Goal: Information Seeking & Learning: Learn about a topic

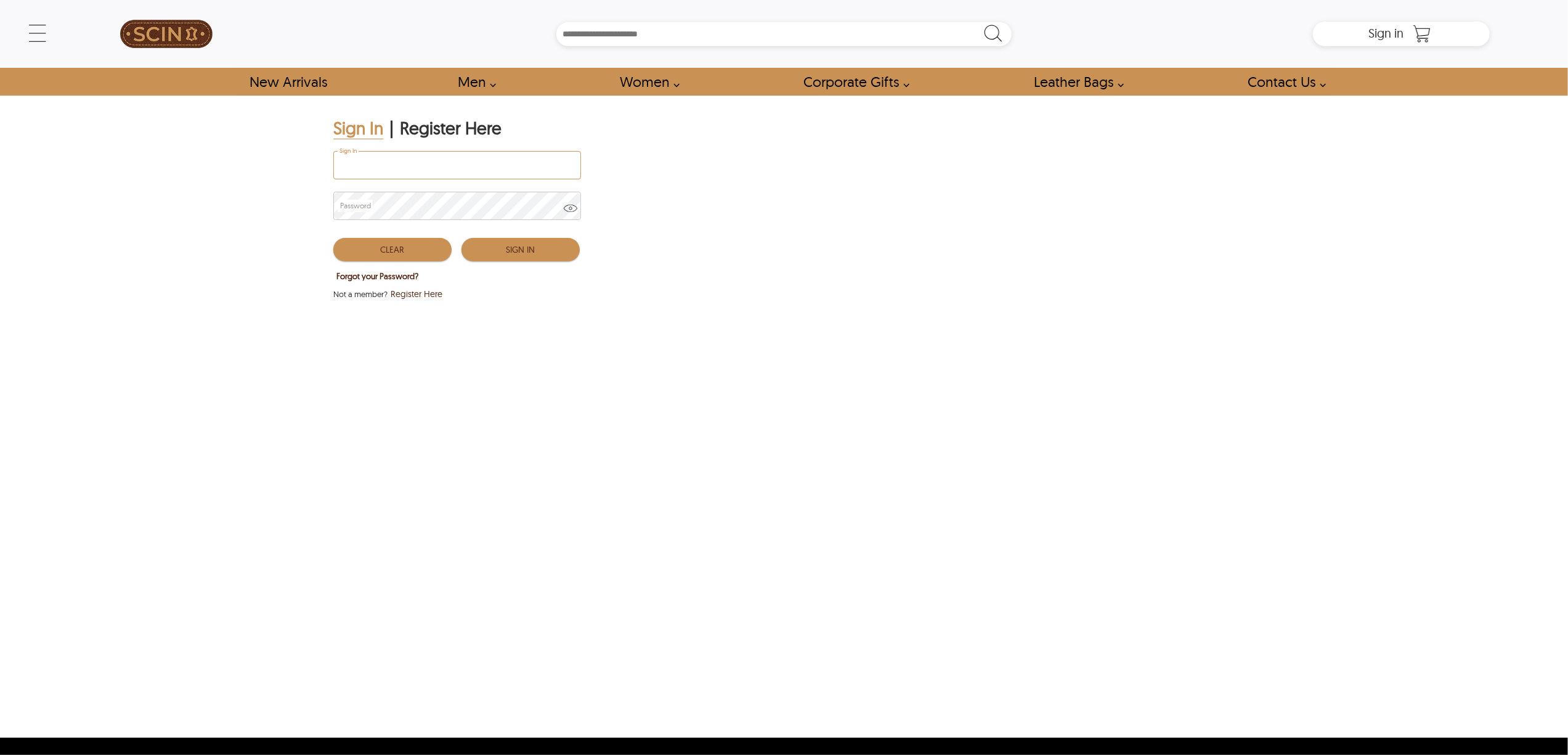
click at [452, 176] on input "Sign In" at bounding box center [457, 165] width 246 height 27
click at [436, 161] on input "Sign In" at bounding box center [457, 165] width 246 height 27
click at [458, 158] on input "Sign In" at bounding box center [457, 165] width 246 height 27
drag, startPoint x: 1032, startPoint y: 567, endPoint x: 412, endPoint y: 240, distance: 700.9
click at [1032, 567] on div "Sign In | Register Here Sign In Password Clear Sign In Forgot your Password? No…" at bounding box center [784, 416] width 1176 height 642
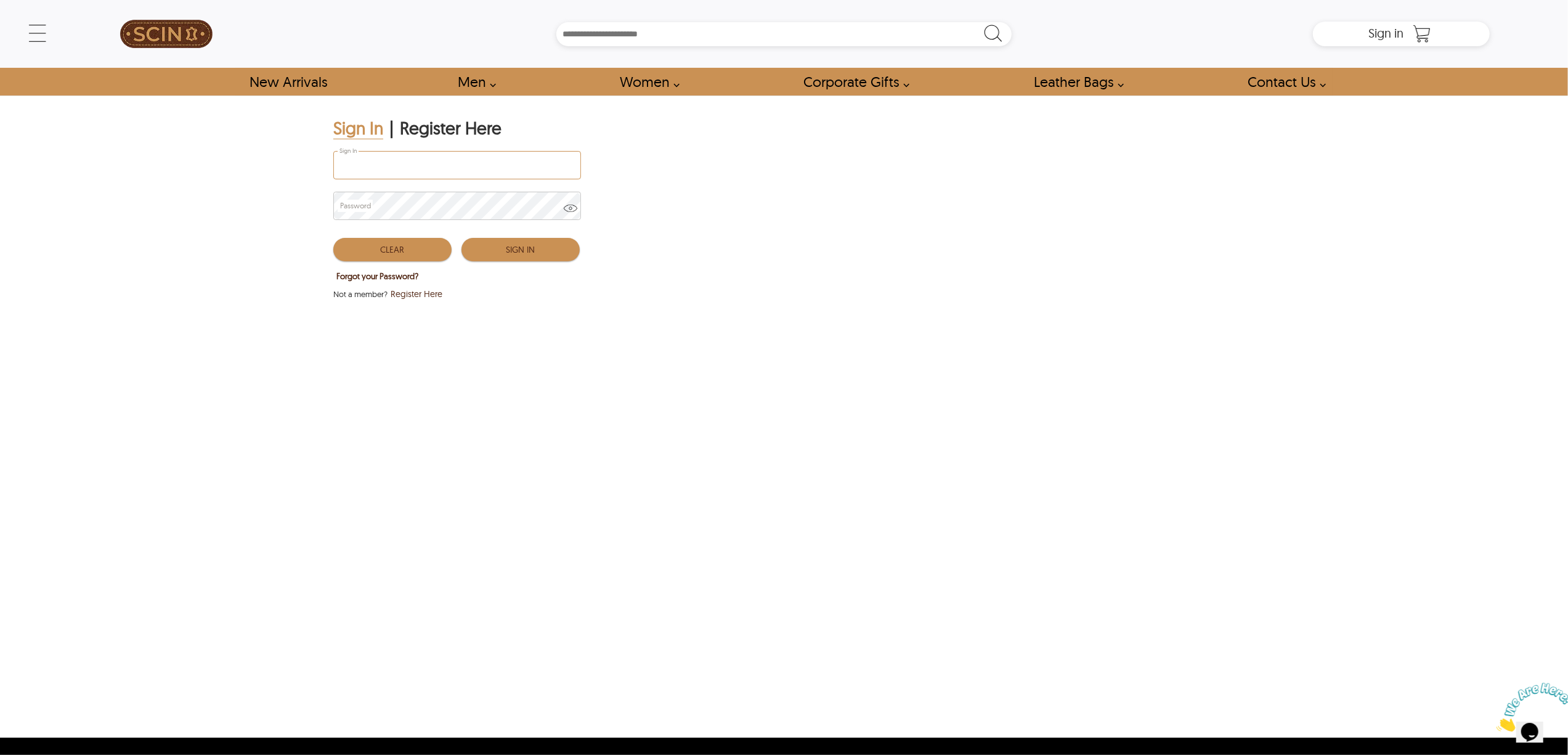
click at [373, 163] on input "Sign In" at bounding box center [457, 165] width 246 height 27
click at [427, 158] on input "Sign In" at bounding box center [457, 165] width 246 height 27
paste input "**********"
type input "**********"
click at [397, 180] on div "**********" at bounding box center [456, 167] width 246 height 40
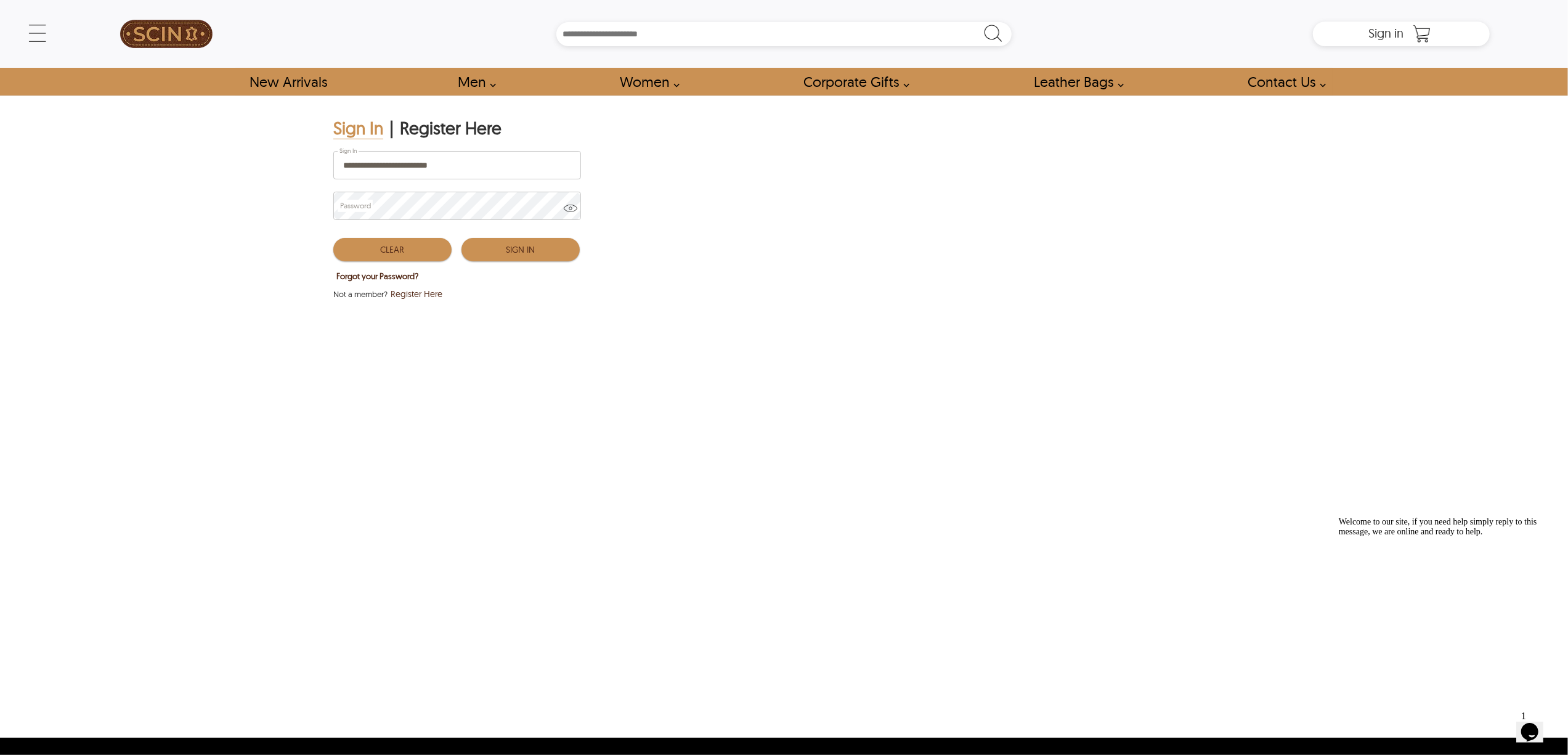
click at [486, 239] on button "Sign In" at bounding box center [520, 249] width 119 height 23
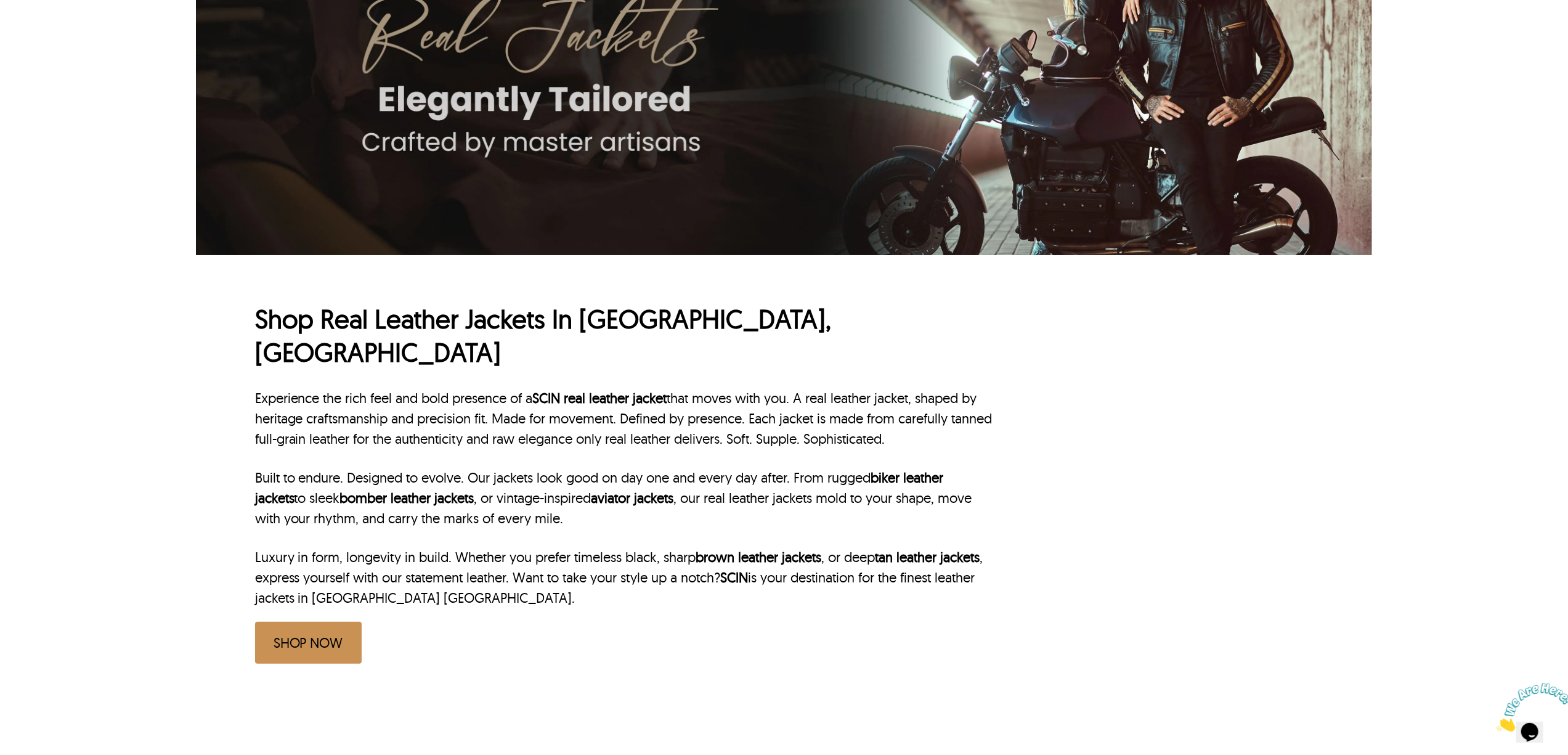
scroll to position [3, 0]
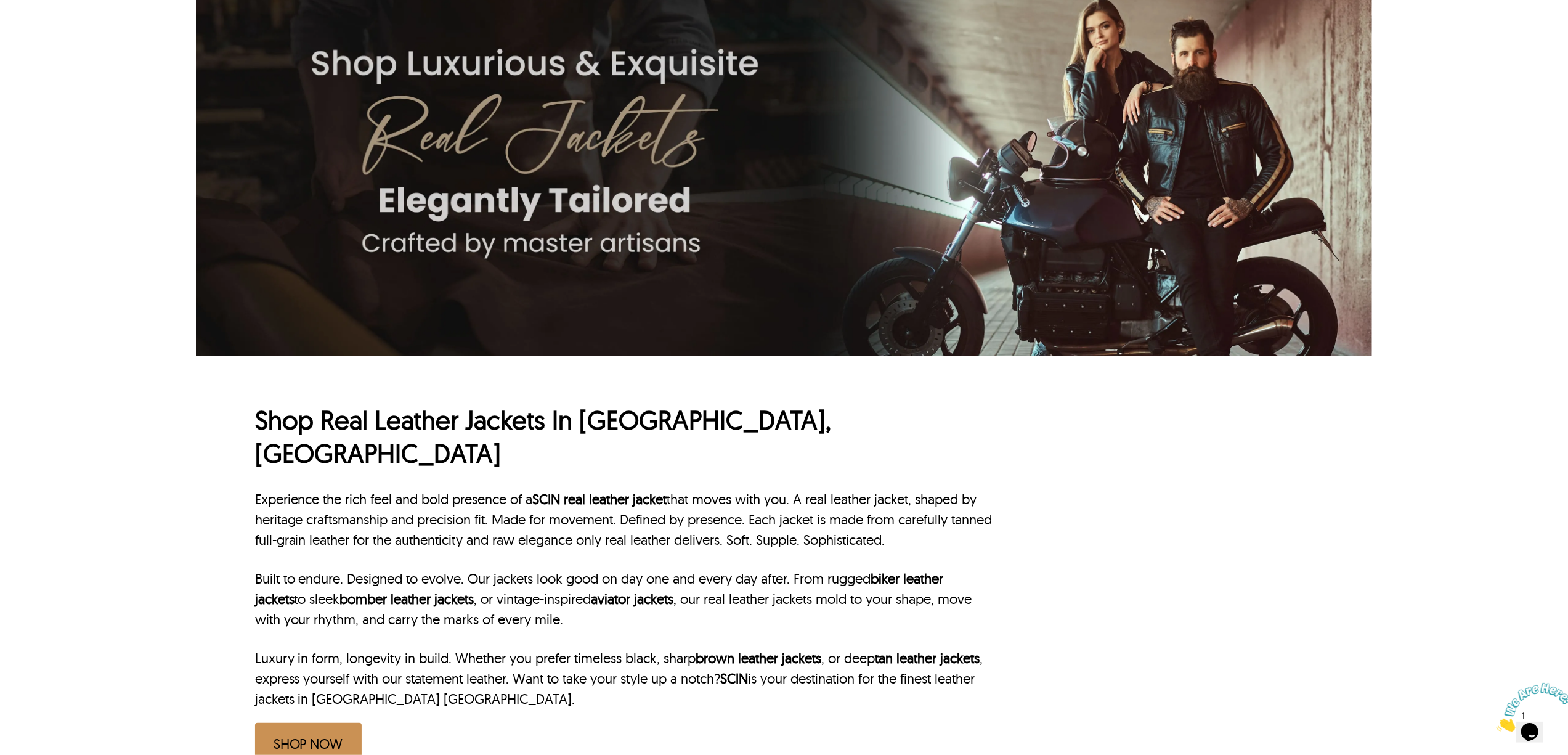
scroll to position [164, 0]
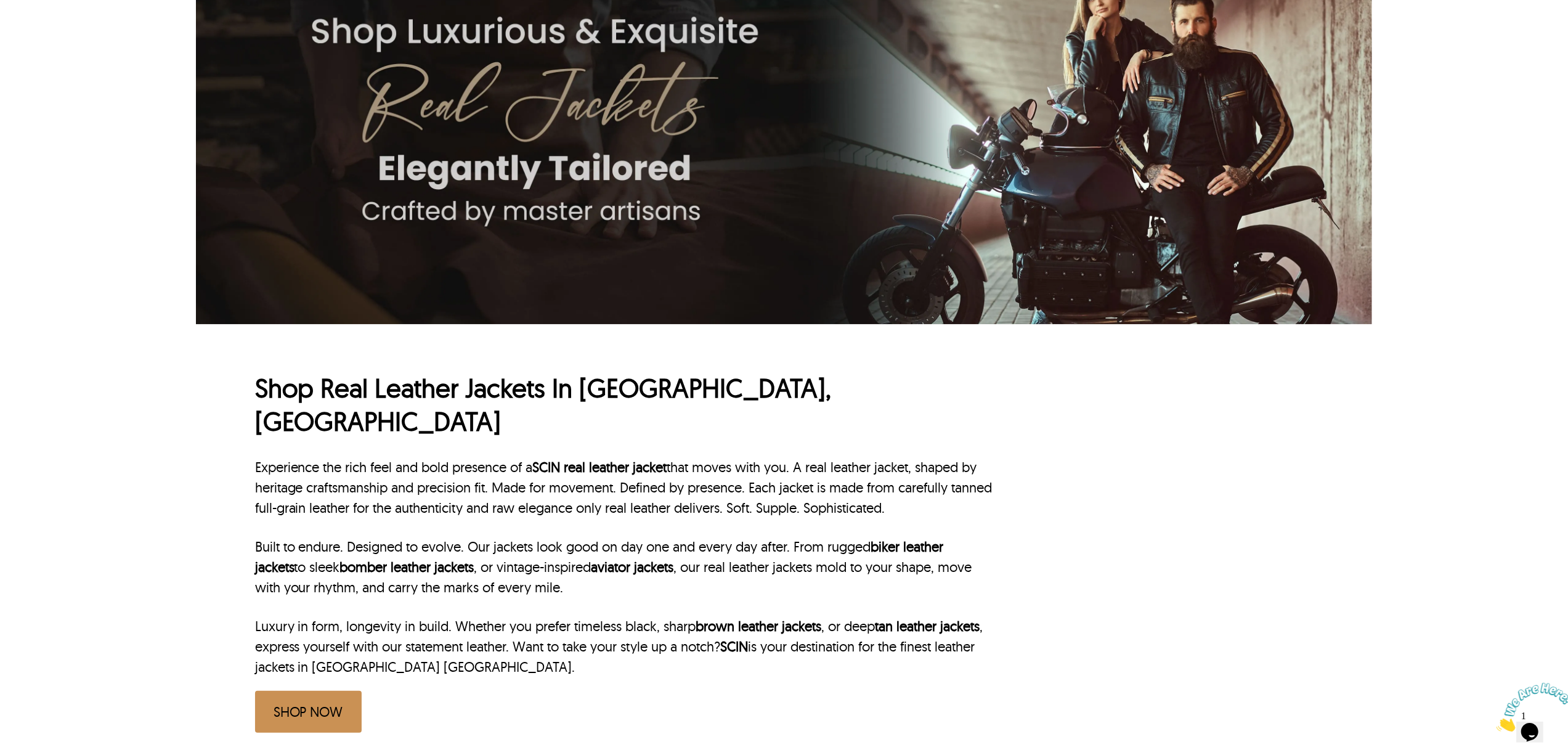
click at [317, 388] on h1 "Shop Real Leather Jackets In Dallas, TX" at bounding box center [625, 405] width 741 height 67
click at [318, 387] on h1 "Shop Real Leather Jackets In Dallas, TX" at bounding box center [625, 405] width 741 height 67
drag, startPoint x: 322, startPoint y: 387, endPoint x: 640, endPoint y: 400, distance: 318.3
click at [640, 400] on h1 "Shop Real Leather Jackets In Dallas, TX" at bounding box center [625, 405] width 741 height 67
copy h1 "Real Leather Jackets In Dallas"
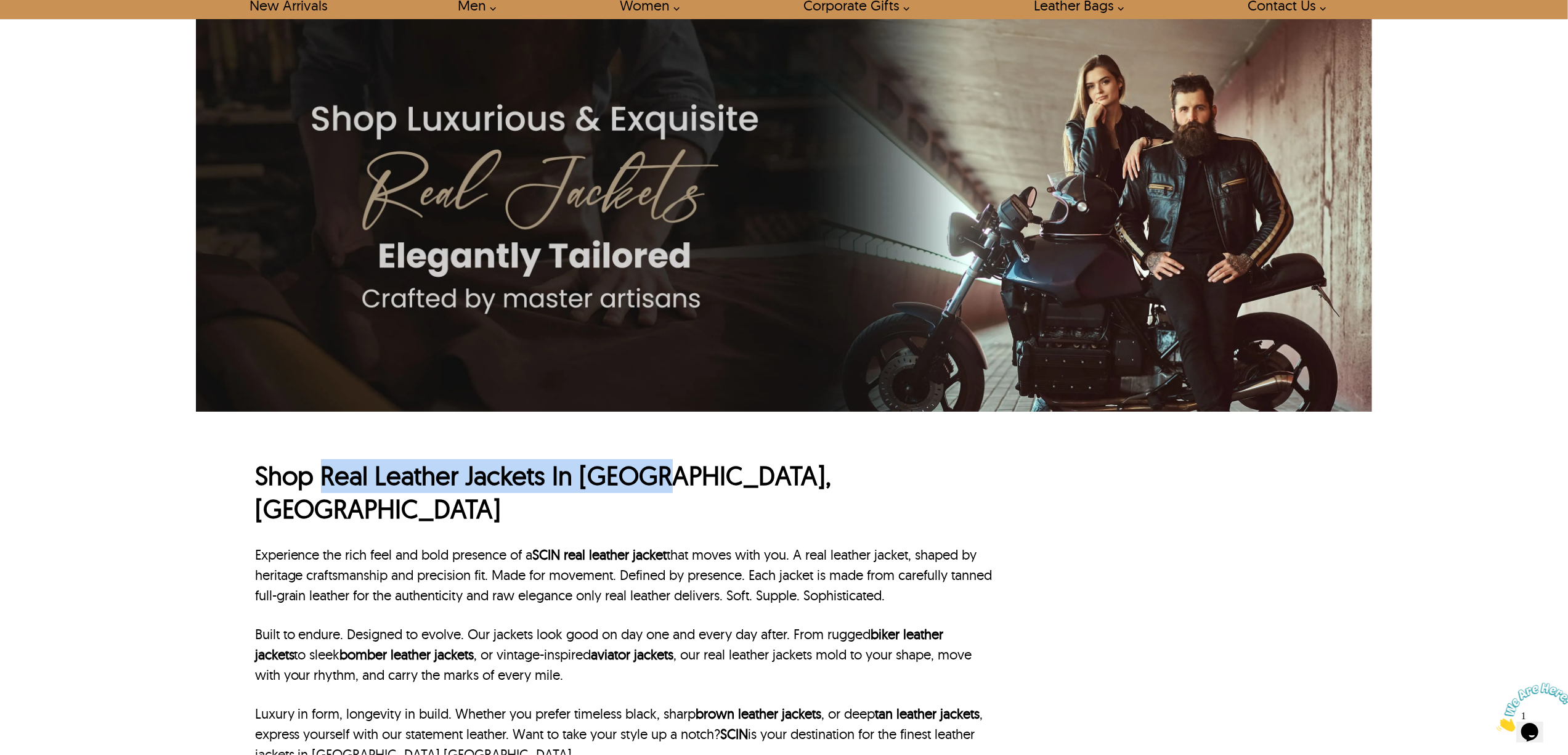
scroll to position [0, 0]
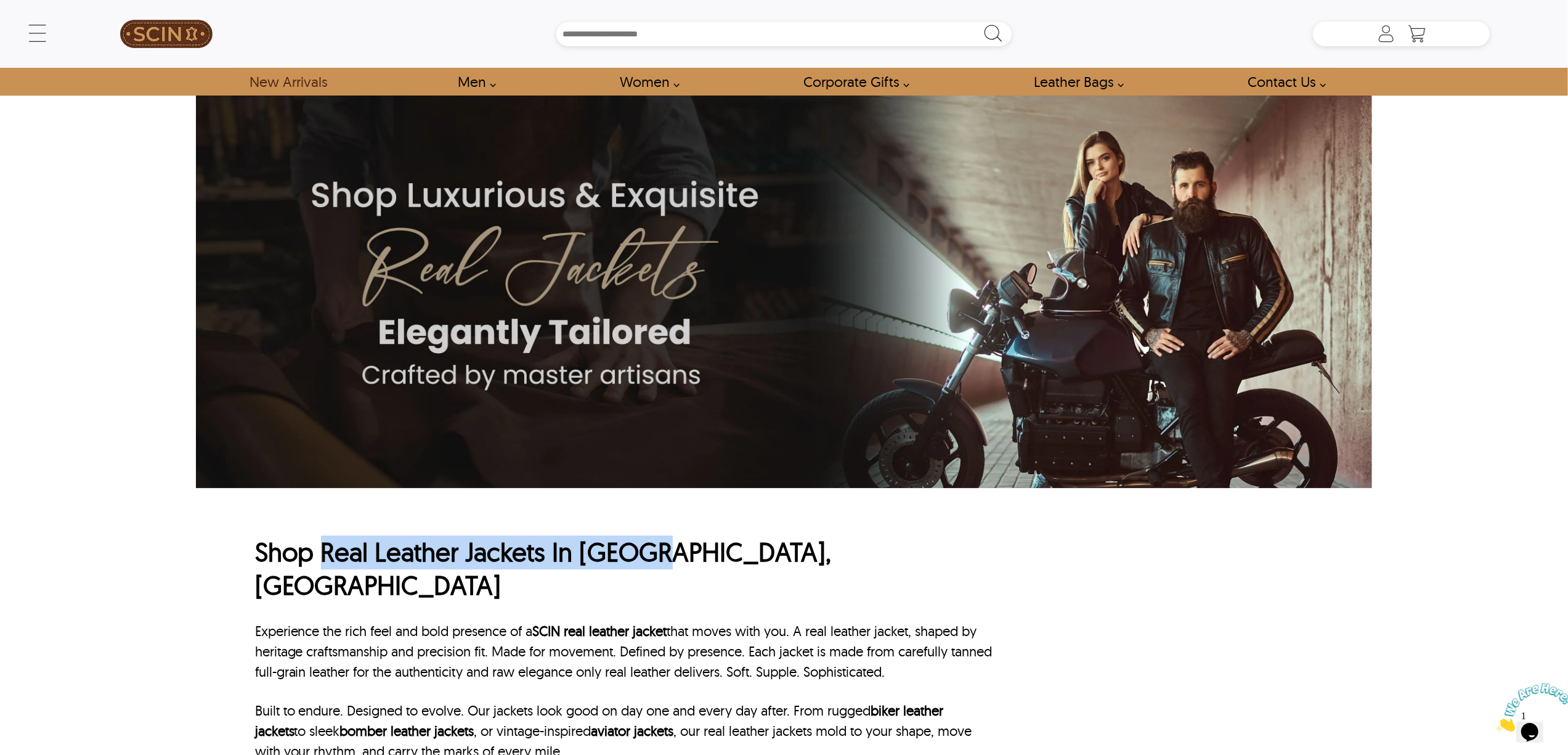
click at [148, 34] on img at bounding box center [166, 34] width 93 height 56
click at [570, 562] on h1 "Shop Real Leather Jackets In Dallas, TX" at bounding box center [625, 569] width 741 height 67
drag, startPoint x: 554, startPoint y: 557, endPoint x: 644, endPoint y: 553, distance: 90.1
click at [644, 553] on h1 "Shop Real Leather Jackets In Dallas, TX" at bounding box center [625, 569] width 741 height 67
copy h1 "In Dallas"
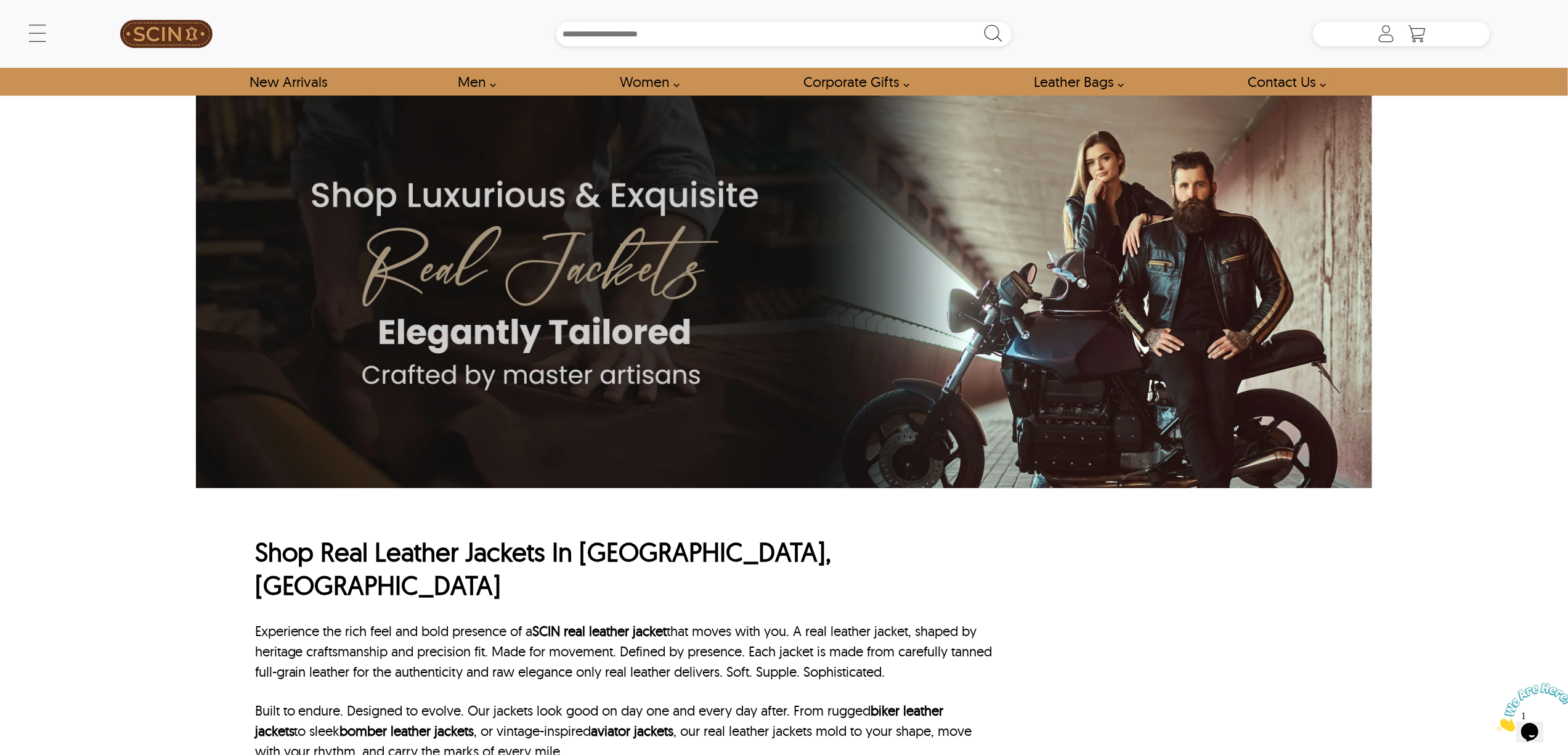
scroll to position [164, 0]
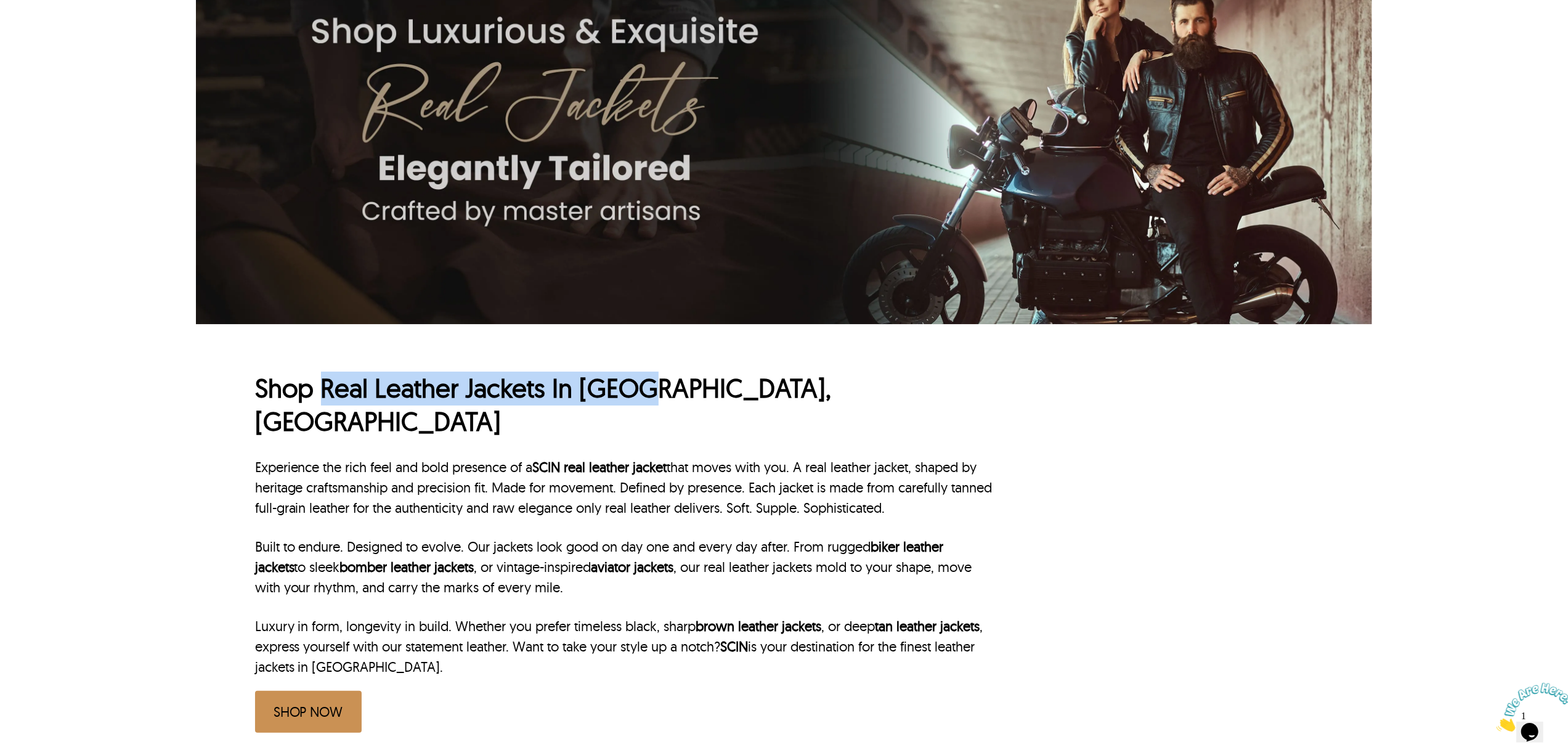
drag, startPoint x: 322, startPoint y: 395, endPoint x: 634, endPoint y: 390, distance: 312.0
click at [634, 390] on h1 "Shop Real Leather Jackets In Perth, WAUS" at bounding box center [625, 405] width 741 height 67
copy h1 "Real Leather Jackets In Perth"
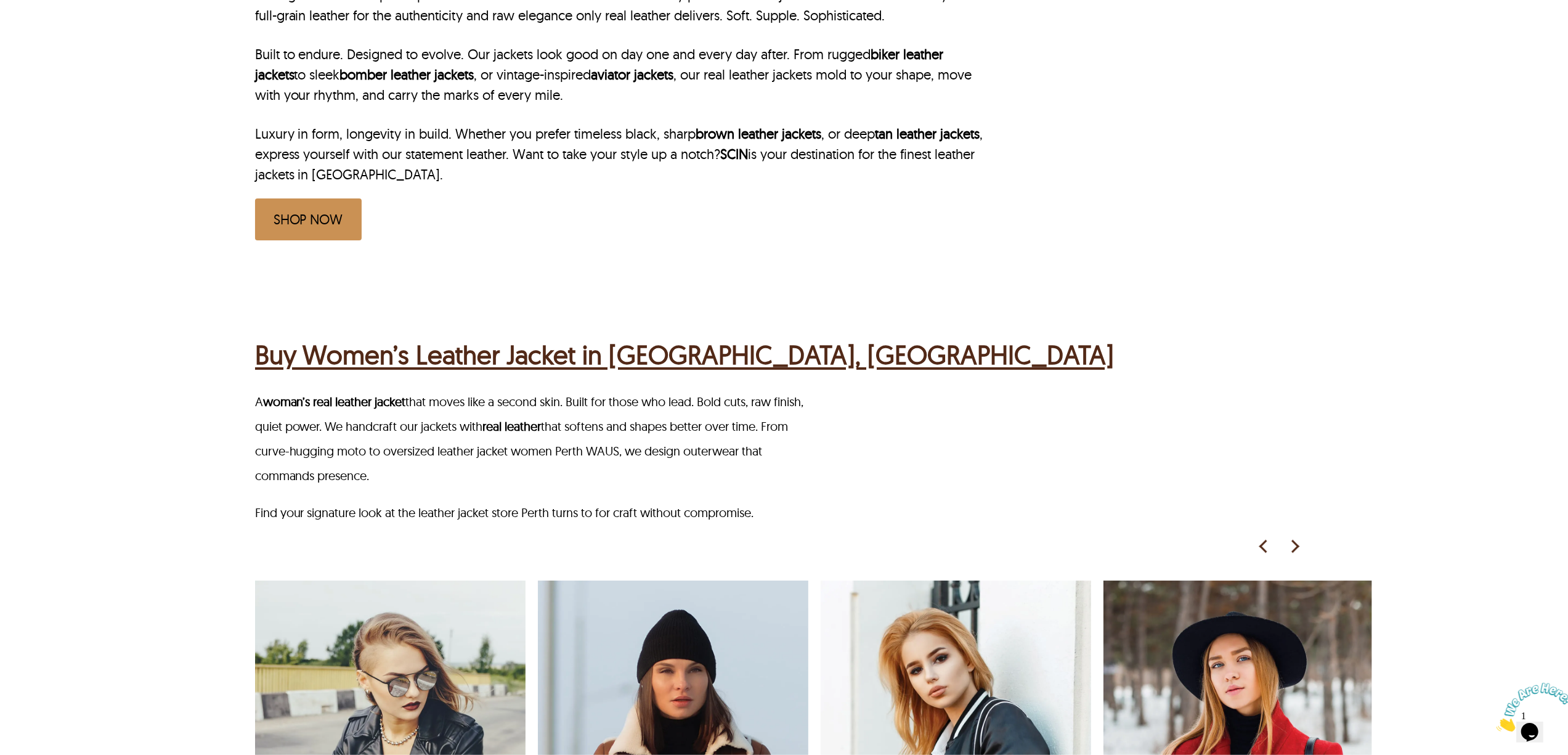
scroll to position [657, 0]
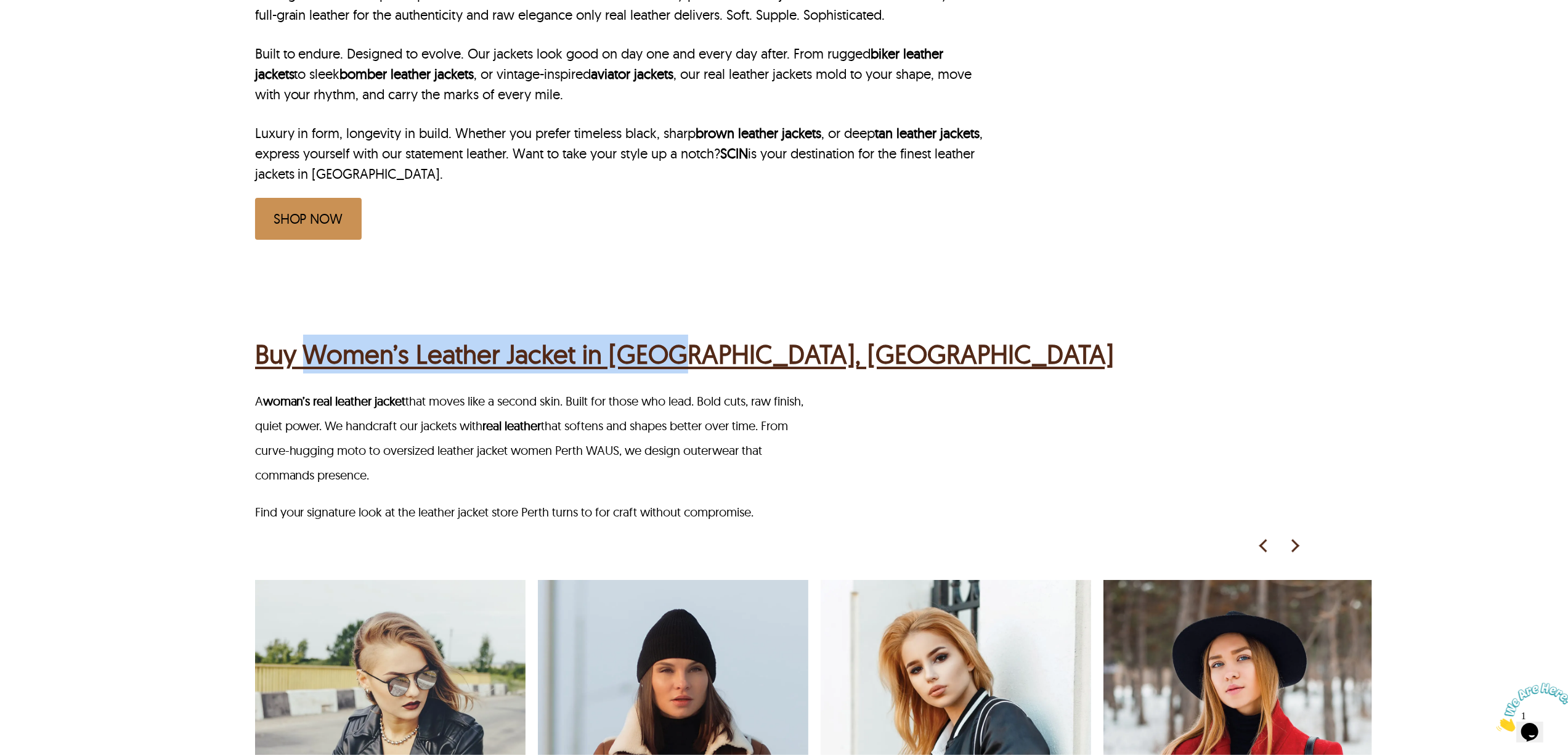
drag, startPoint x: 309, startPoint y: 289, endPoint x: 660, endPoint y: 305, distance: 351.4
click at [660, 305] on div "Buy Women’s Leather Jacket in Perth, WAUS A woman’s real leather jacket that mo…" at bounding box center [813, 668] width 1117 height 787
drag, startPoint x: 811, startPoint y: 305, endPoint x: 311, endPoint y: 311, distance: 500.0
click at [311, 328] on div "Buy Women’s Leather Jacket in Perth, WAUS" at bounding box center [785, 352] width 1061 height 48
click at [304, 275] on div "Buy Women’s Leather Jacket in Perth, WAUS A woman’s real leather jacket that mo…" at bounding box center [813, 668] width 1117 height 787
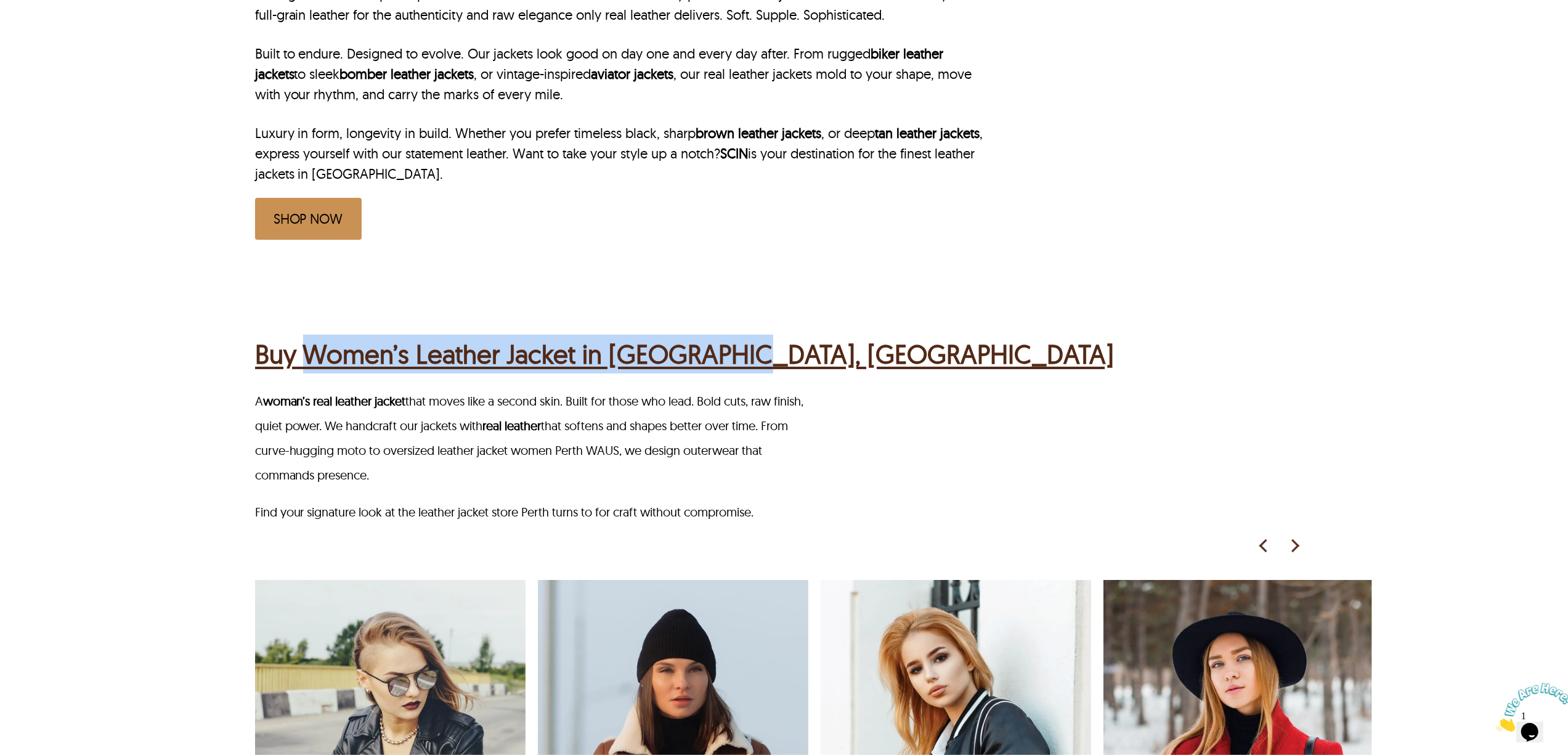
drag, startPoint x: 375, startPoint y: 298, endPoint x: 846, endPoint y: 298, distance: 471.0
click at [846, 298] on div "Buy Women’s Leather Jacket in Perth, WAUS A woman’s real leather jacket that mo…" at bounding box center [813, 668] width 1117 height 787
click at [350, 275] on div "Buy Women’s Leather Jacket in Perth, WAUS A woman’s real leather jacket that mo…" at bounding box center [813, 668] width 1117 height 787
drag, startPoint x: 301, startPoint y: 291, endPoint x: 605, endPoint y: 244, distance: 307.6
click at [660, 306] on div "Buy Women’s Leather Jacket in Perth, WAUS A woman’s real leather jacket that mo…" at bounding box center [813, 668] width 1117 height 787
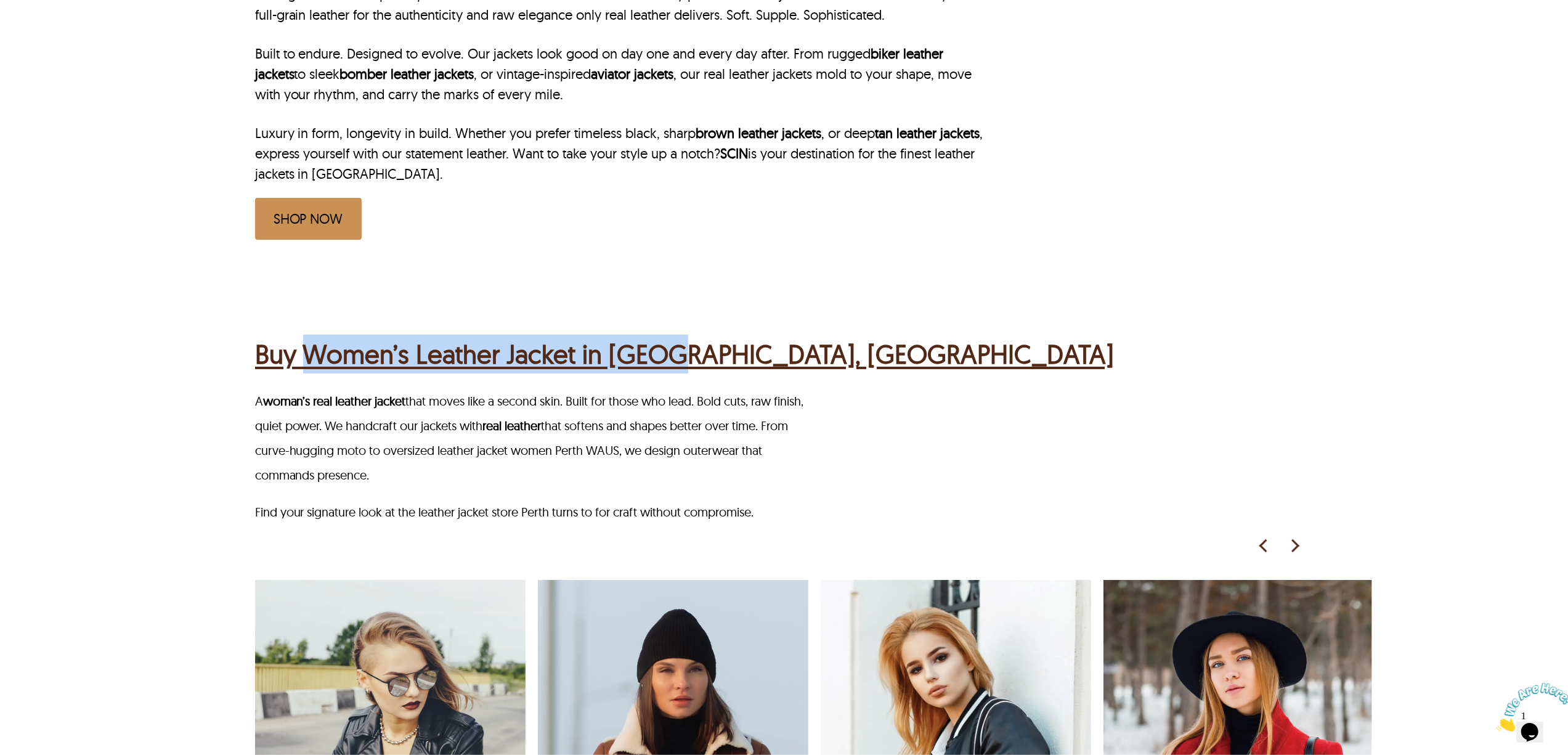
copy h2 "Women’s Leather Jacket in Perth"
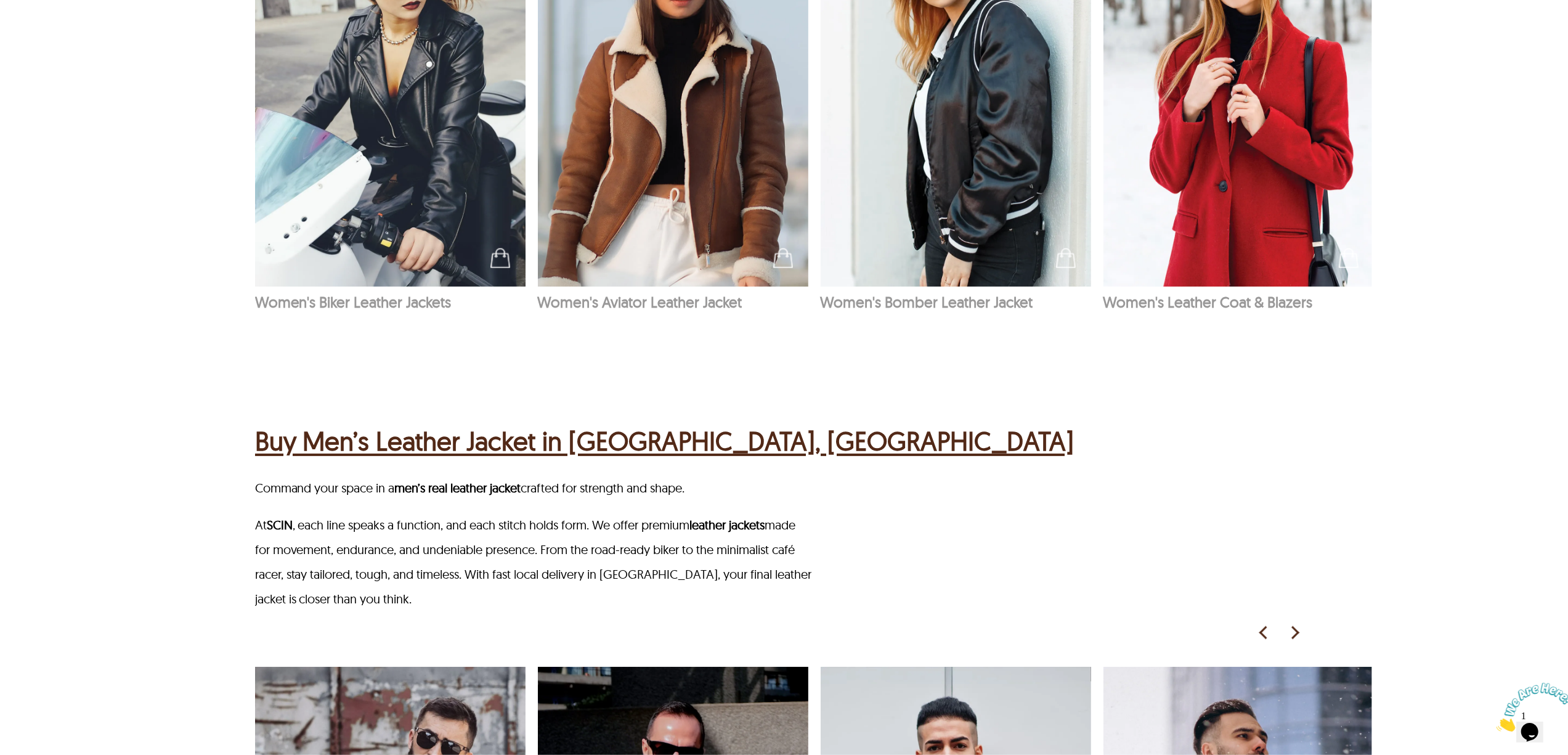
scroll to position [1396, 0]
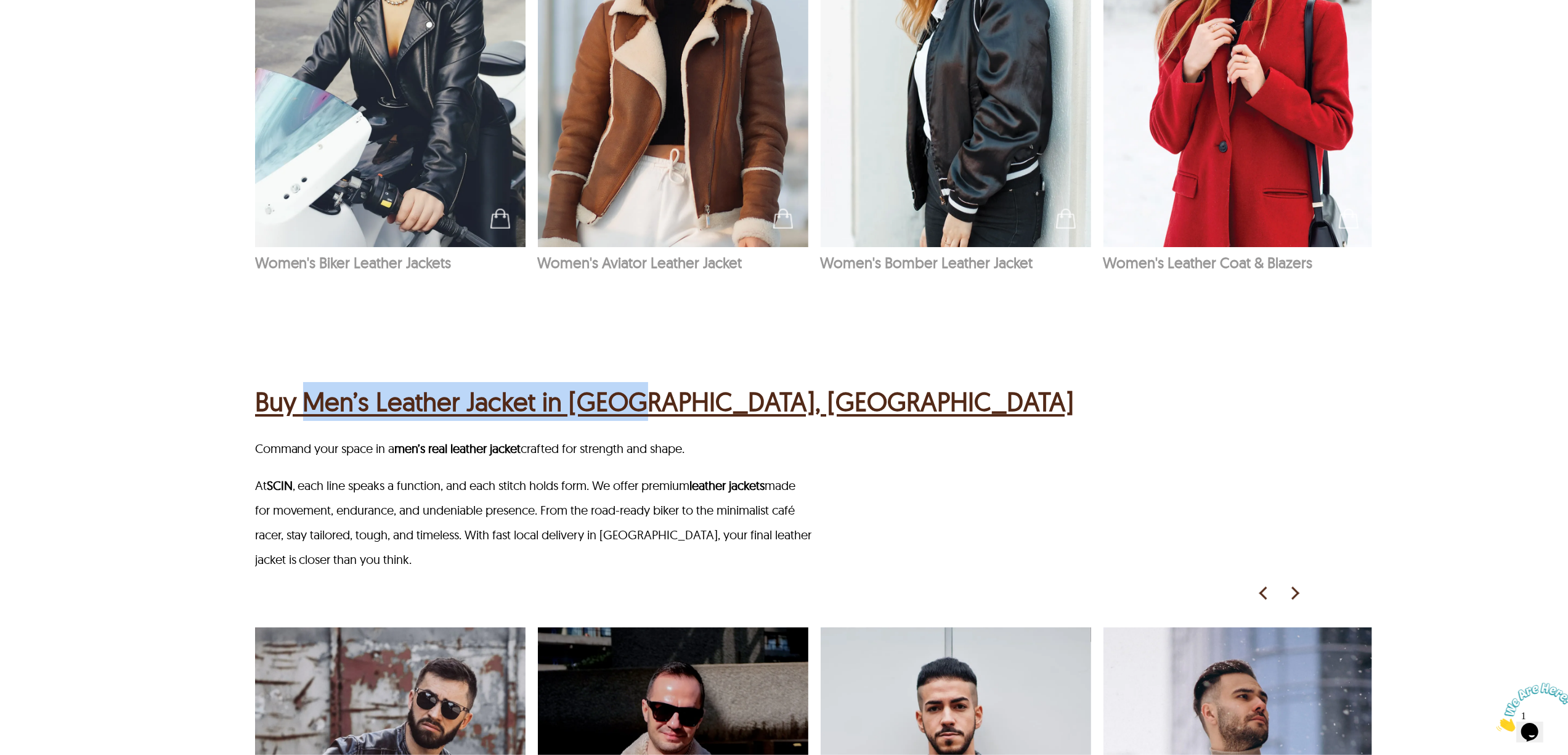
drag, startPoint x: 311, startPoint y: 336, endPoint x: 624, endPoint y: 348, distance: 313.2
copy h2 "Men’s Leather Jacket in Perth"
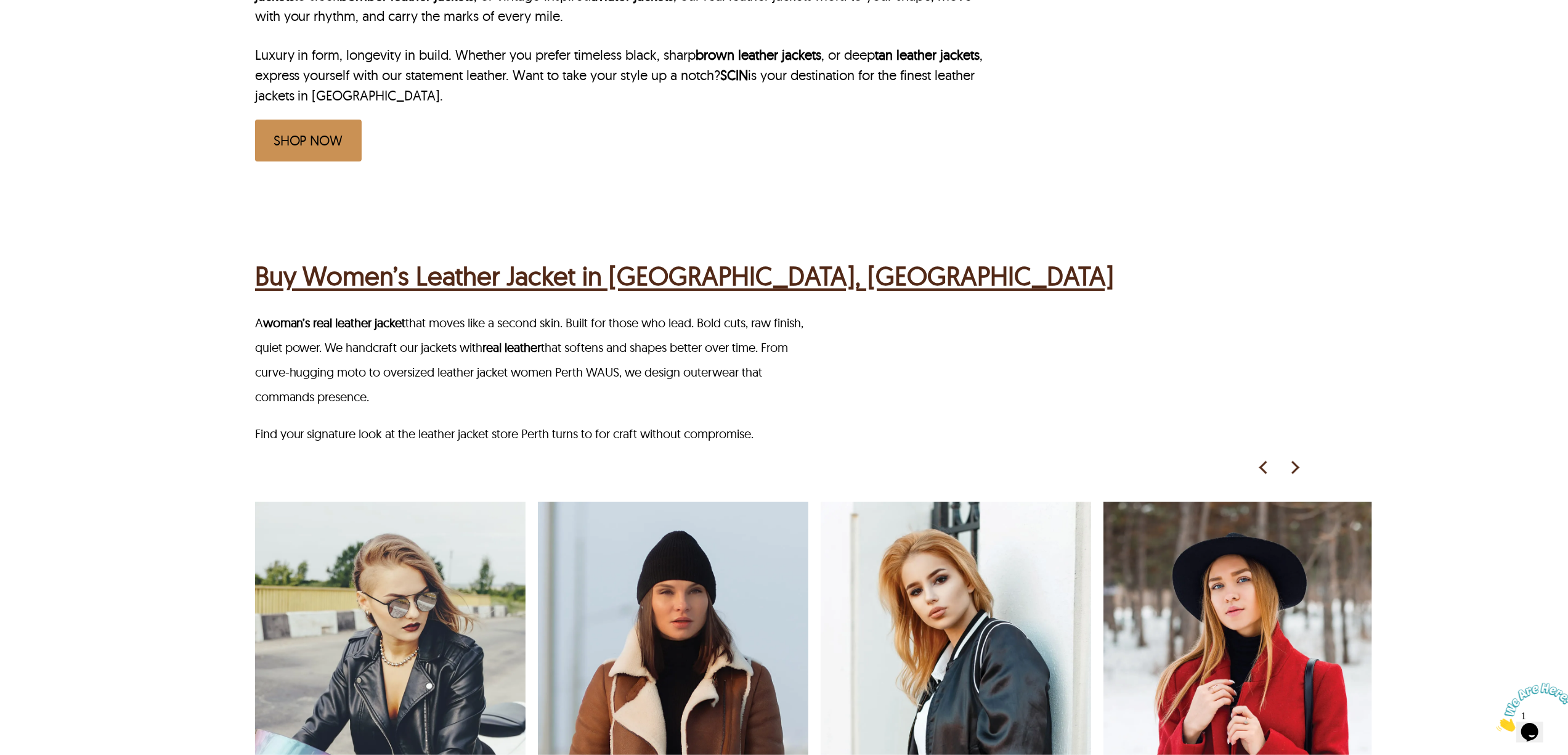
scroll to position [740, 0]
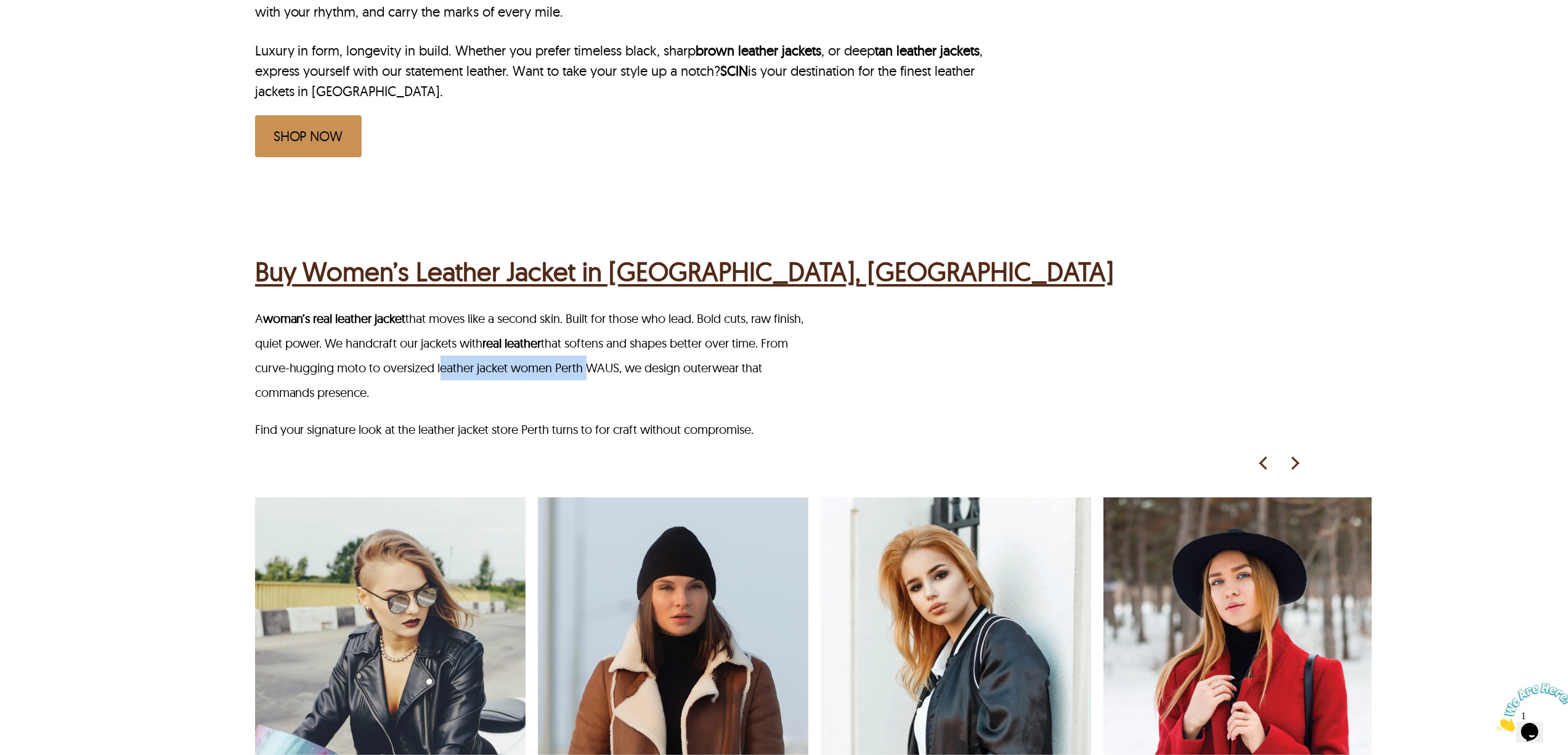
drag, startPoint x: 469, startPoint y: 331, endPoint x: 619, endPoint y: 328, distance: 150.0
click at [619, 328] on p "A woman’s real leather jacket that moves like a second skin. Built for those wh…" at bounding box center [534, 355] width 559 height 99
copy p "leather jacket women Perth"
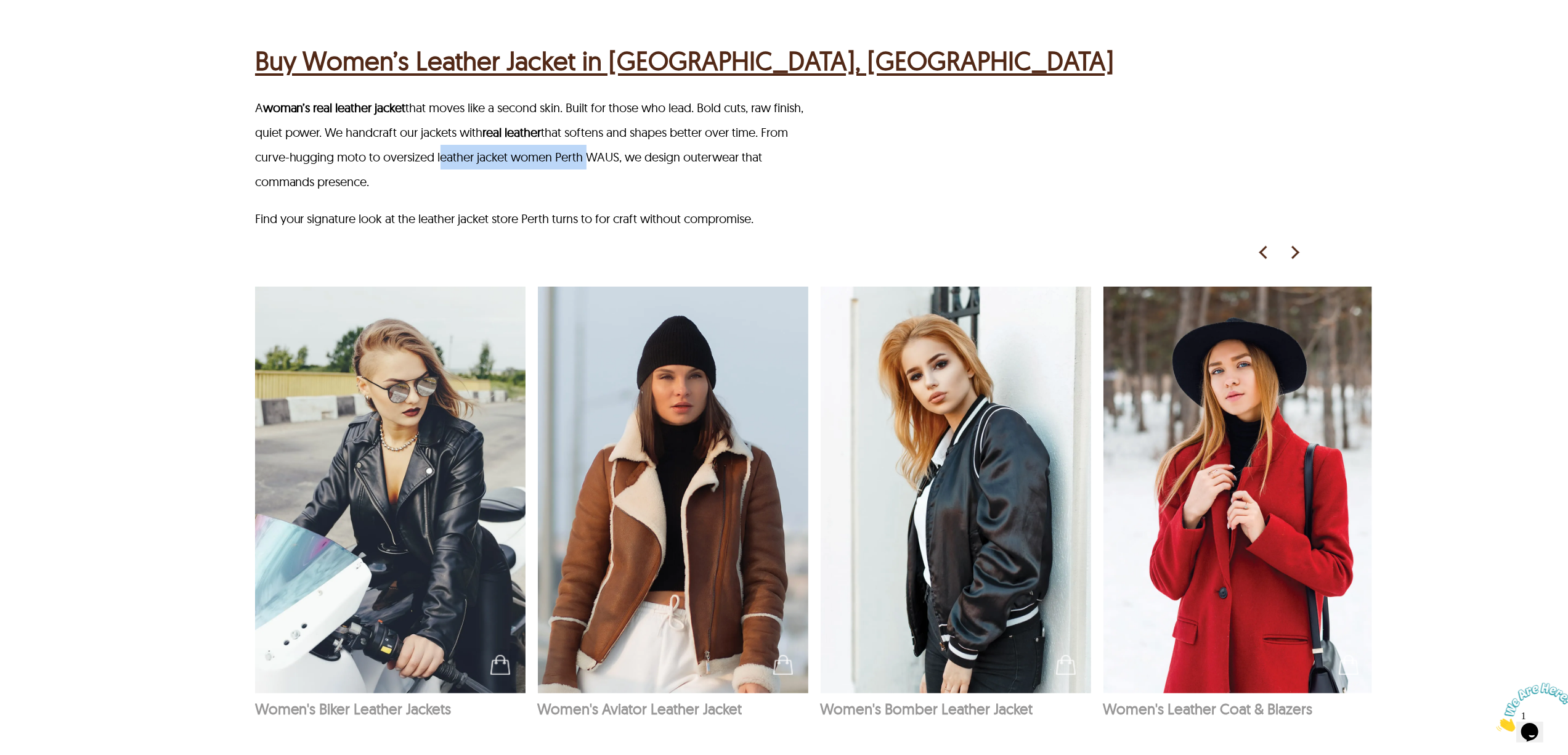
scroll to position [821, 0]
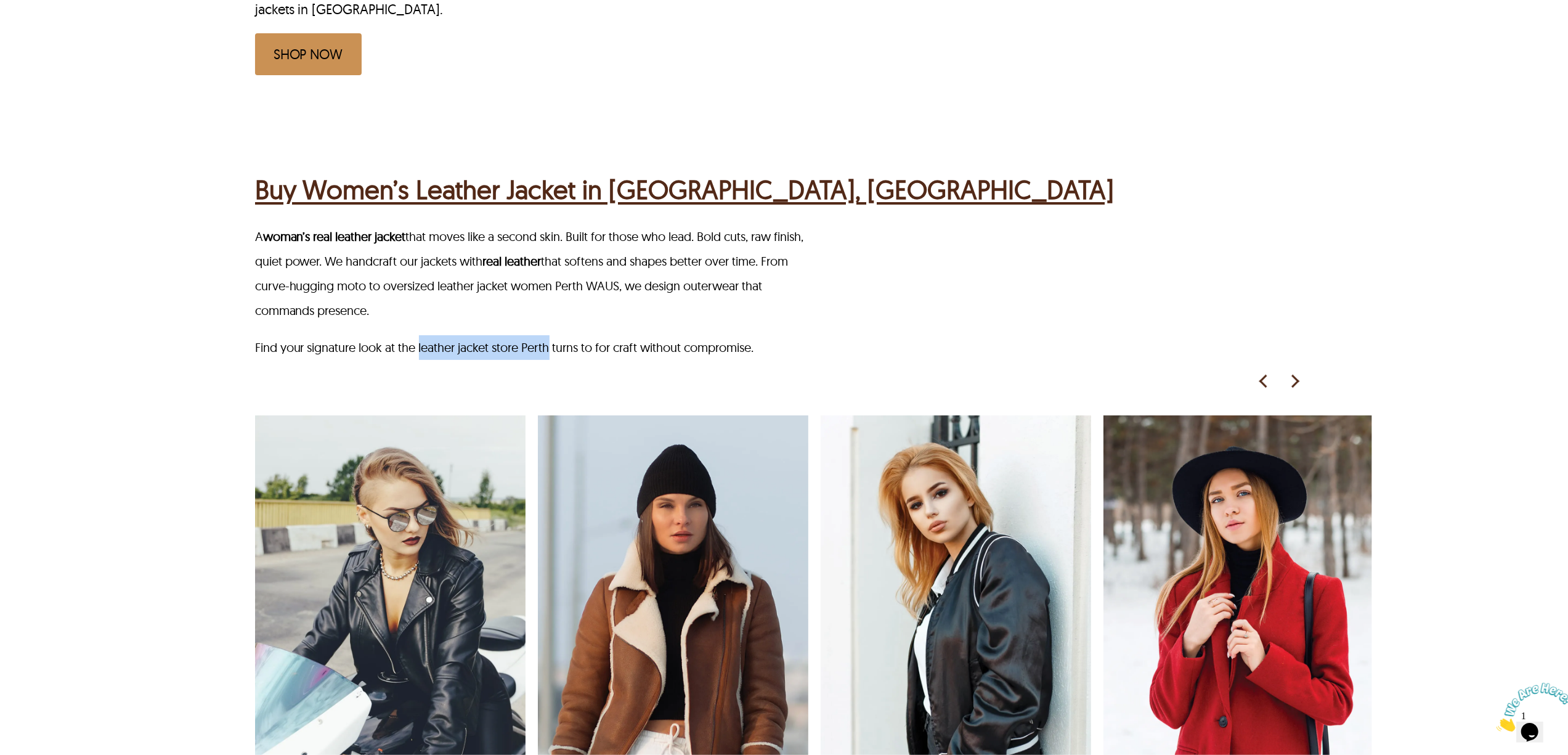
drag, startPoint x: 420, startPoint y: 315, endPoint x: 553, endPoint y: 315, distance: 133.0
click at [553, 335] on p "Find your signature look at the leather jacket store Perth turns to for craft w…" at bounding box center [534, 347] width 559 height 25
copy p "leather jacket store Perth"
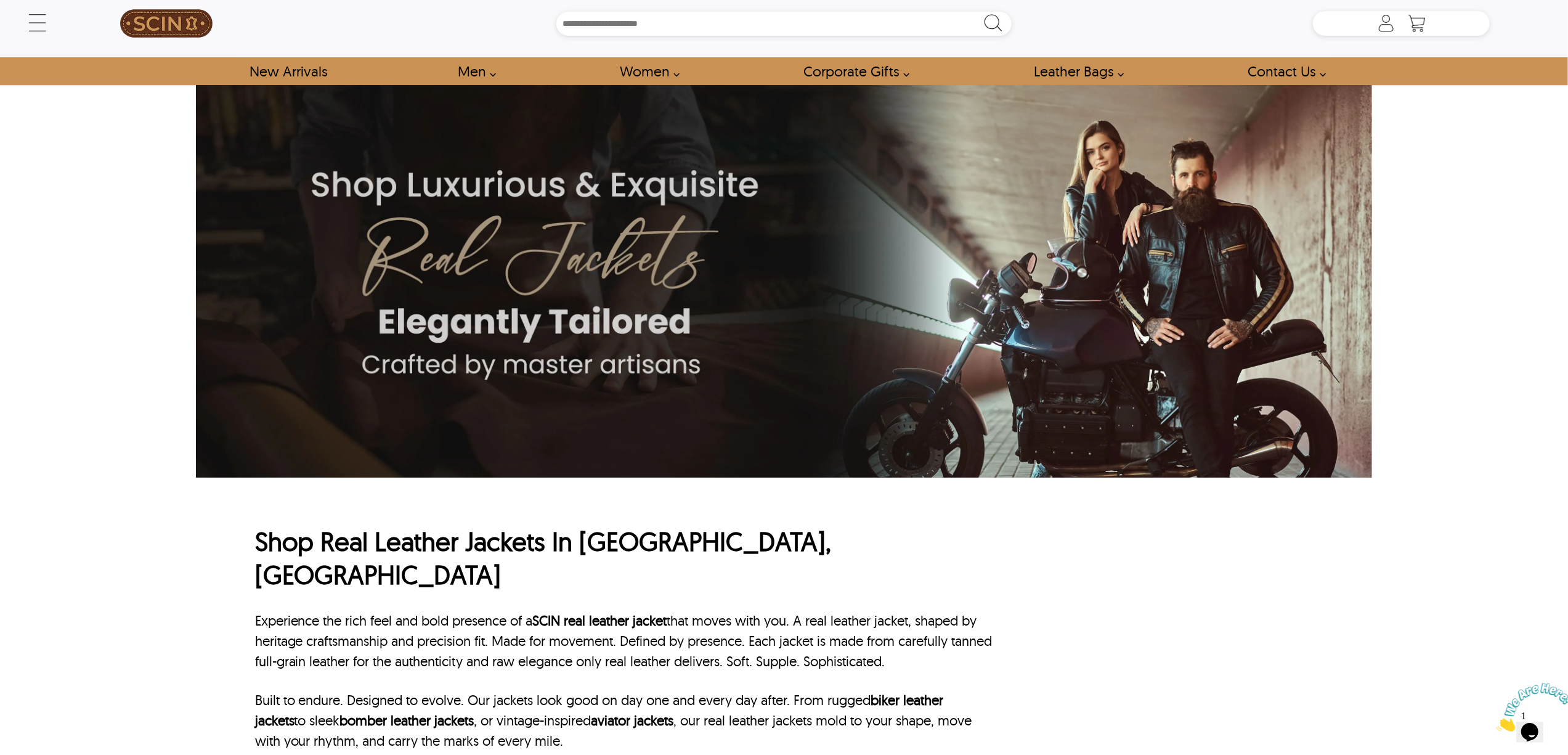
scroll to position [164, 0]
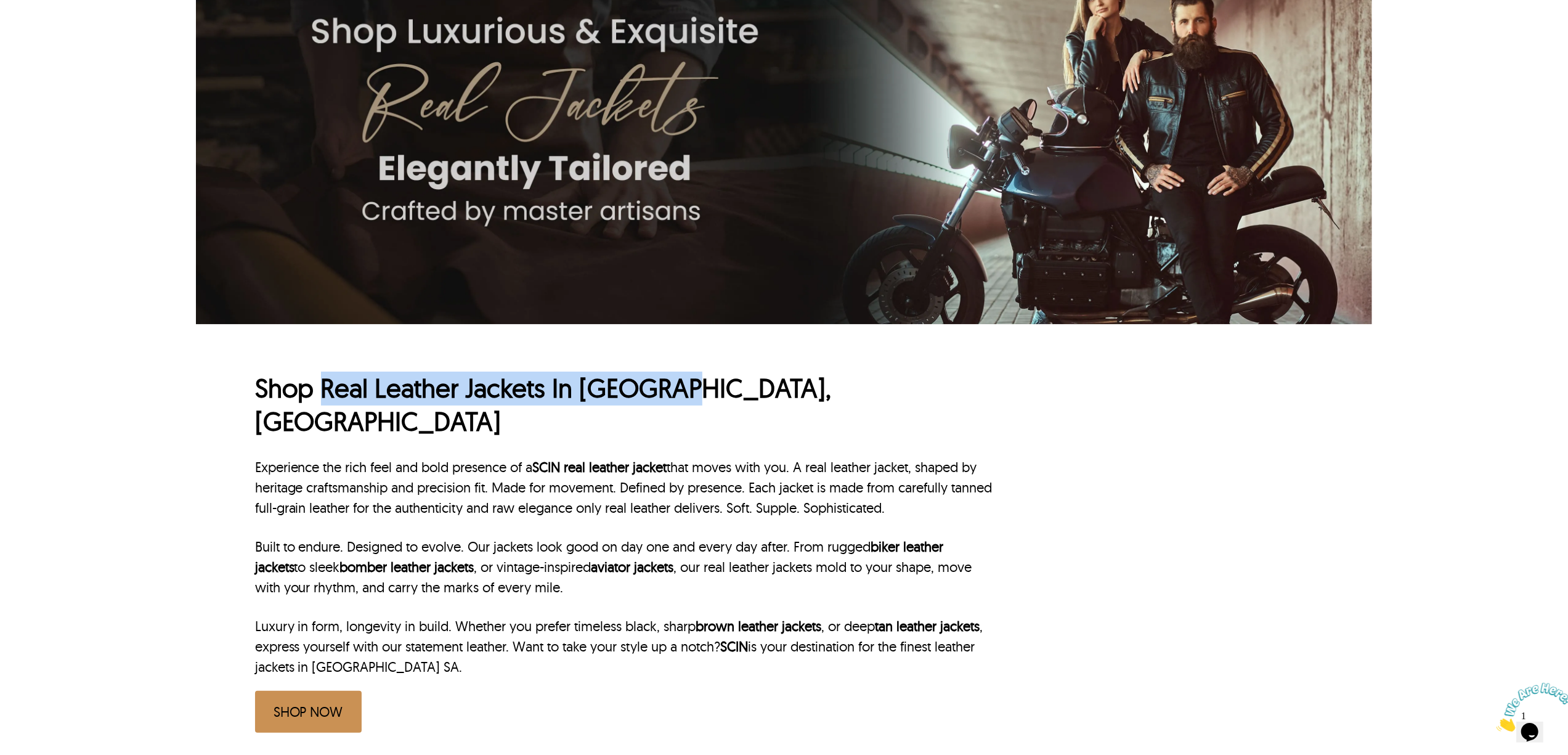
drag, startPoint x: 321, startPoint y: 392, endPoint x: 678, endPoint y: 395, distance: 357.0
click at [678, 395] on h1 "Shop Real Leather Jackets In [GEOGRAPHIC_DATA], [GEOGRAPHIC_DATA]" at bounding box center [625, 405] width 741 height 67
copy h1 "Real Leather Jackets In [GEOGRAPHIC_DATA]"
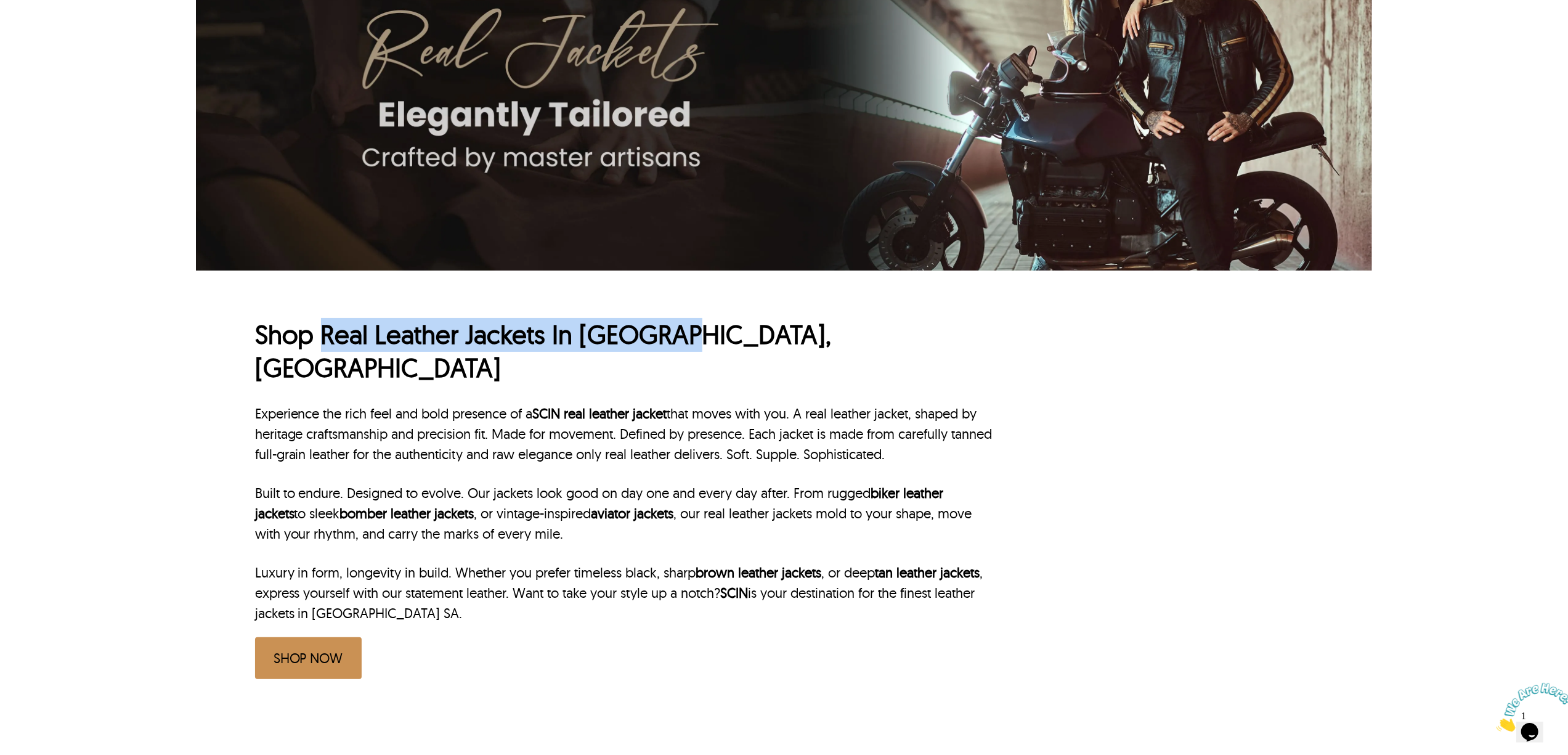
scroll to position [246, 0]
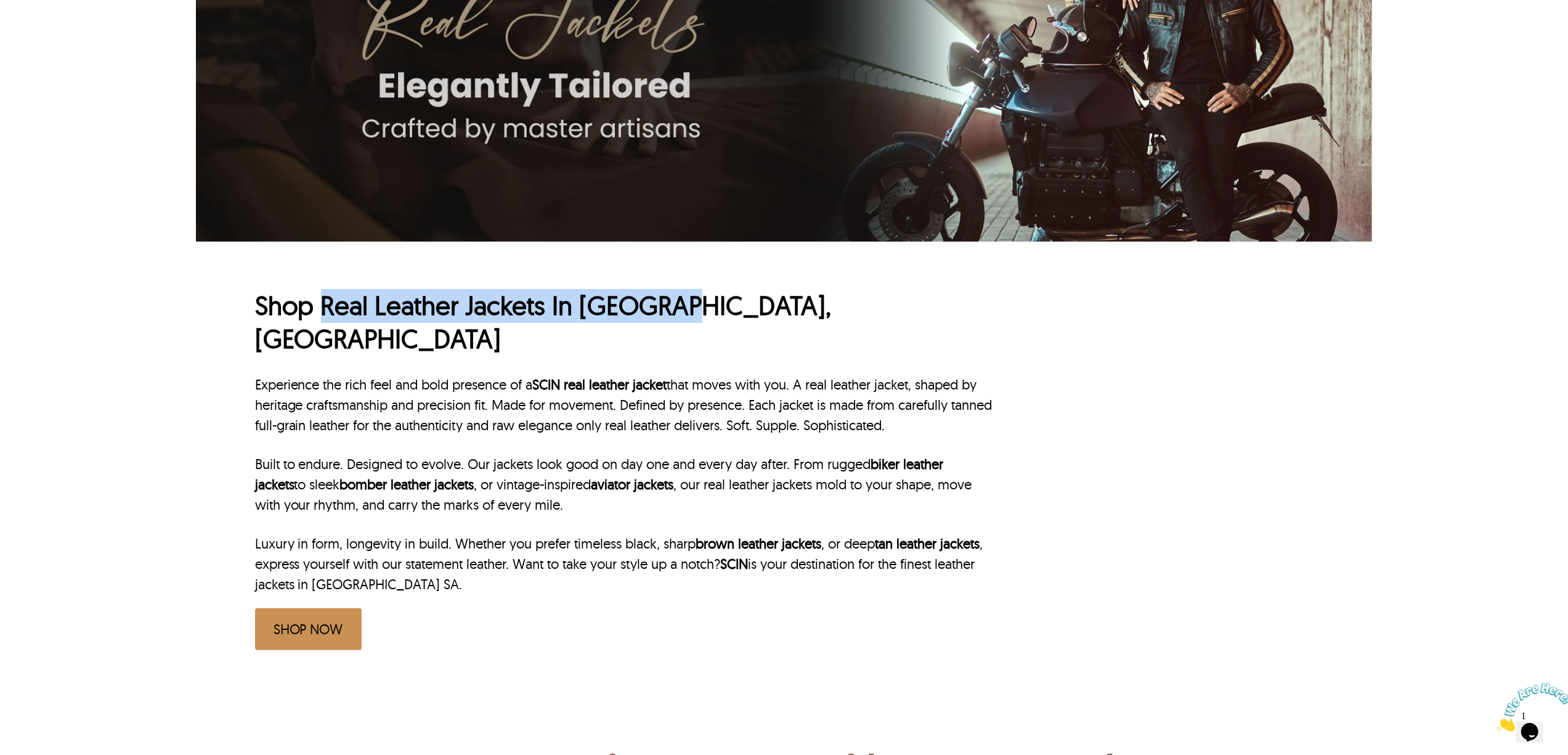
click at [624, 322] on h1 "Shop Real Leather Jackets In Adelaide, SA" at bounding box center [625, 322] width 741 height 67
drag, startPoint x: 580, startPoint y: 305, endPoint x: 797, endPoint y: 305, distance: 217.0
click at [797, 305] on h1 "Shop Real Leather Jackets In Adelaide, SA" at bounding box center [625, 322] width 741 height 67
copy h1 "Adelaide, SA"
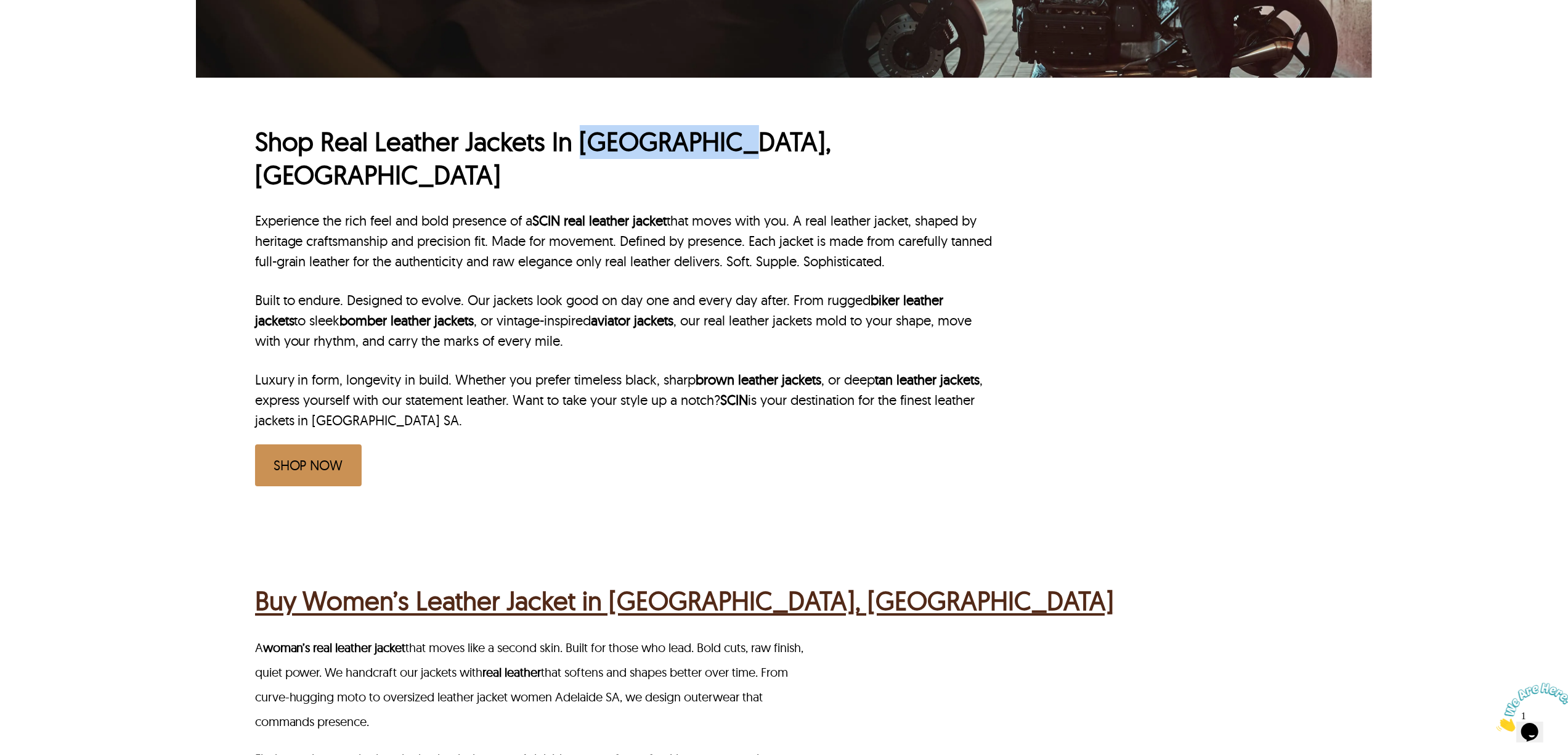
scroll to position [493, 0]
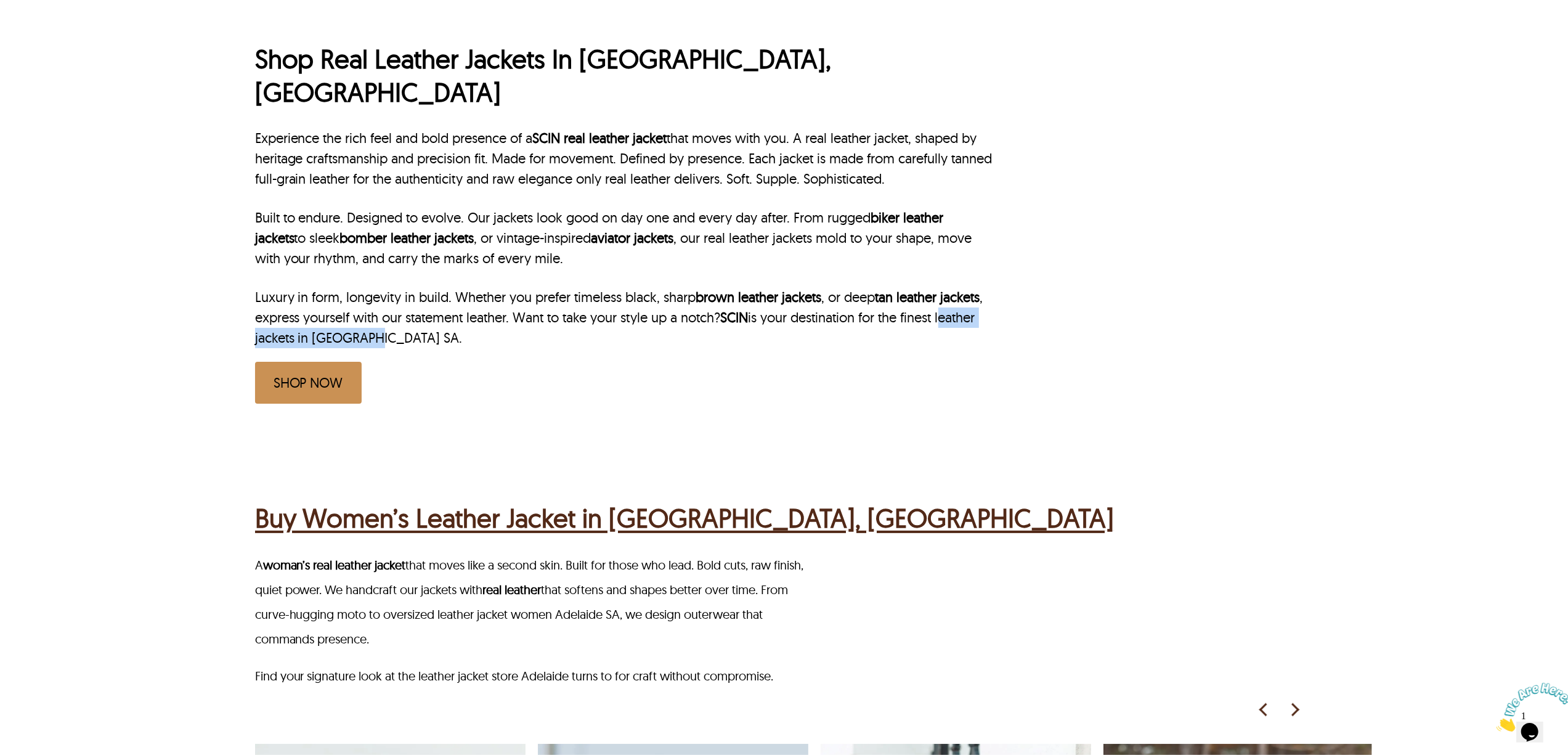
drag, startPoint x: 949, startPoint y: 283, endPoint x: 365, endPoint y: 312, distance: 584.7
click at [365, 312] on p "Luxury in form, longevity in build. Whether you prefer timeless black, sharp br…" at bounding box center [625, 318] width 741 height 61
copy p "leather jackets in Adelaide"
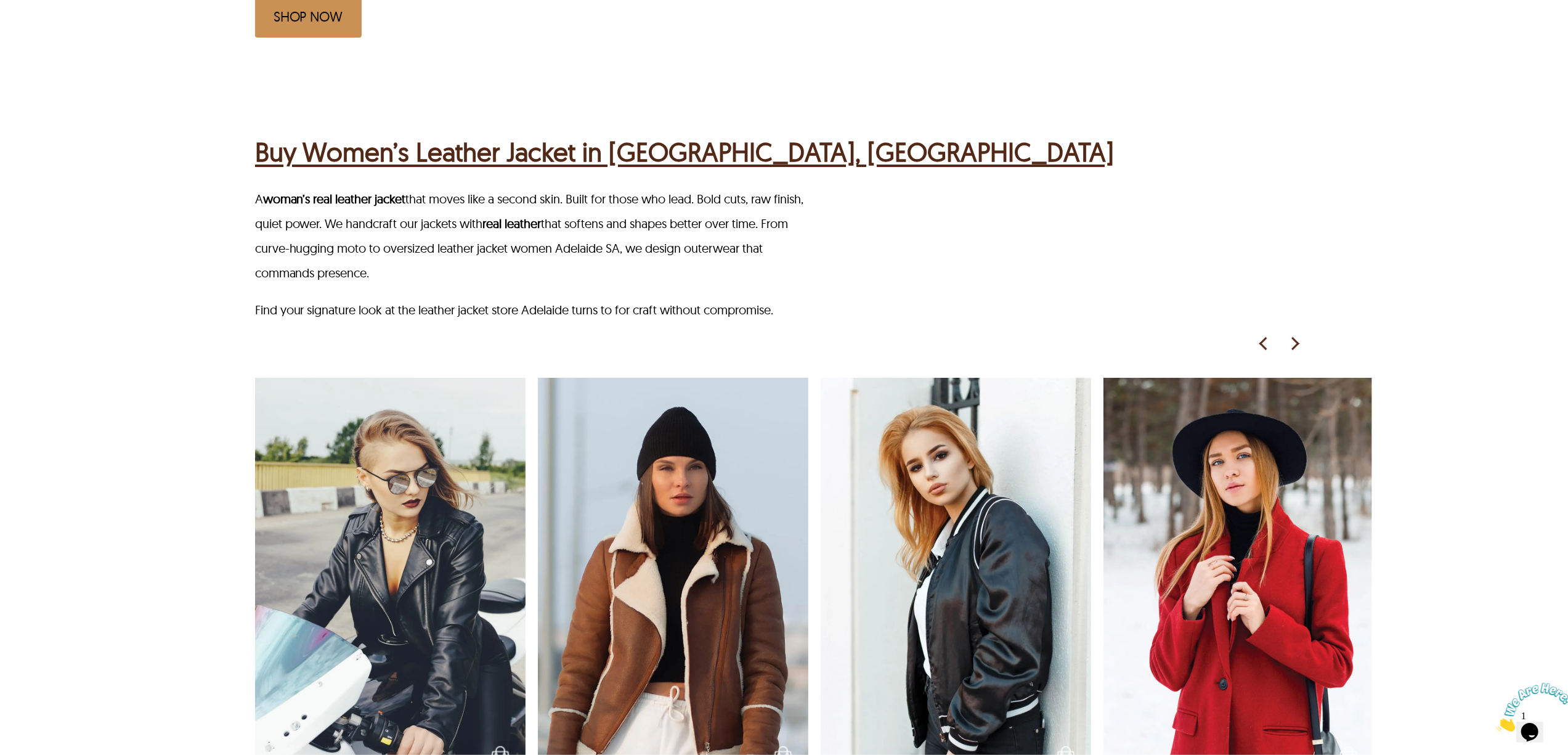
scroll to position [903, 0]
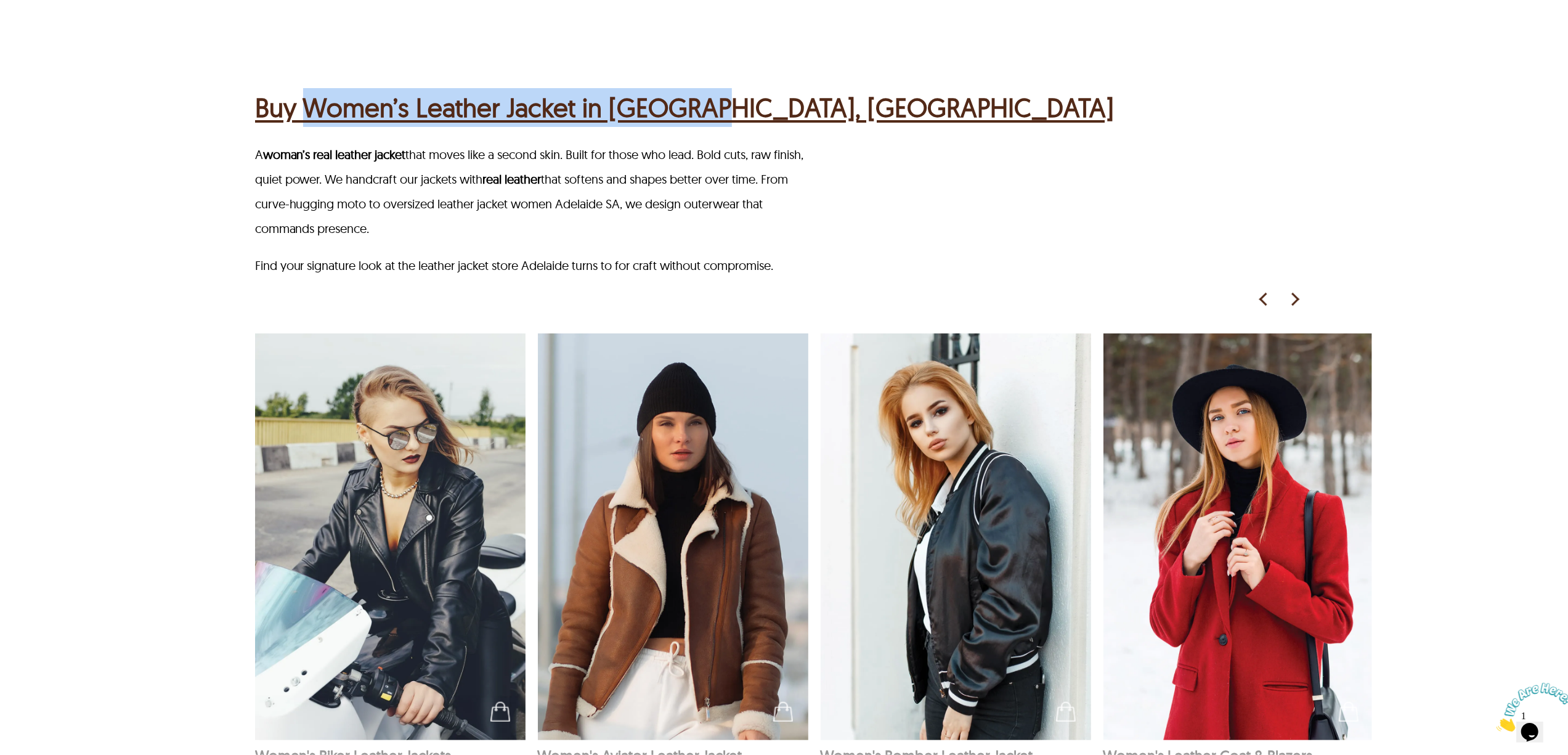
drag, startPoint x: 311, startPoint y: 50, endPoint x: 706, endPoint y: 64, distance: 395.2
click at [706, 82] on div "Buy Women’s Leather Jacket in Adelaide, SA" at bounding box center [785, 106] width 1061 height 48
copy h2 "Women’s Leather Jacket in Adelaide"
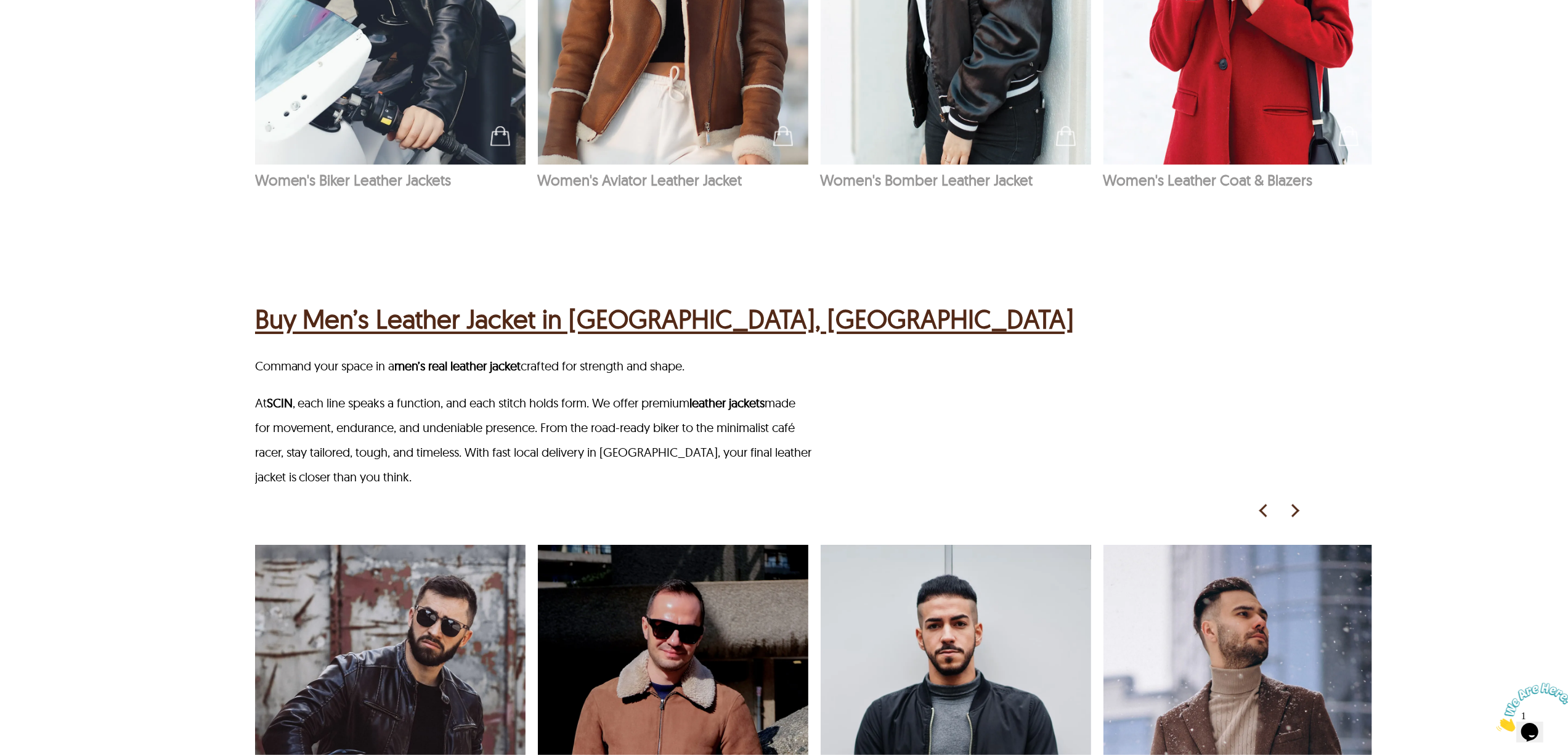
click at [328, 299] on h2 "Buy Men’s Leather Jacket in Adelaide, SA" at bounding box center [664, 319] width 819 height 39
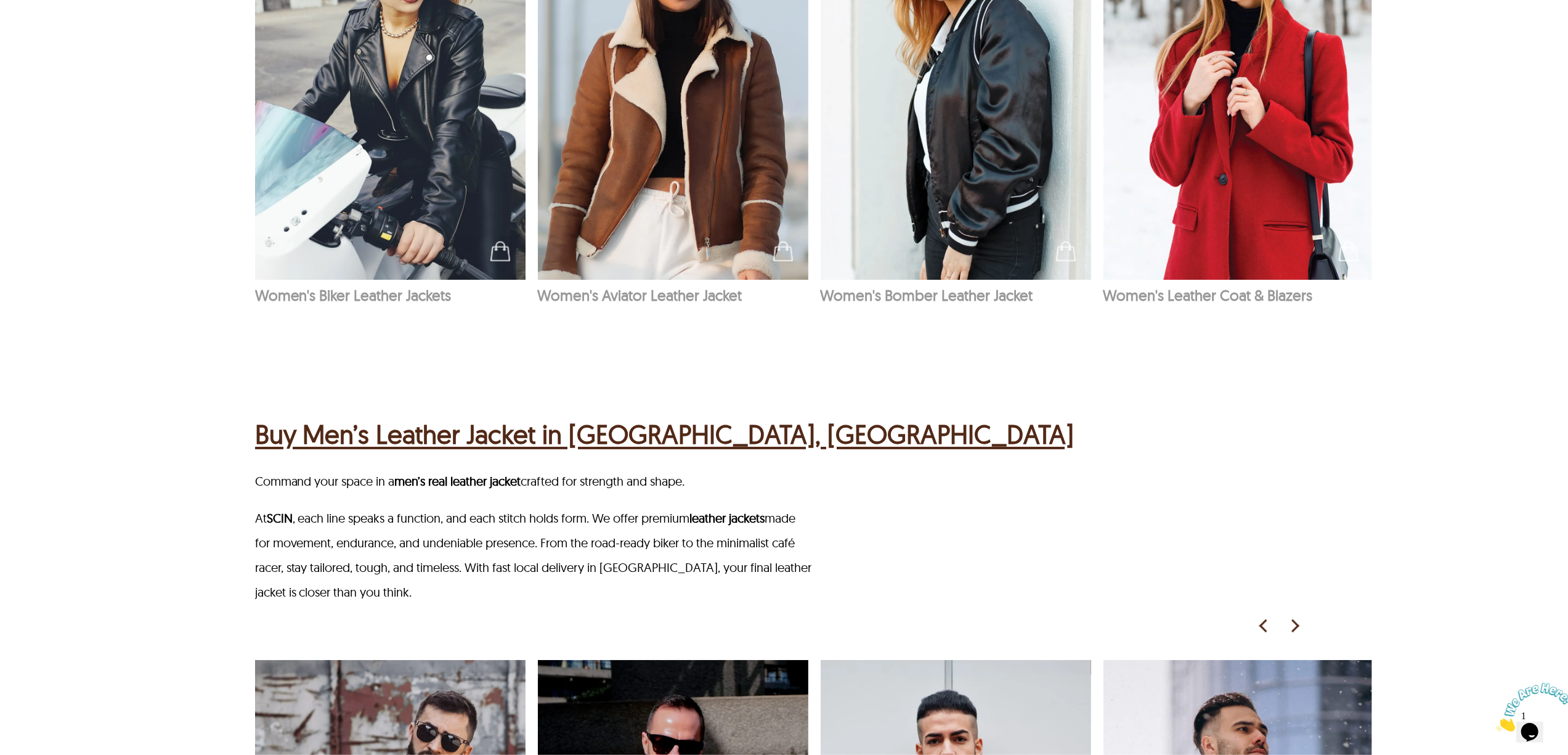
scroll to position [1496, 0]
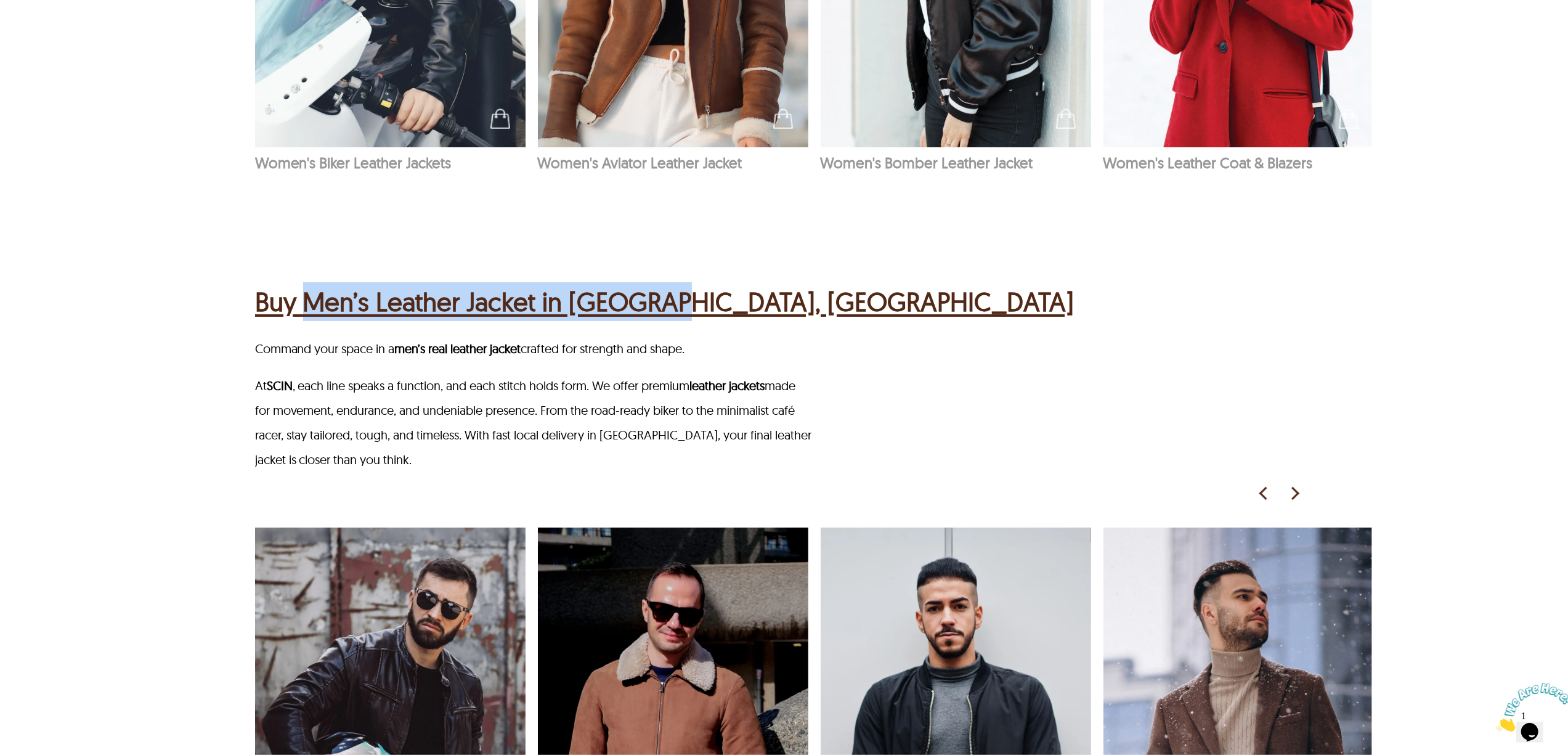
drag, startPoint x: 305, startPoint y: 247, endPoint x: 671, endPoint y: 250, distance: 366.0
copy h2 "Men’s Leather Jacket in Adelaide"
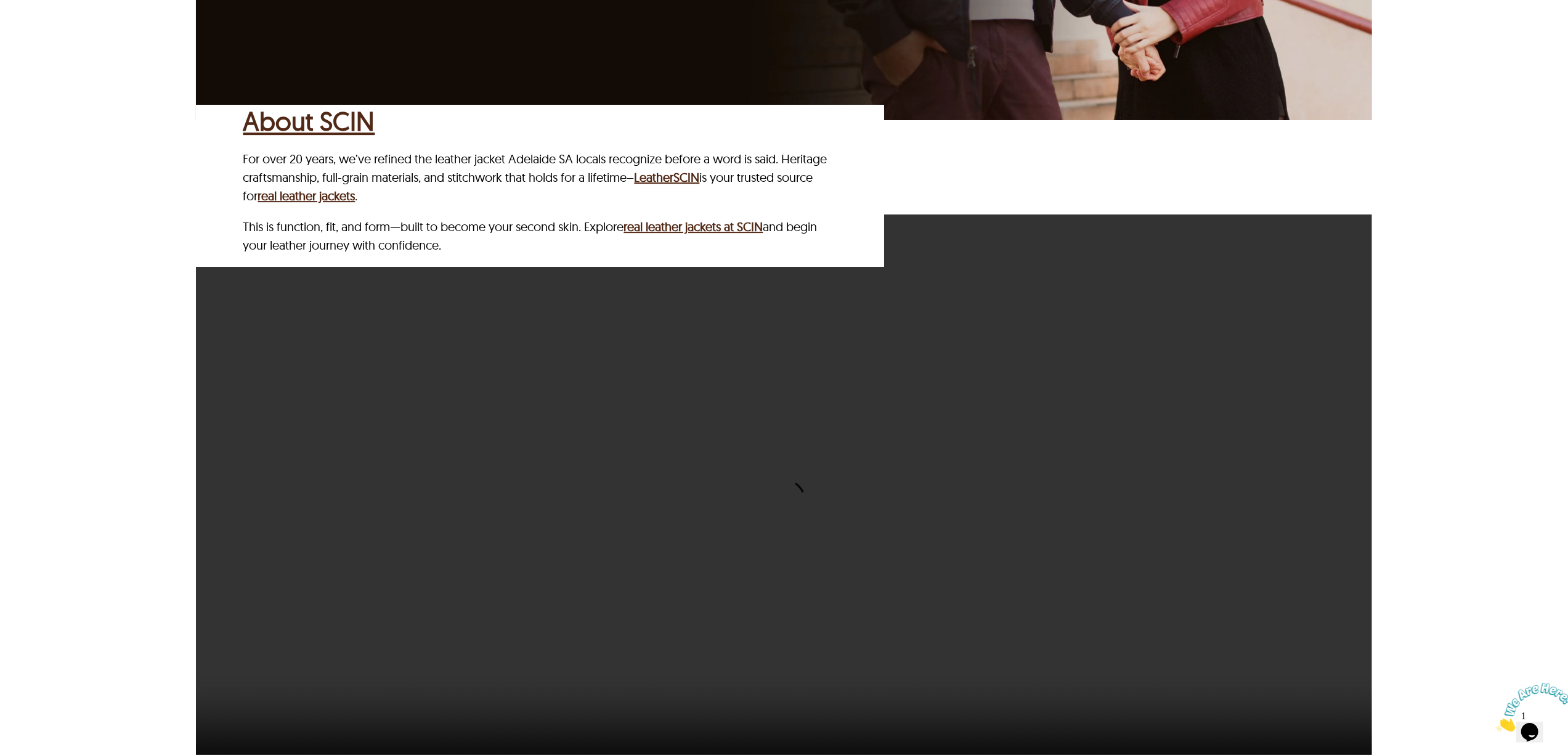
scroll to position [3796, 0]
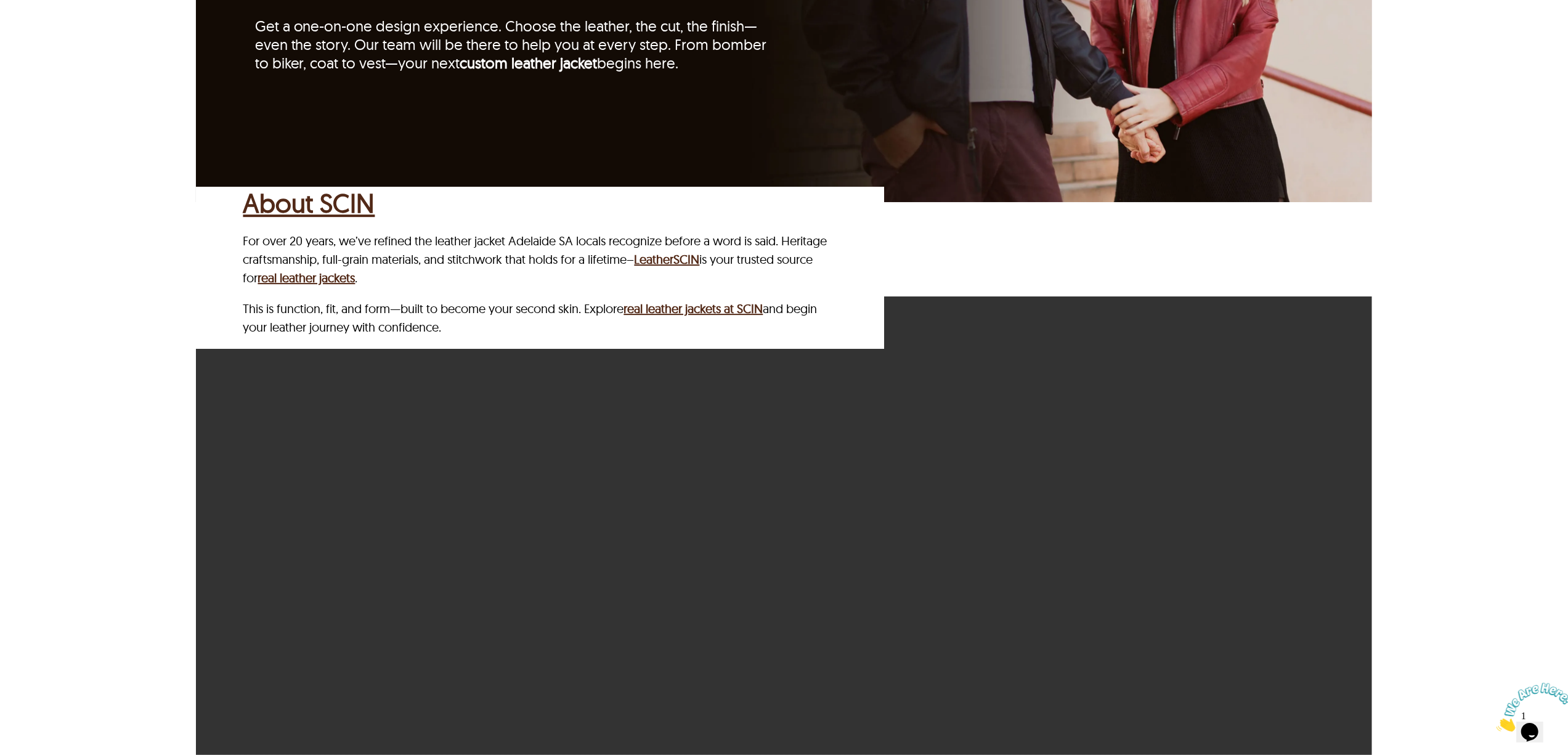
click at [447, 232] on p "For over 20 years, we’ve refined the leather jacket Adelaide SA locals recogniz…" at bounding box center [537, 260] width 588 height 56
drag, startPoint x: 580, startPoint y: 183, endPoint x: 545, endPoint y: 185, distance: 35.1
click at [545, 232] on p "For over 20 years, we’ve refined the leather jacket Adelaide SA locals recogniz…" at bounding box center [537, 260] width 588 height 56
click at [540, 232] on p "For over 20 years, we’ve refined the leather jacket Adelaide SA locals recogniz…" at bounding box center [537, 260] width 588 height 56
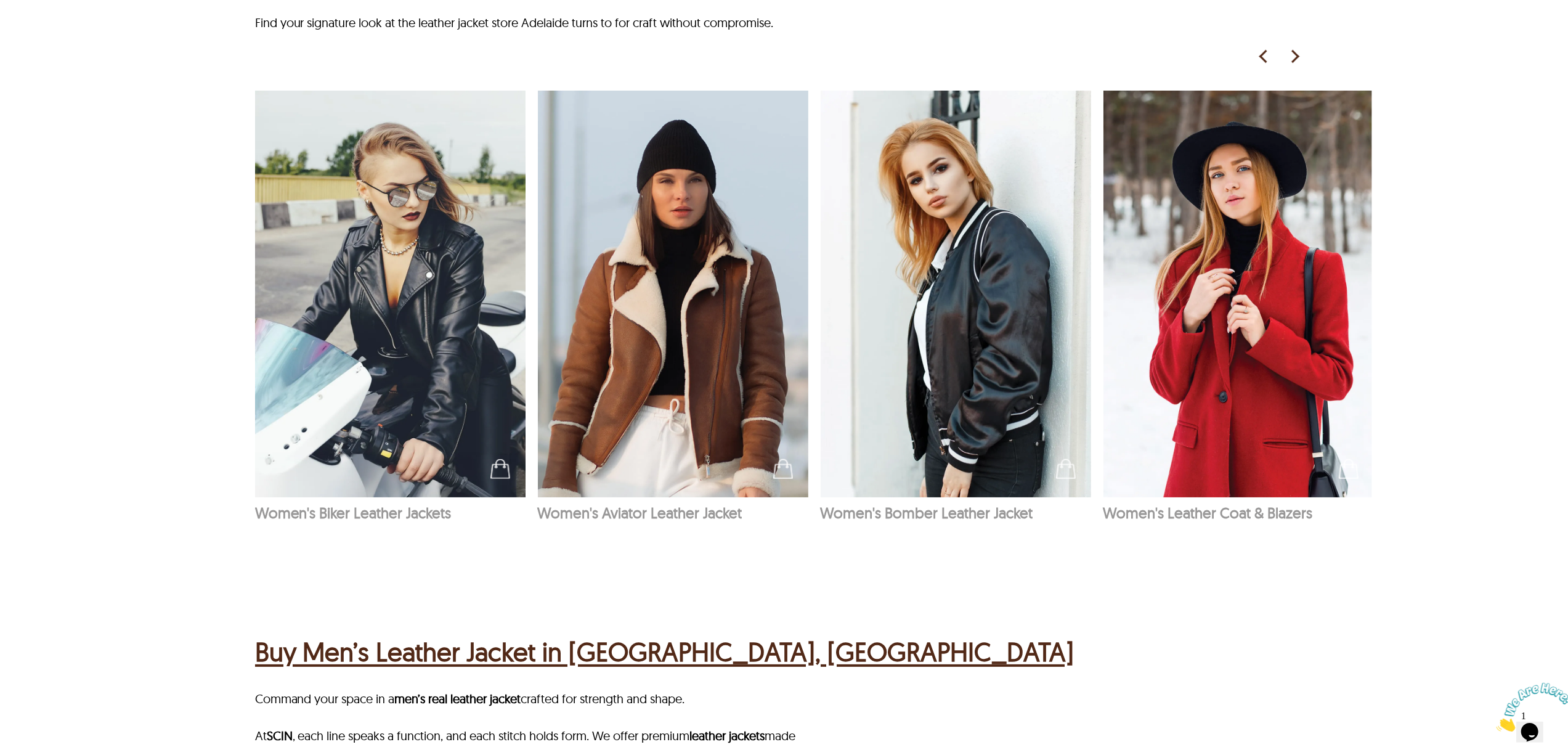
scroll to position [899, 0]
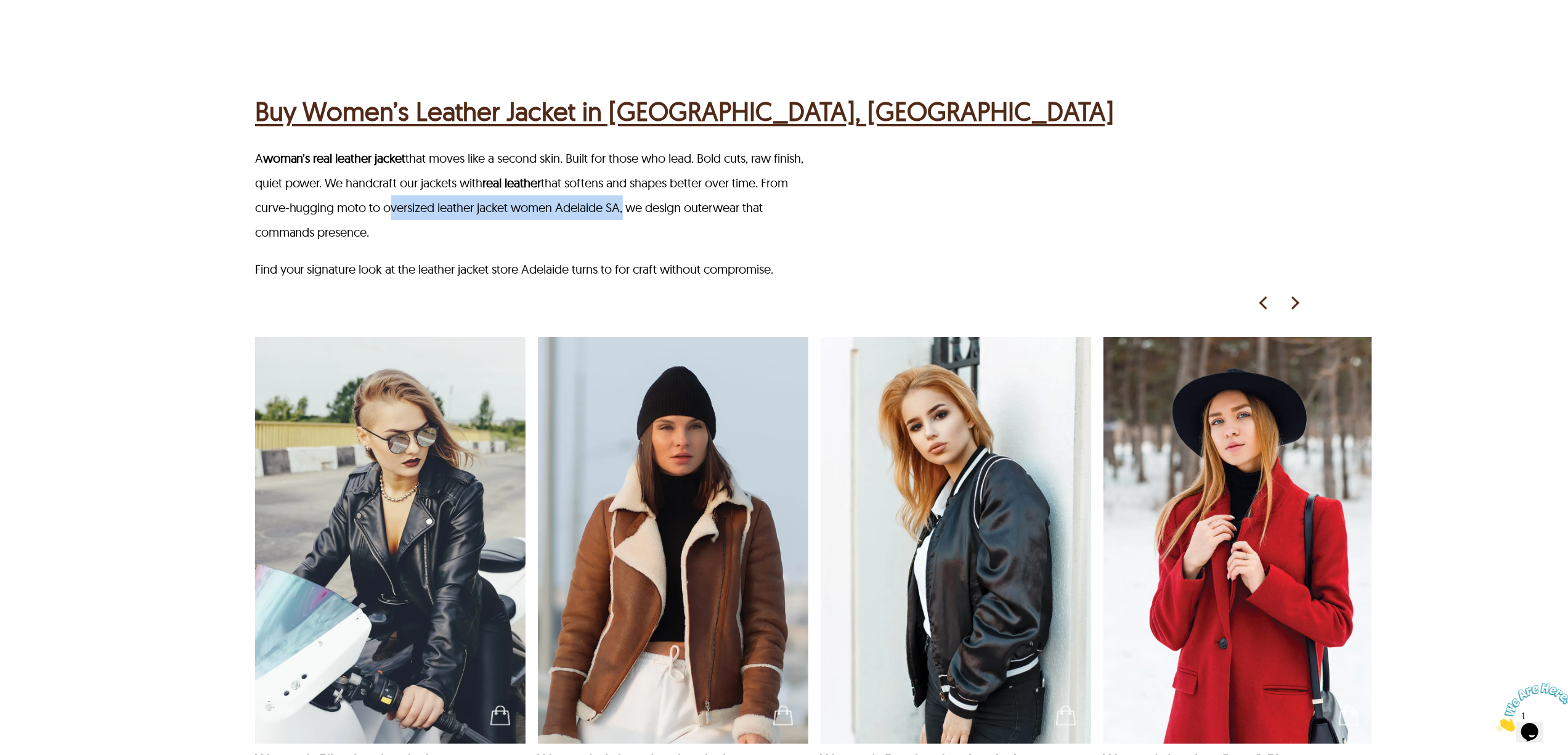
drag, startPoint x: 418, startPoint y: 171, endPoint x: 656, endPoint y: 175, distance: 238.0
click at [656, 175] on p "A woman’s real leather jacket that moves like a second skin. Built for those wh…" at bounding box center [534, 195] width 559 height 99
copy p "oversized leather jacket women Adelaide SA"
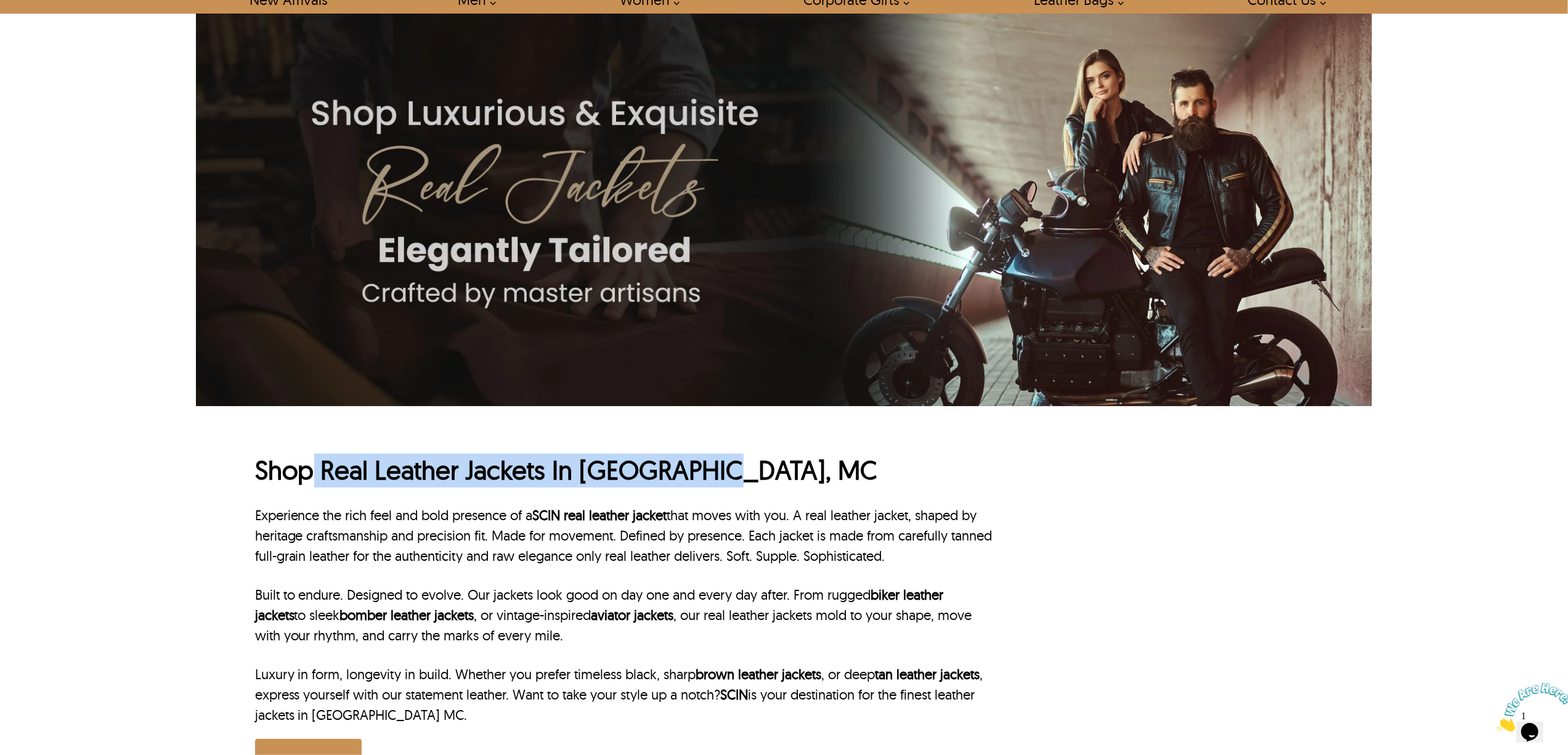
drag, startPoint x: 316, startPoint y: 466, endPoint x: 707, endPoint y: 479, distance: 391.2
click at [707, 479] on h1 "Shop Real Leather Jackets In [GEOGRAPHIC_DATA], MC" at bounding box center [625, 470] width 741 height 34
copy h1 "Real Leather Jackets In [GEOGRAPHIC_DATA]"
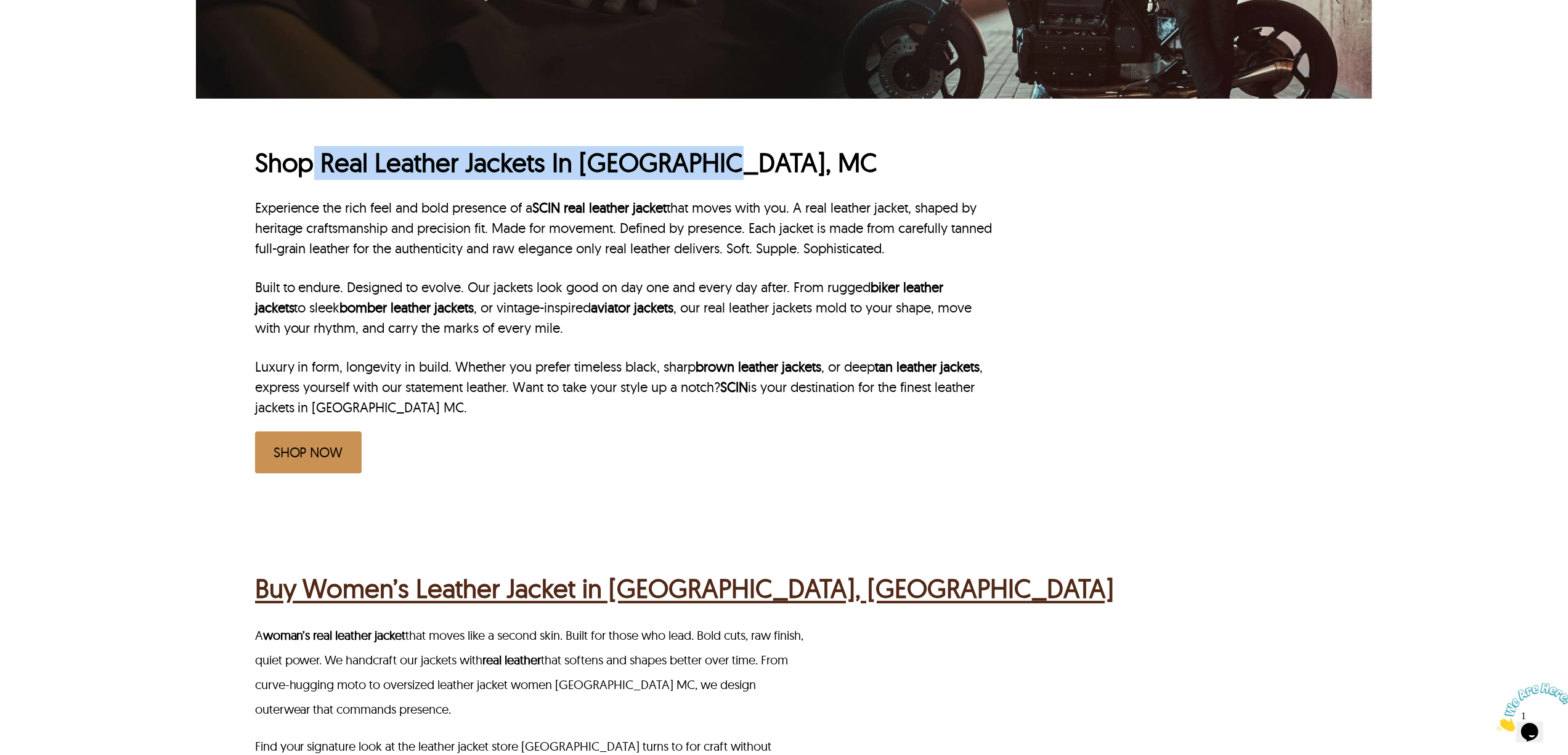
scroll to position [493, 0]
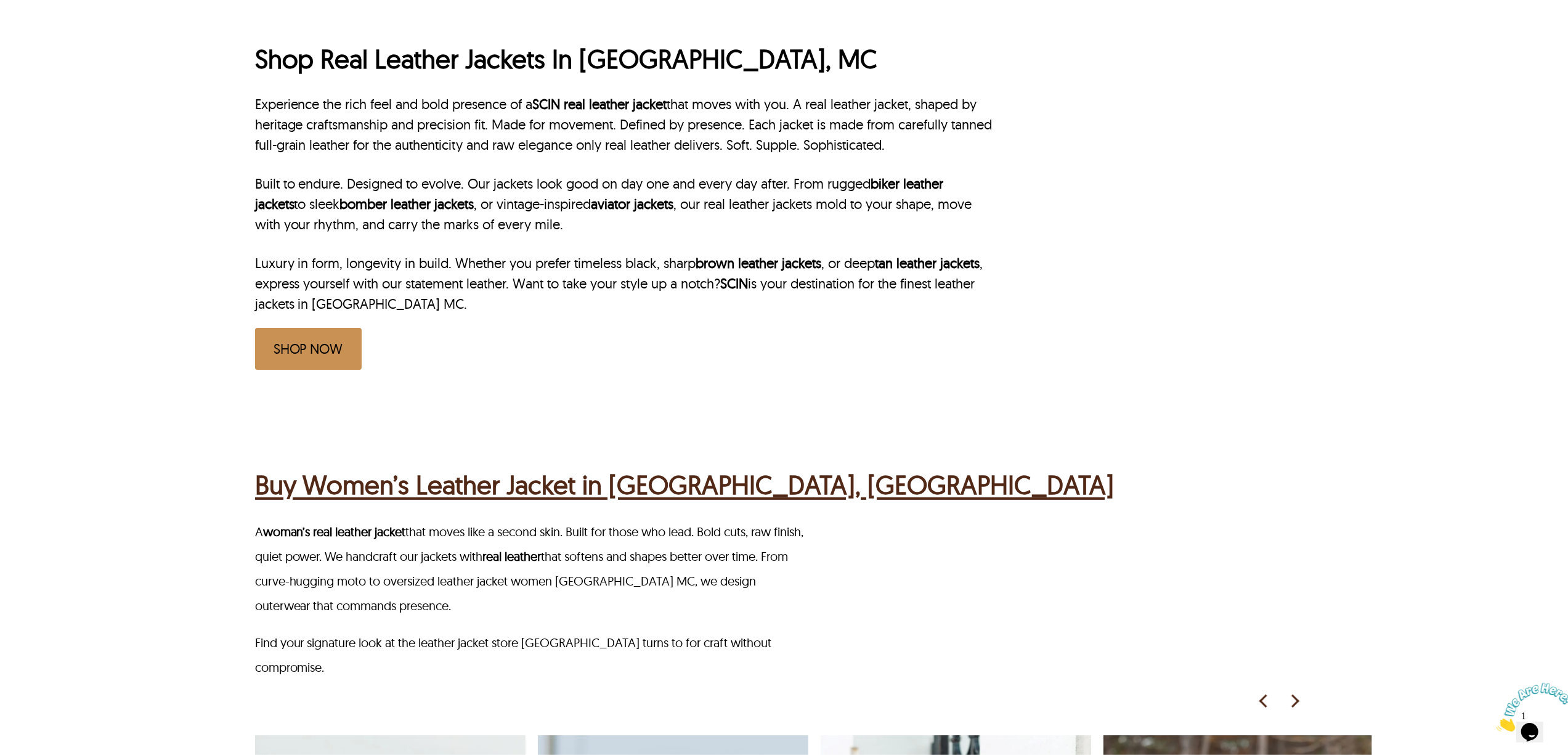
click at [977, 283] on p "Luxury in form, longevity in build. Whether you prefer timeless black, sharp br…" at bounding box center [625, 283] width 741 height 61
copy p "leather jackets in [GEOGRAPHIC_DATA]"
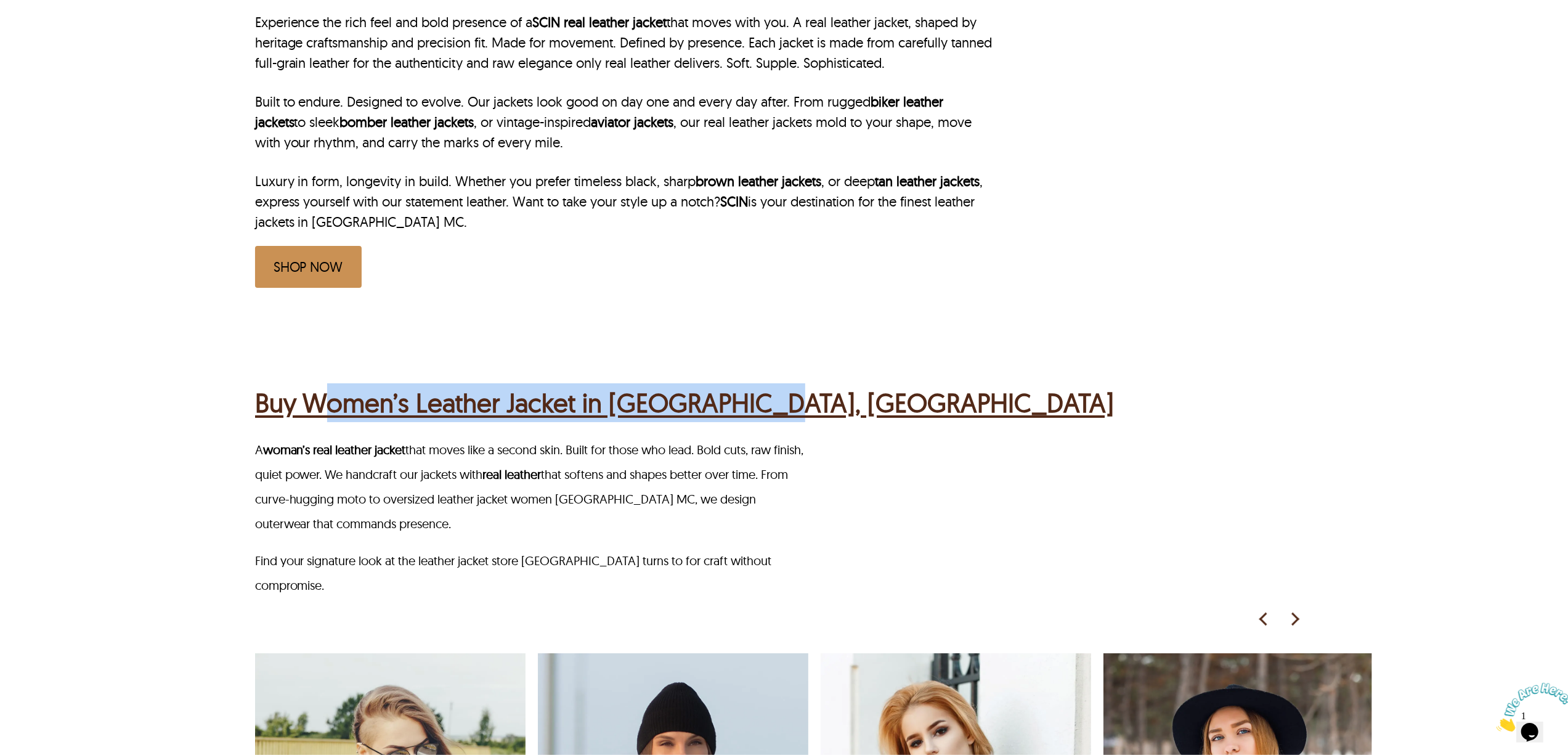
drag, startPoint x: 315, startPoint y: 380, endPoint x: 753, endPoint y: 381, distance: 438.0
click at [753, 381] on div "Buy Women’s Leather Jacket in [GEOGRAPHIC_DATA], [GEOGRAPHIC_DATA]" at bounding box center [785, 401] width 1061 height 48
click at [385, 336] on div "Buy Women’s Leather Jacket in [GEOGRAPHIC_DATA], MC A woman’s real leather jack…" at bounding box center [813, 729] width 1117 height 811
drag, startPoint x: 309, startPoint y: 381, endPoint x: 740, endPoint y: 397, distance: 431.3
click at [740, 397] on div "Buy Women’s Leather Jacket in [GEOGRAPHIC_DATA], [GEOGRAPHIC_DATA]" at bounding box center [785, 401] width 1061 height 48
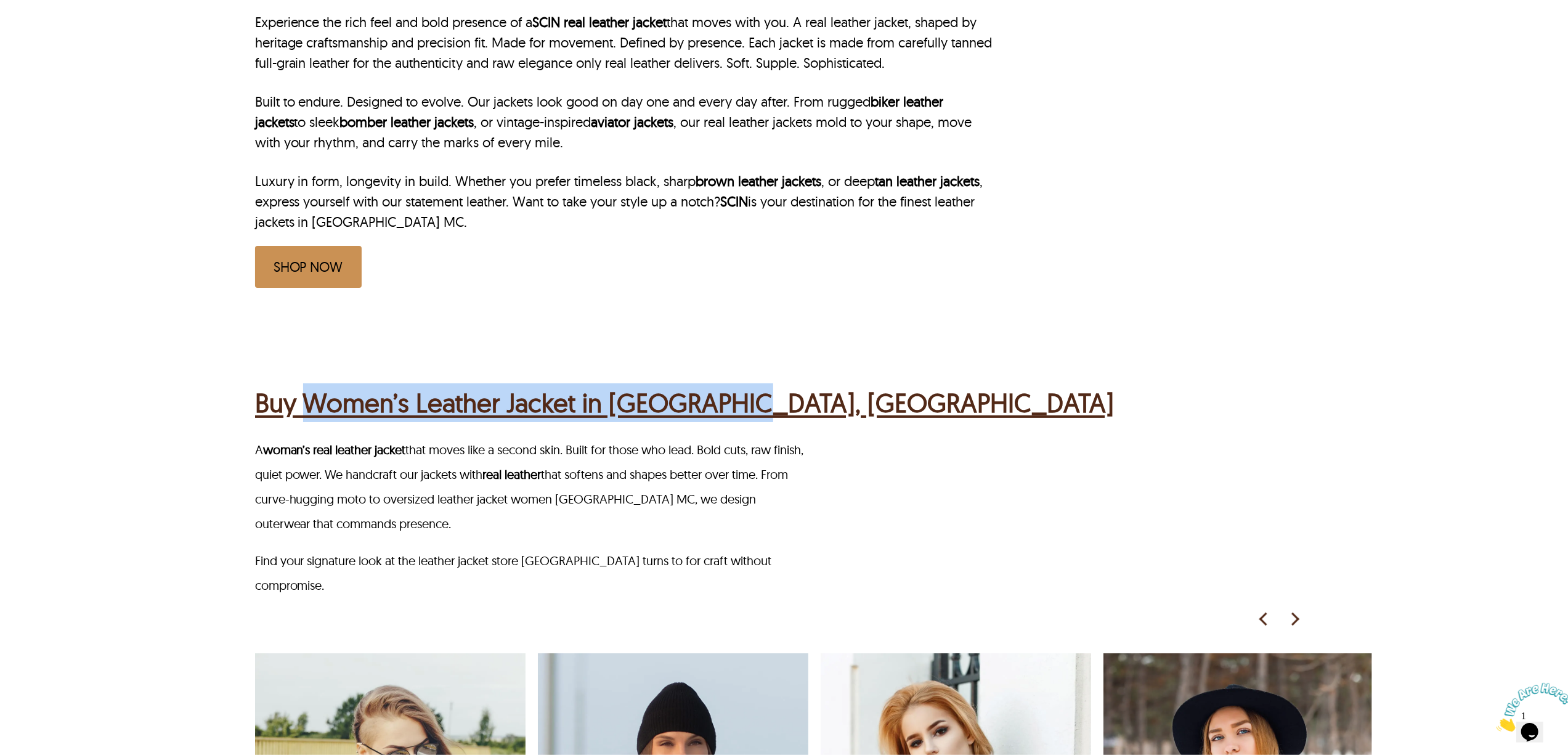
copy h2 "Women’s Leather Jacket in [GEOGRAPHIC_DATA]"
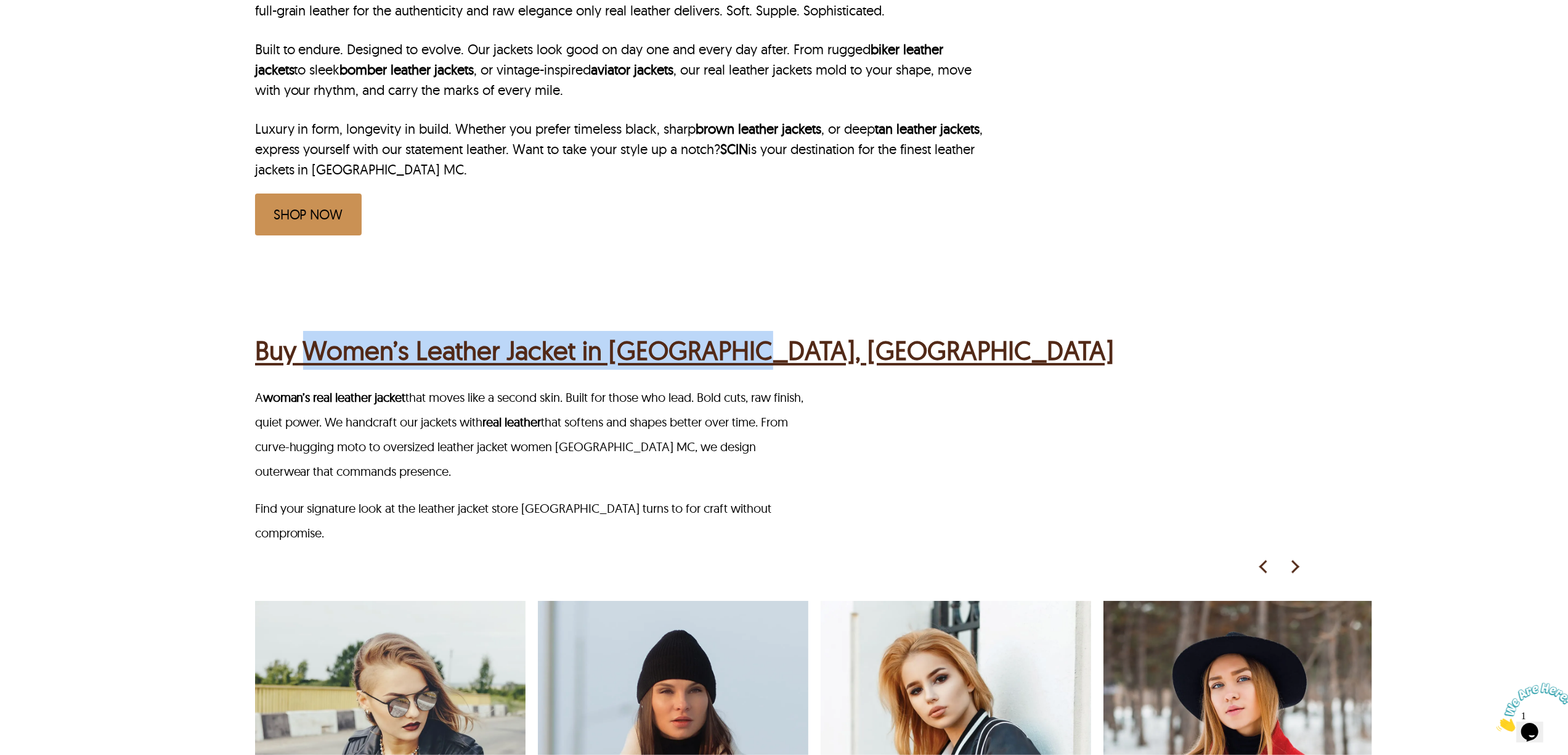
scroll to position [657, 0]
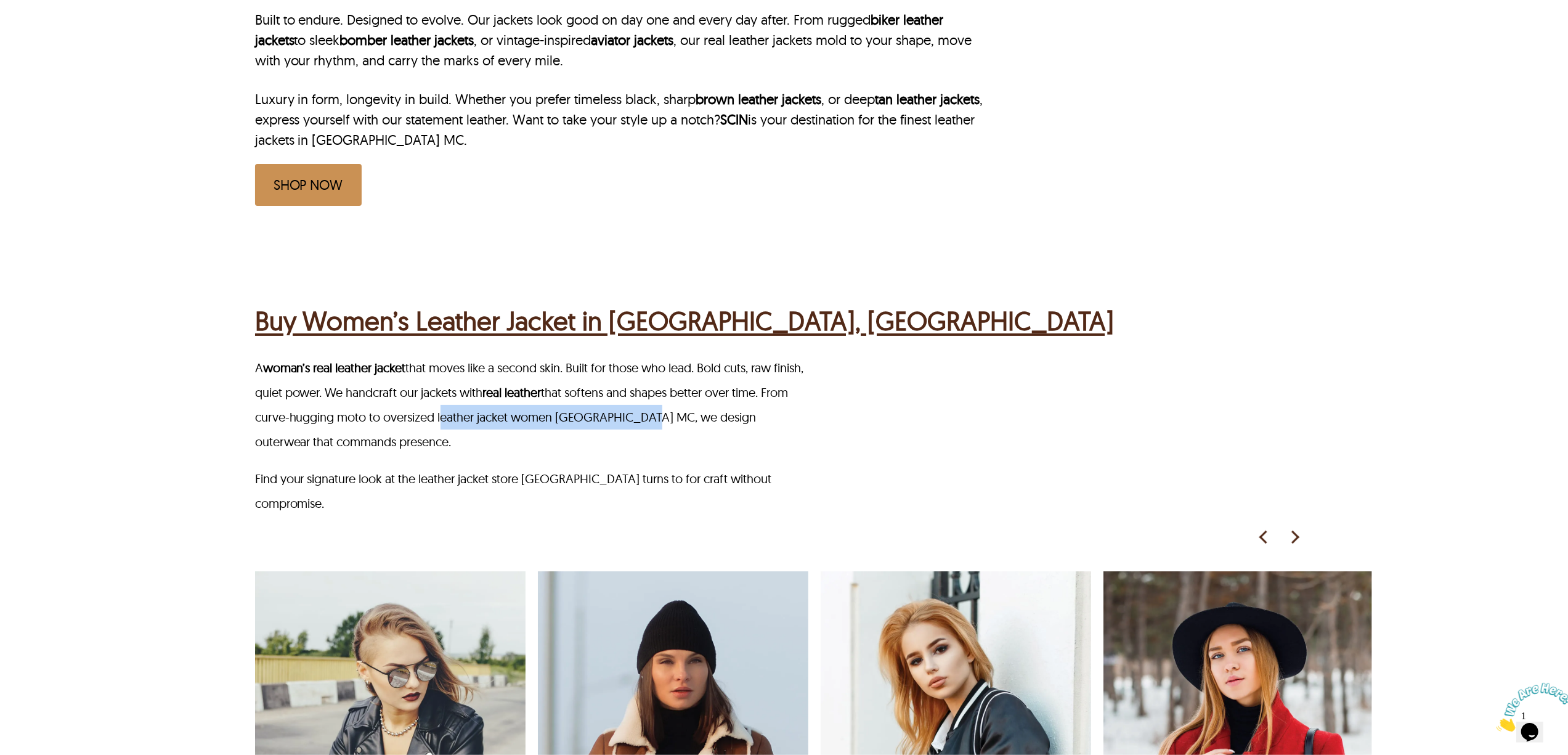
drag, startPoint x: 471, startPoint y: 415, endPoint x: 673, endPoint y: 413, distance: 202.0
click at [673, 413] on p "A woman’s real leather jacket that moves like a second skin. Built for those wh…" at bounding box center [534, 405] width 559 height 99
copy p "leather jacket women [GEOGRAPHIC_DATA] MC"
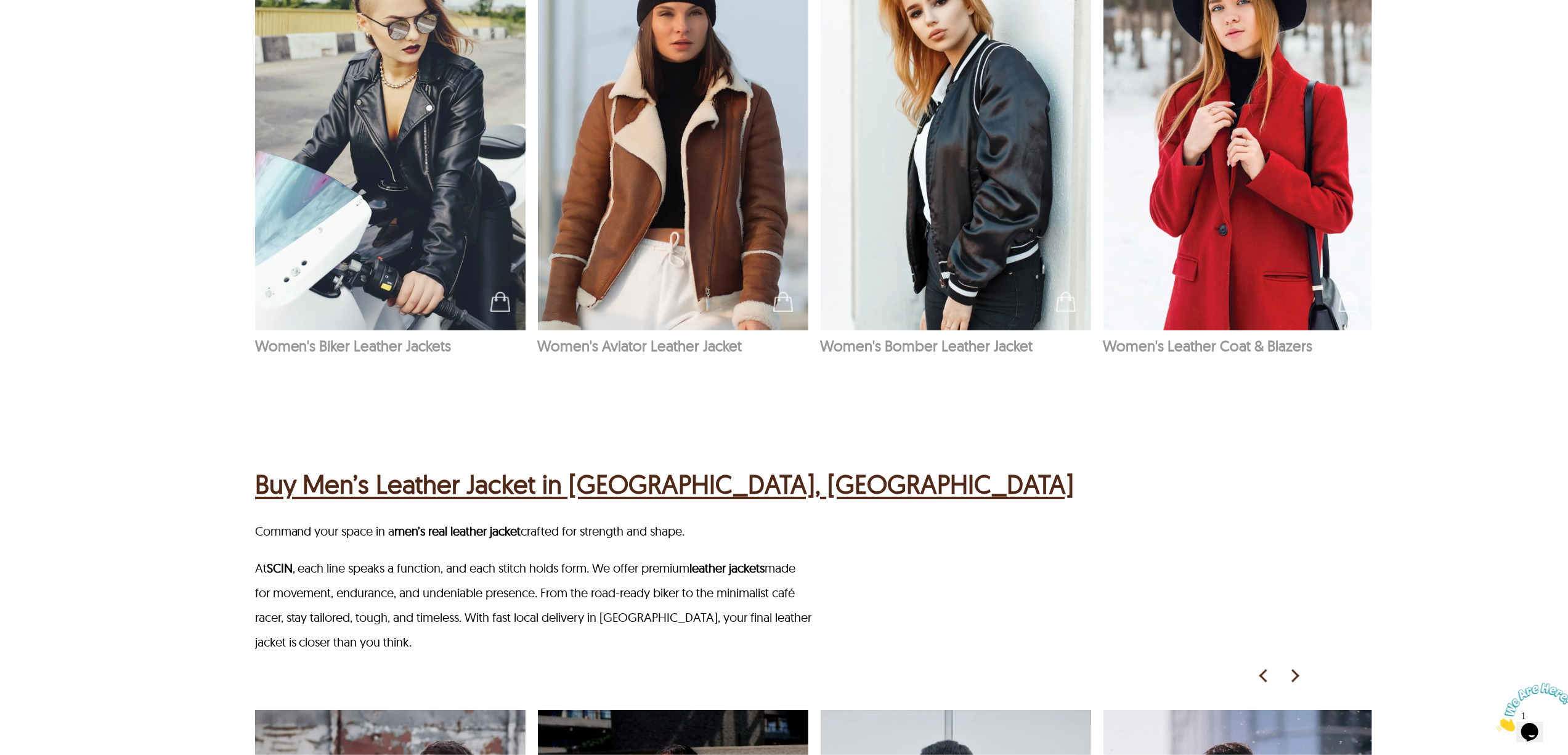
scroll to position [1479, 0]
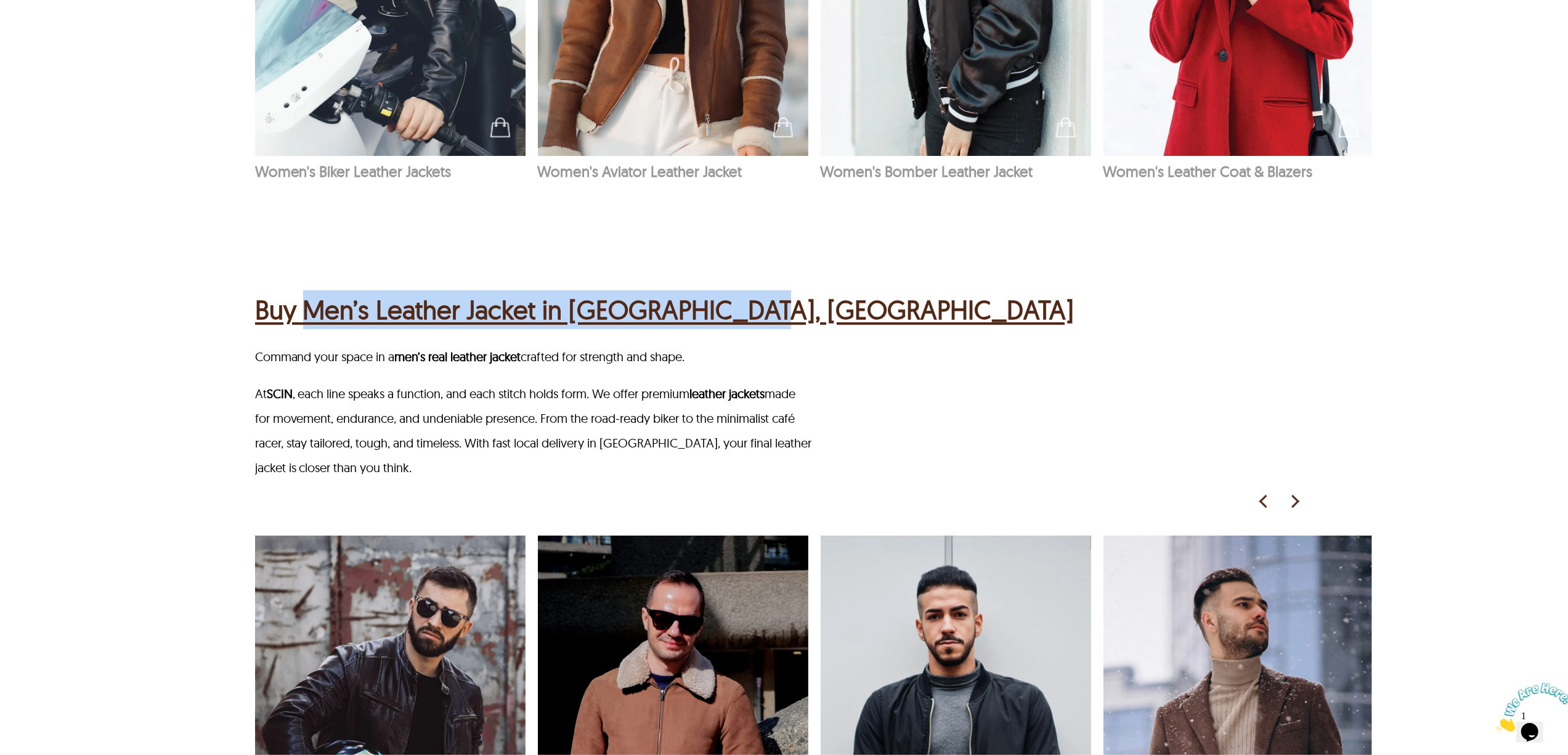
drag, startPoint x: 311, startPoint y: 260, endPoint x: 812, endPoint y: 274, distance: 501.2
copy h2 "Men’s Leather Jacket in [GEOGRAPHIC_DATA], [GEOGRAPHIC_DATA]"
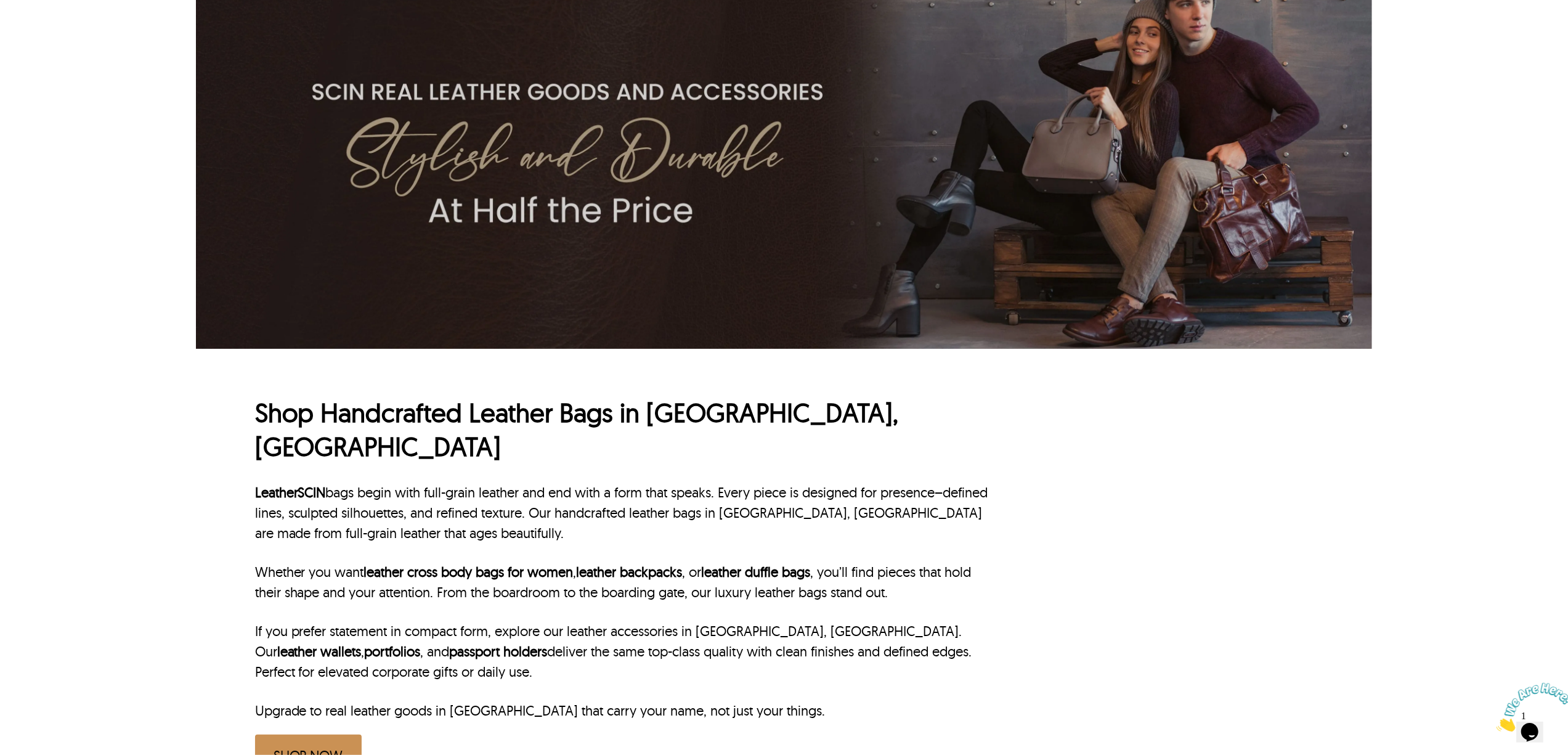
scroll to position [246, 0]
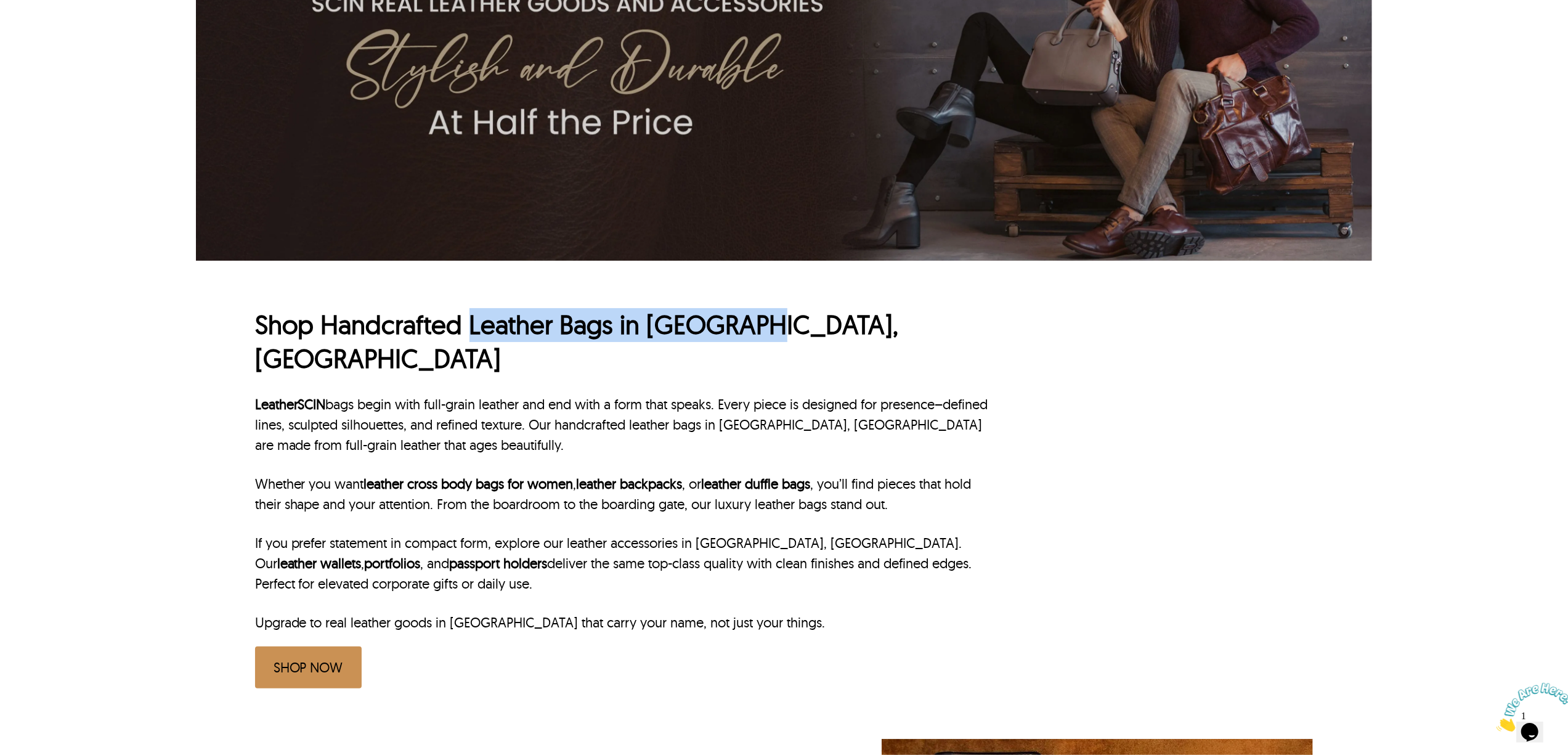
drag, startPoint x: 468, startPoint y: 332, endPoint x: 796, endPoint y: 332, distance: 328.0
click at [796, 332] on h1 "Shop Handcrafted Leather Bags in Tampa, FL" at bounding box center [625, 341] width 741 height 67
click at [694, 341] on h1 "Shop Handcrafted Leather Bags in Tampa, FL" at bounding box center [625, 341] width 741 height 67
click at [473, 319] on h1 "Shop Handcrafted Leather Bags in Tampa, FL" at bounding box center [625, 341] width 741 height 67
drag, startPoint x: 471, startPoint y: 321, endPoint x: 819, endPoint y: 321, distance: 348.0
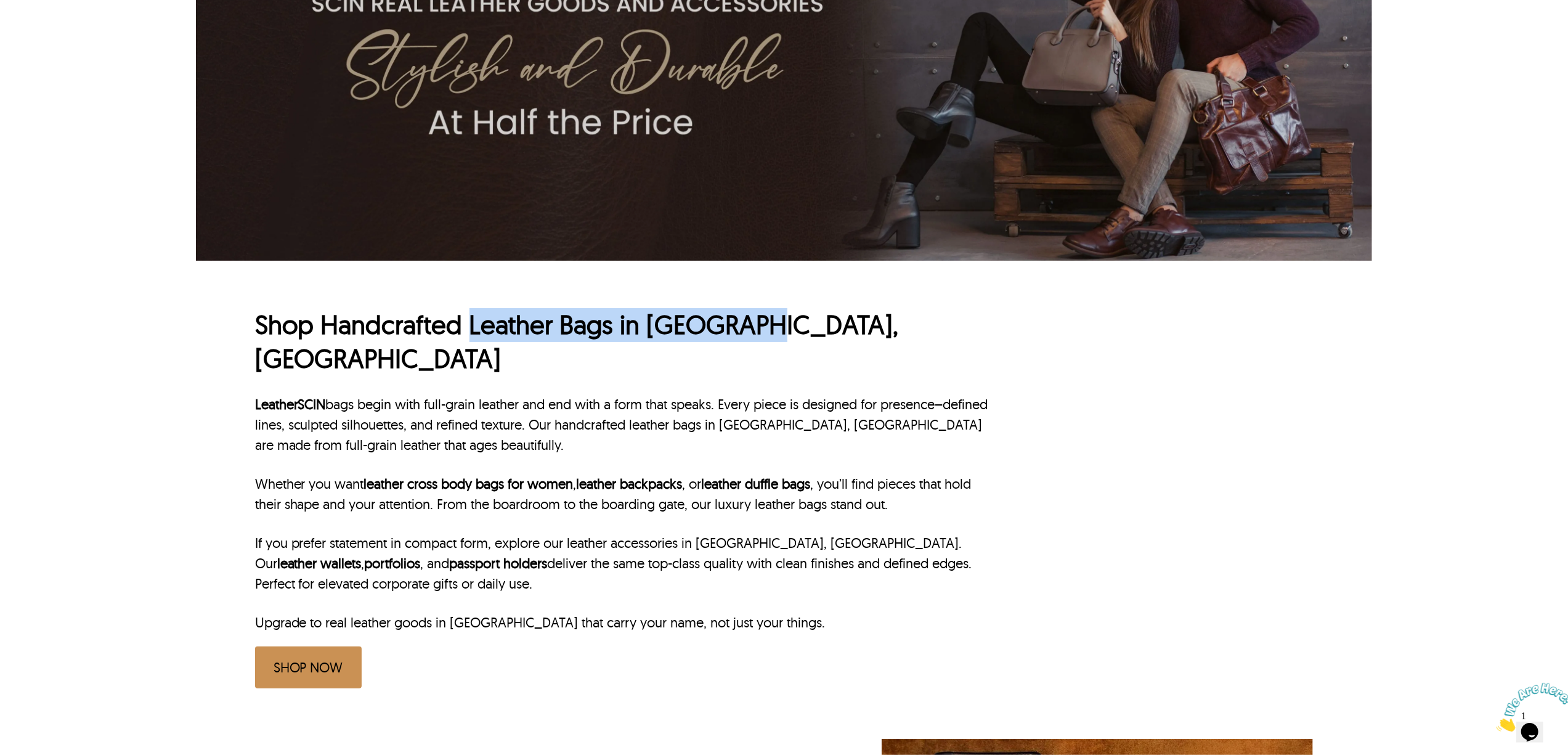
click at [819, 321] on h1 "Shop Handcrafted Leather Bags in Tampa, FL" at bounding box center [625, 341] width 741 height 67
copy h1 "Leather Bags in Tampa, FL"
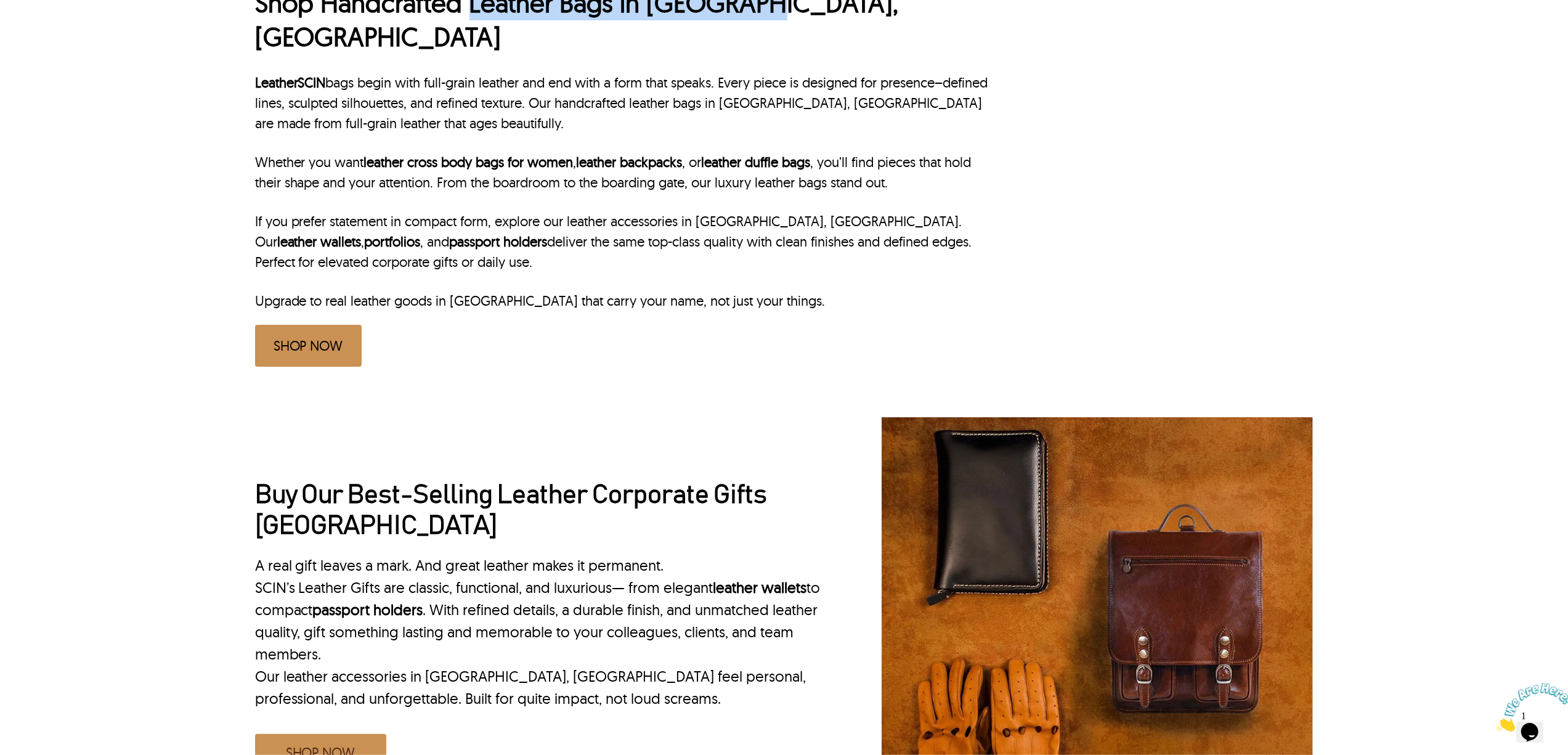
scroll to position [657, 0]
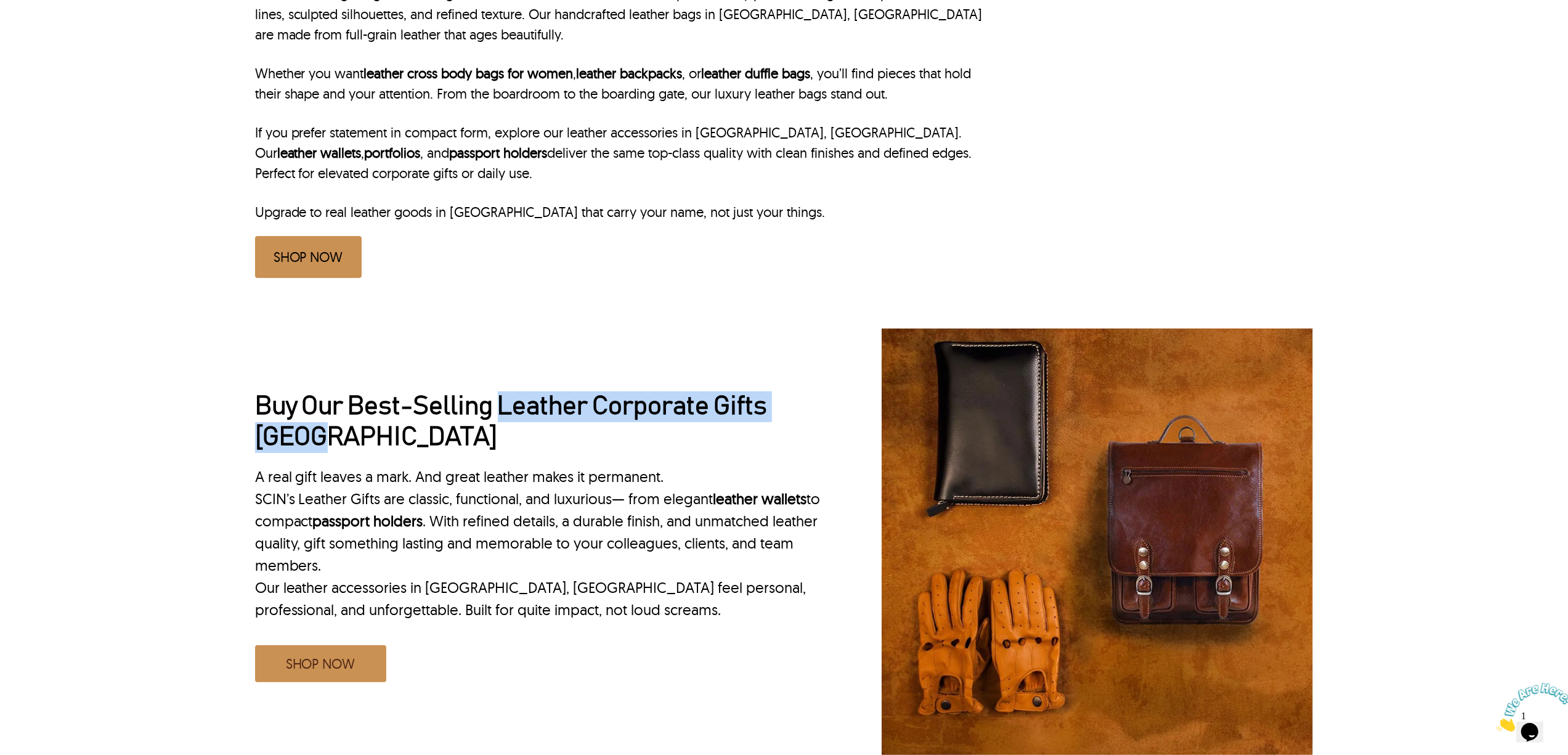
drag, startPoint x: 500, startPoint y: 368, endPoint x: 518, endPoint y: 392, distance: 30.0
click at [518, 392] on h2 "Buy Our Best-Selling Leather Corporate Gifts Tampa" at bounding box center [540, 422] width 571 height 62
copy h2 "Leather Corporate Gifts Tampa"
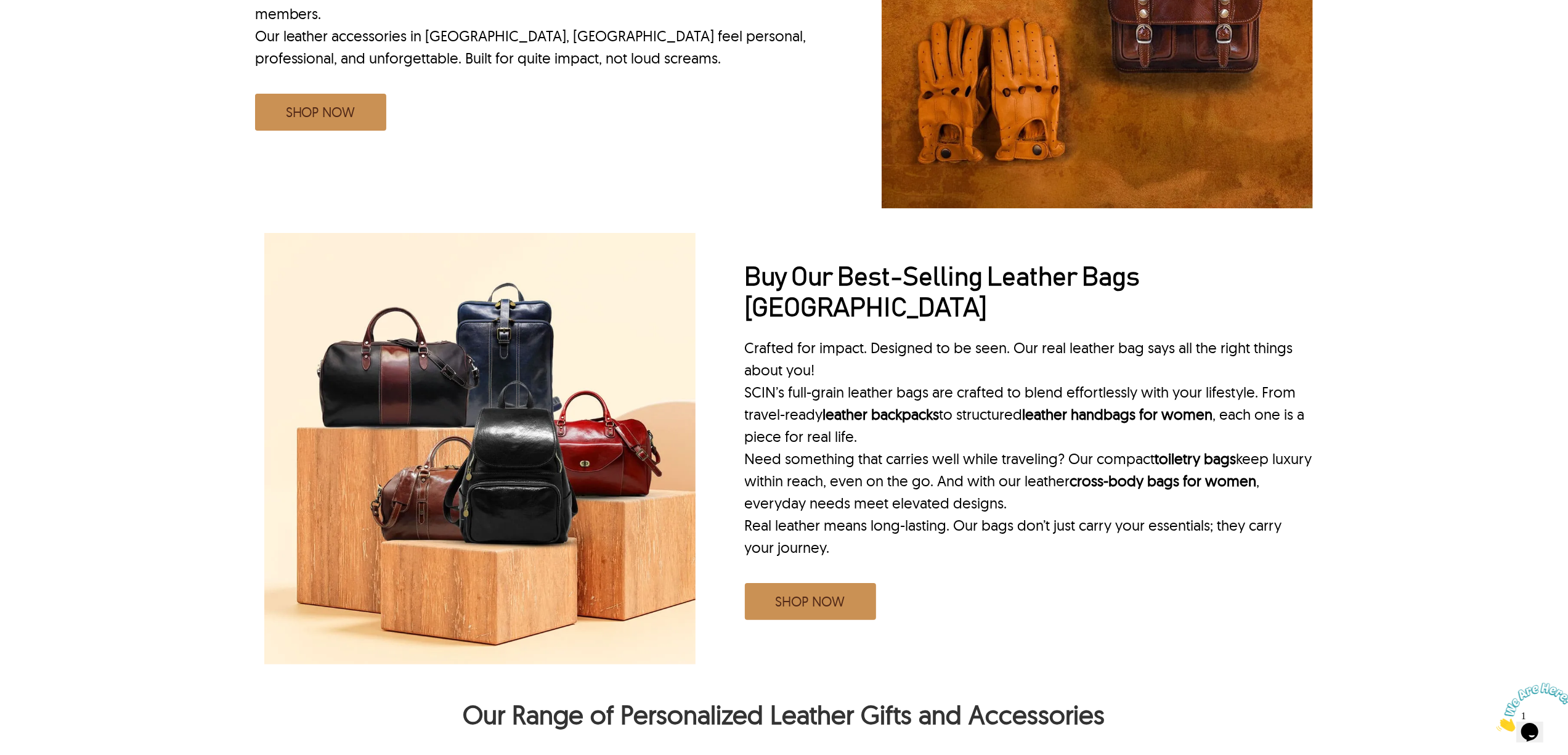
scroll to position [1233, 0]
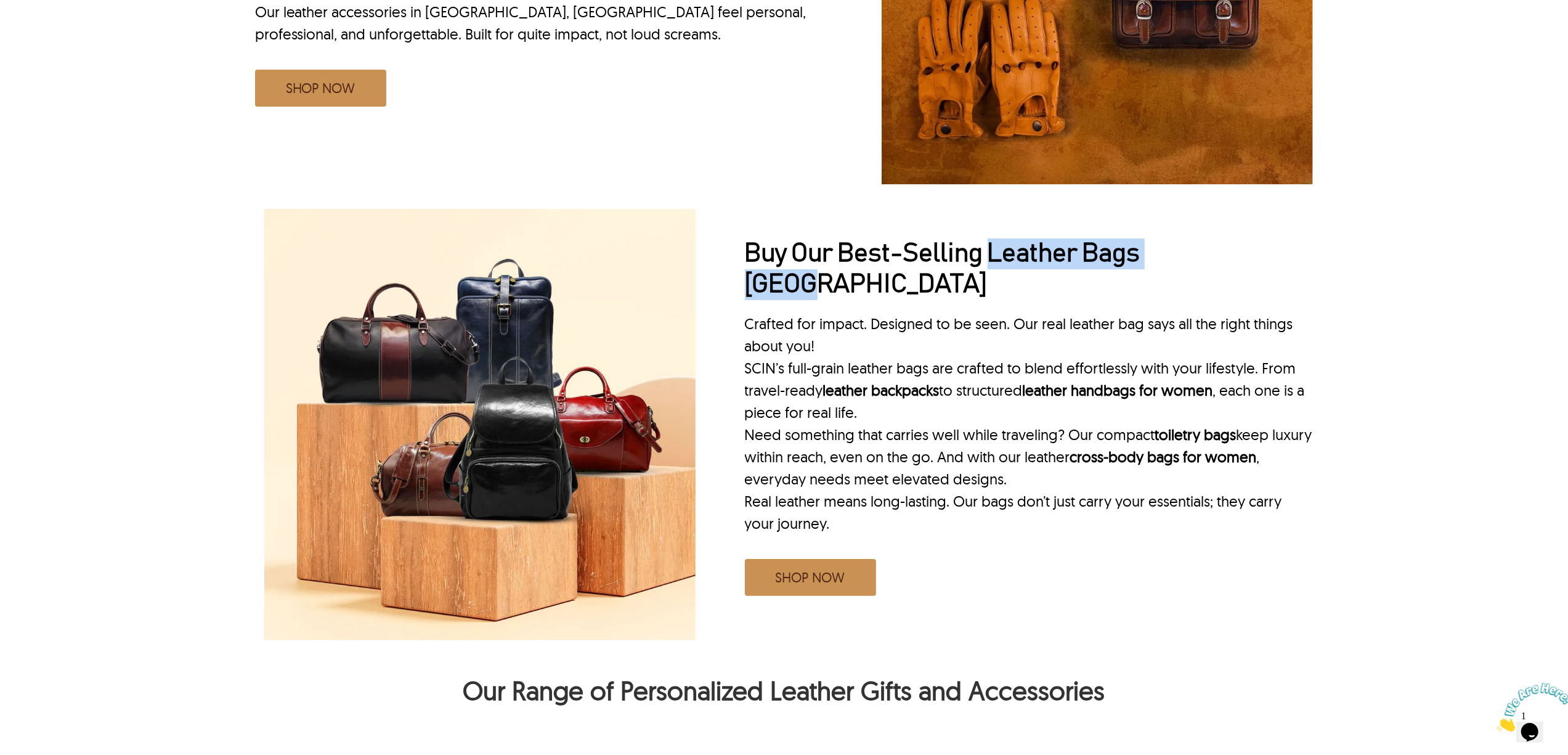
drag, startPoint x: 986, startPoint y: 232, endPoint x: 1370, endPoint y: 232, distance: 384.0
click at [1370, 232] on div "Buy Our Best-Selling Leather Bags Tampa Crafted for impact. Designed to be seen…" at bounding box center [784, 424] width 1176 height 450
copy h2 "Leather Bags Tampa"
click at [1050, 357] on p "SCIN’s full-grain leather bags are crafted to blend effortlessly with your life…" at bounding box center [1029, 390] width 569 height 66
drag, startPoint x: 991, startPoint y: 226, endPoint x: 1365, endPoint y: 226, distance: 374.0
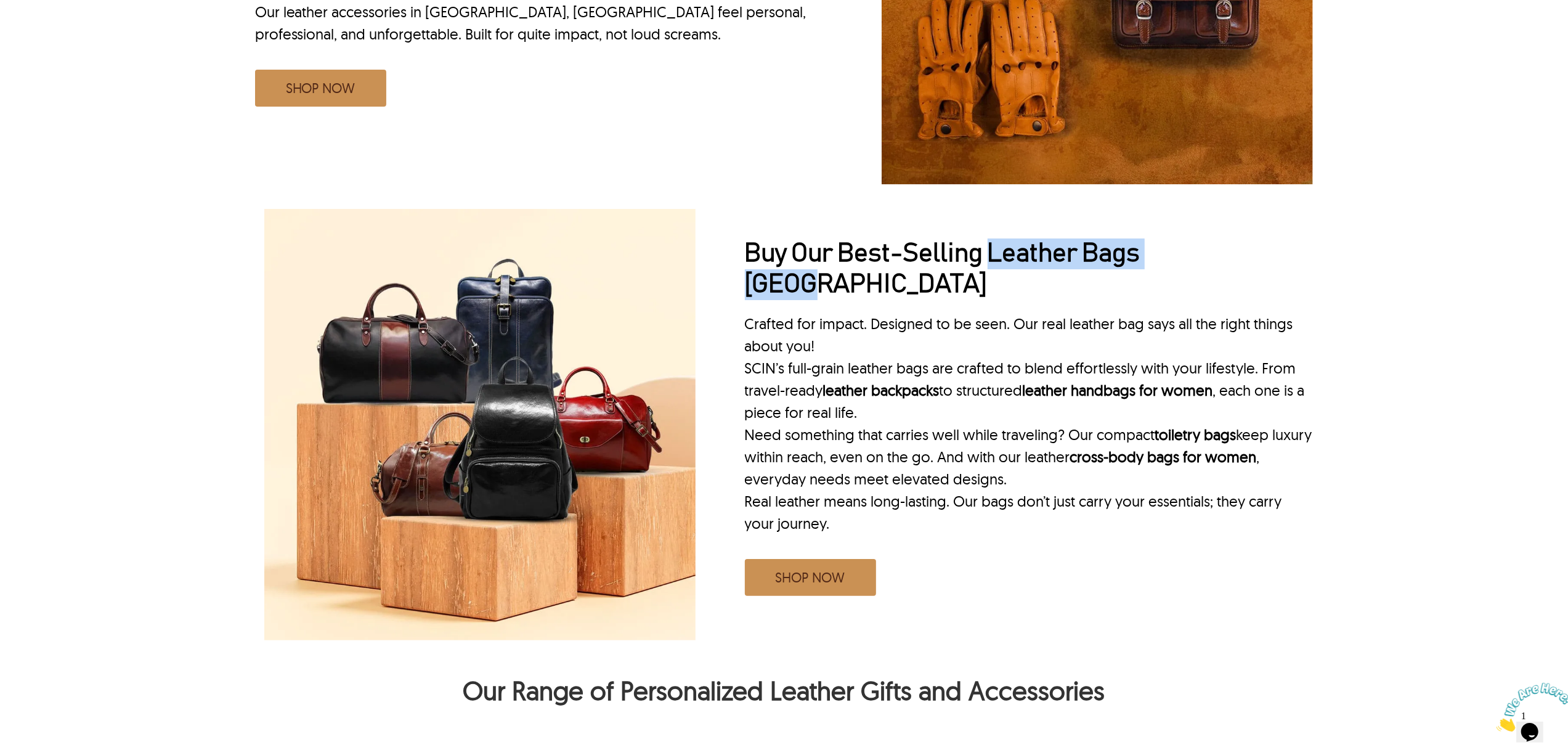
click at [1365, 226] on div "Buy Our Best-Selling Leather Bags Tampa Crafted for impact. Designed to be seen…" at bounding box center [784, 424] width 1176 height 450
copy h2 "Leather Bags Tampa"
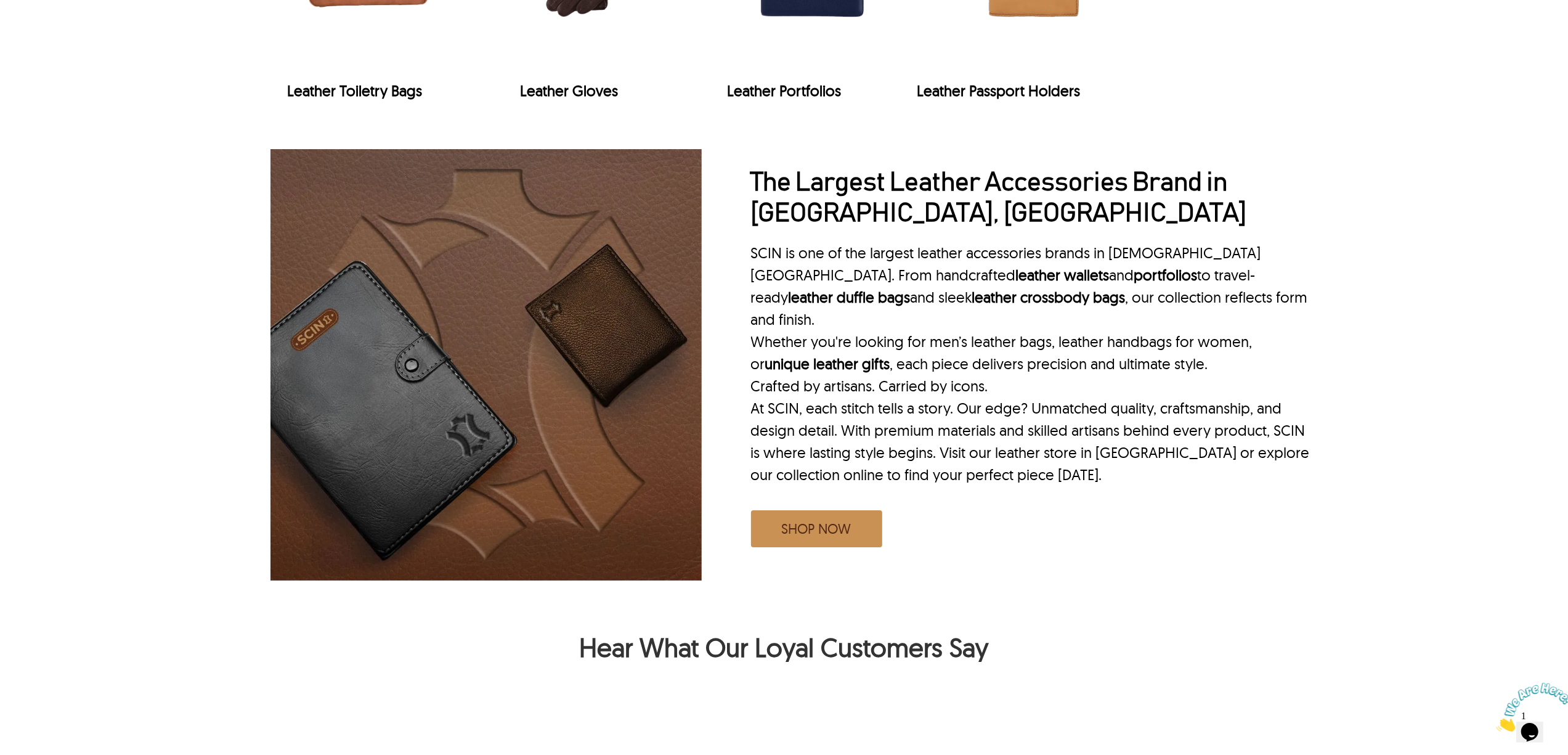
scroll to position [2546, 0]
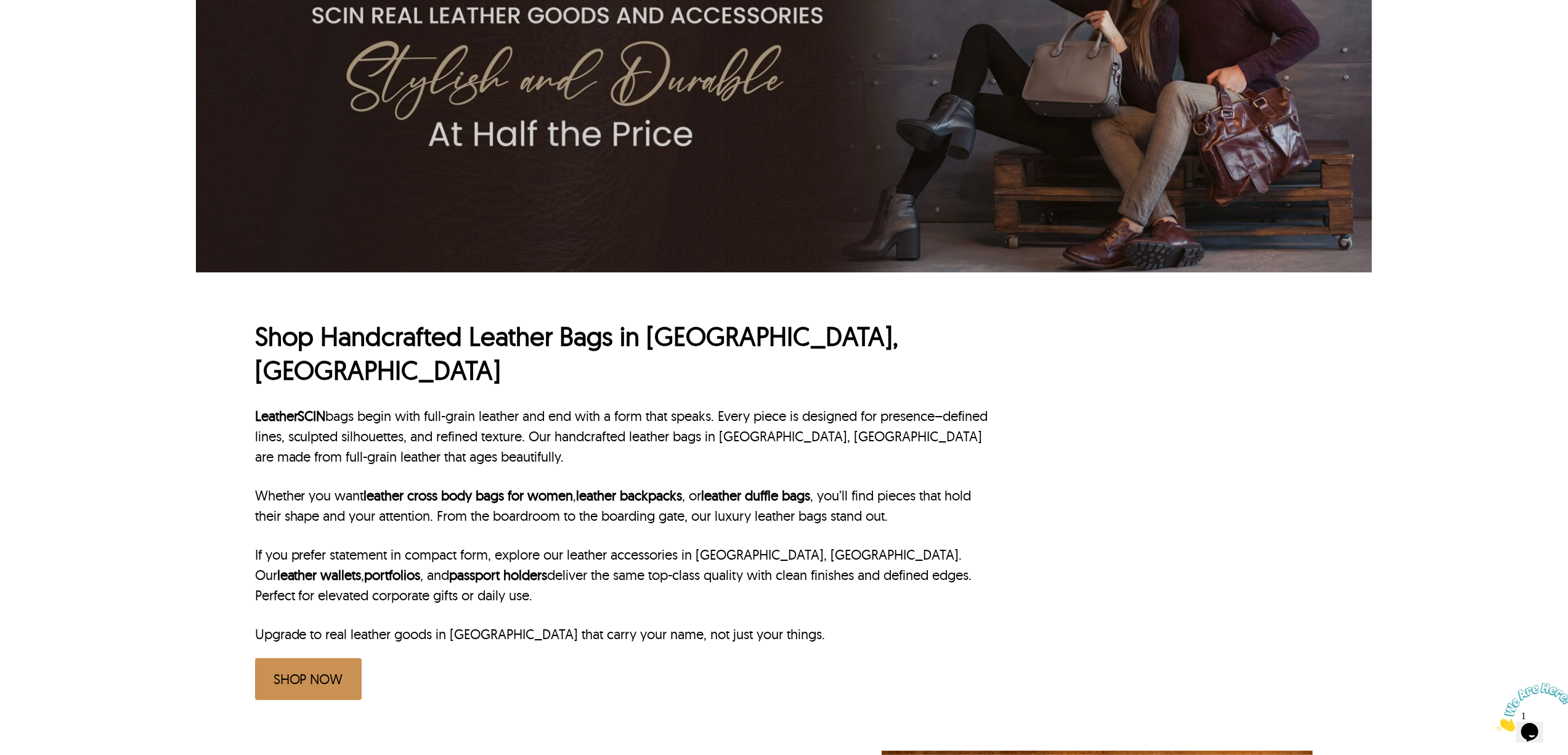
scroll to position [248, 0]
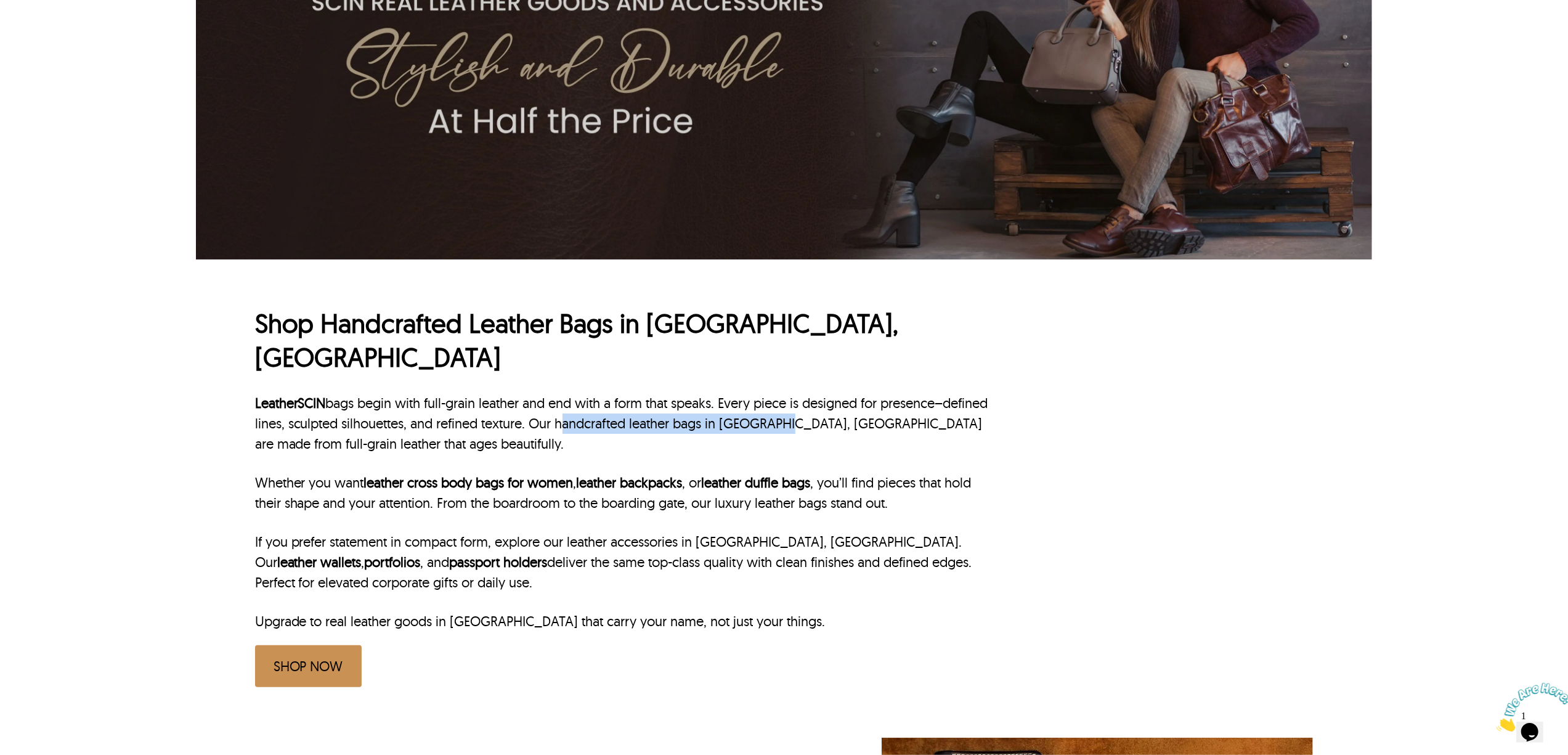
drag, startPoint x: 607, startPoint y: 388, endPoint x: 831, endPoint y: 385, distance: 224.0
click at [831, 393] on p "LeatherSCIN bags begin with full-grain leather and end with a form that speaks.…" at bounding box center [625, 424] width 741 height 61
copy p "handcrafted leather bags in Tampa, FL"
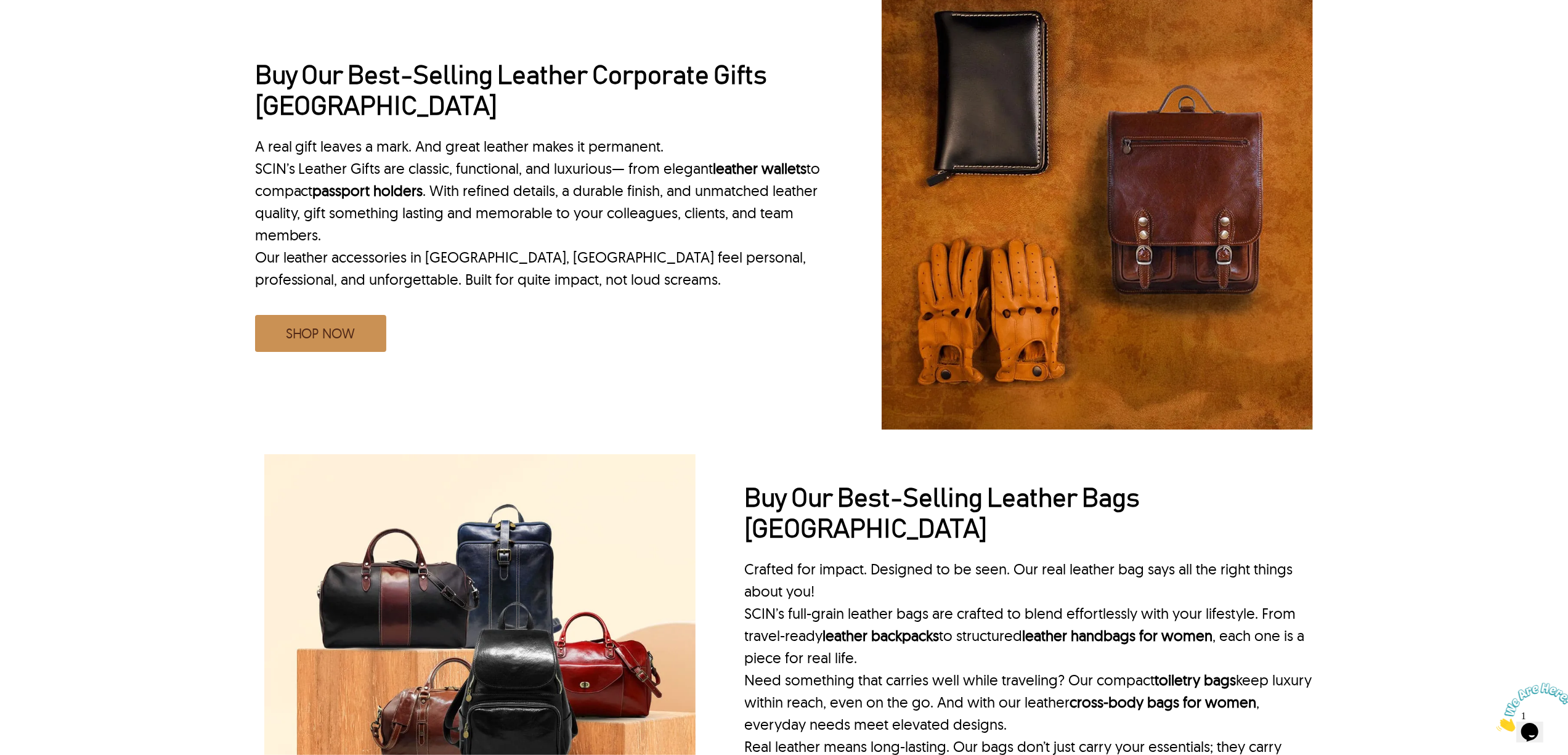
scroll to position [1070, 0]
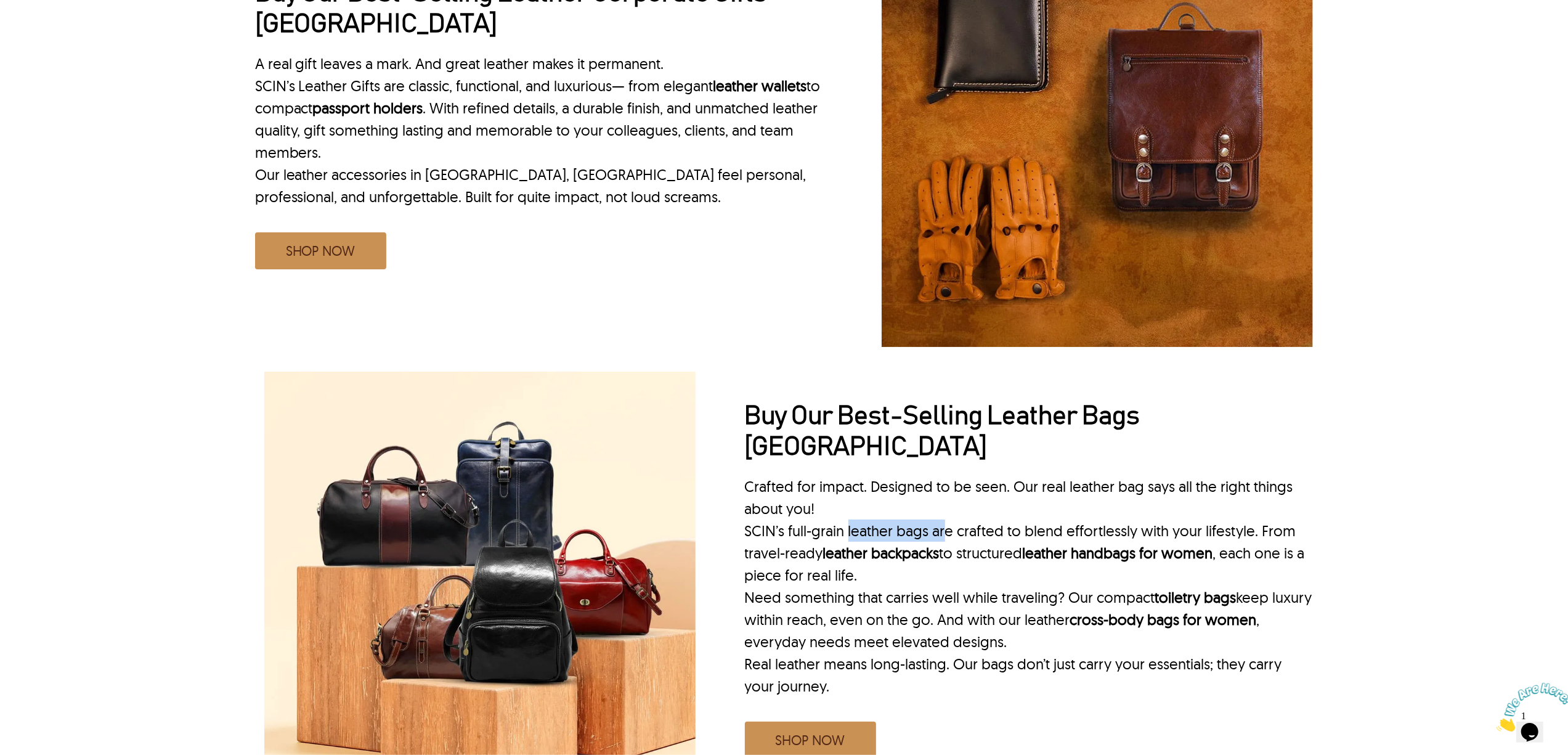
drag, startPoint x: 848, startPoint y: 472, endPoint x: 942, endPoint y: 472, distance: 94.0
click at [942, 519] on p "SCIN’s full-grain leather bags are crafted to blend effortlessly with your life…" at bounding box center [1029, 552] width 569 height 66
click at [964, 586] on p "Need something that carries well while traveling? Our compact toiletry bags kee…" at bounding box center [1029, 619] width 569 height 66
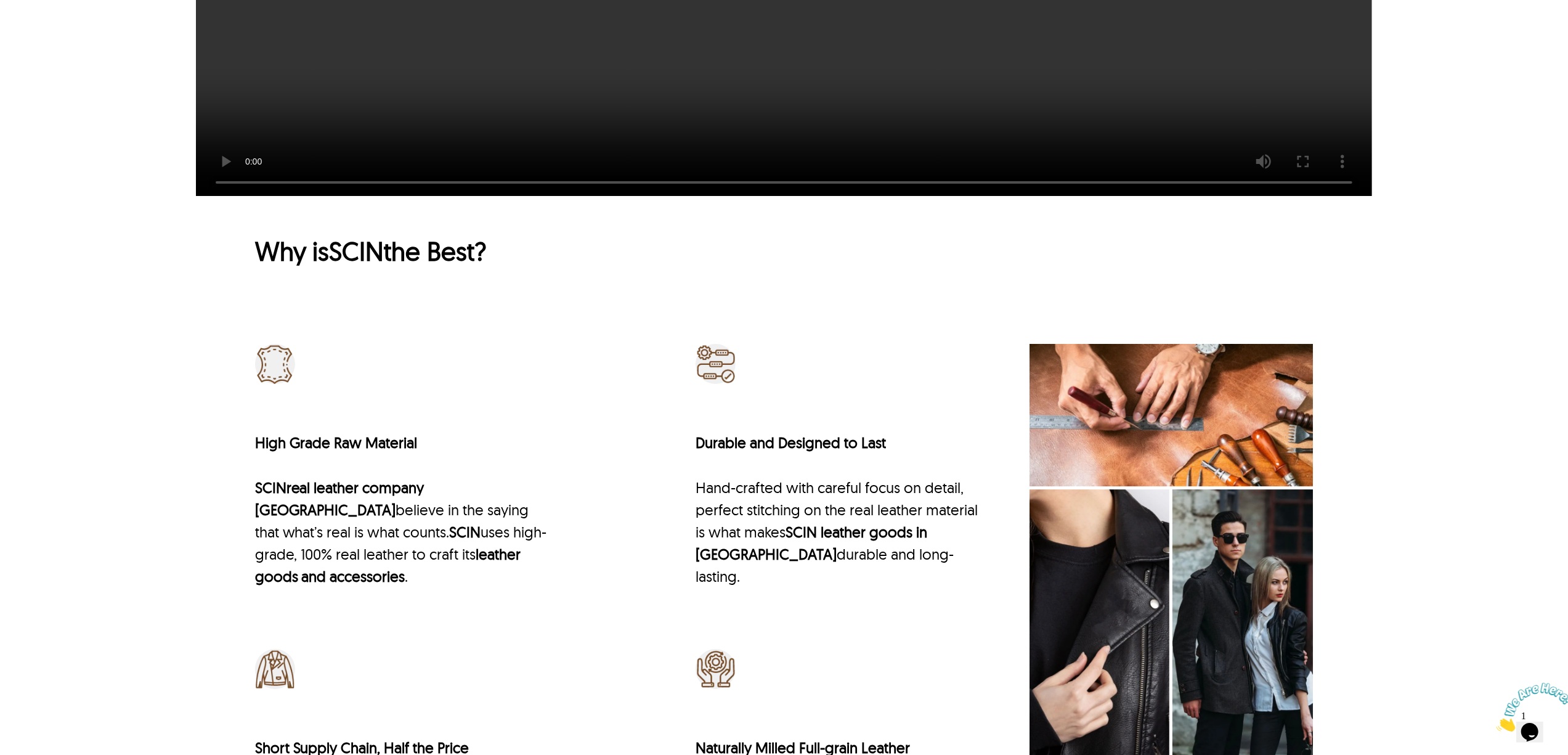
scroll to position [4192, 0]
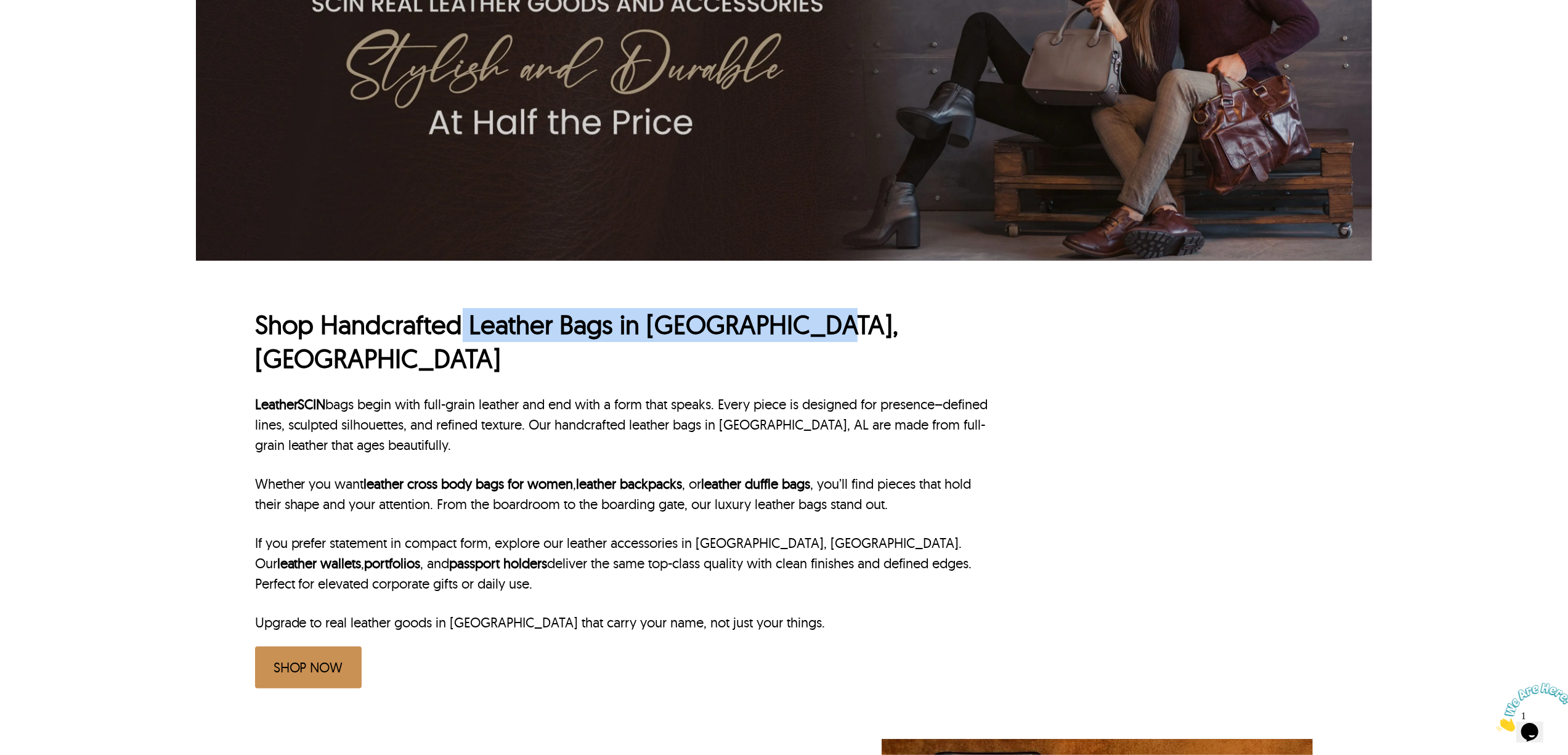
drag, startPoint x: 466, startPoint y: 324, endPoint x: 826, endPoint y: 328, distance: 360.0
click at [826, 328] on h1 "Shop Handcrafted Leather Bags in [GEOGRAPHIC_DATA], [GEOGRAPHIC_DATA]" at bounding box center [625, 341] width 741 height 67
copy h1 "Leather Bags in [GEOGRAPHIC_DATA], [GEOGRAPHIC_DATA]"
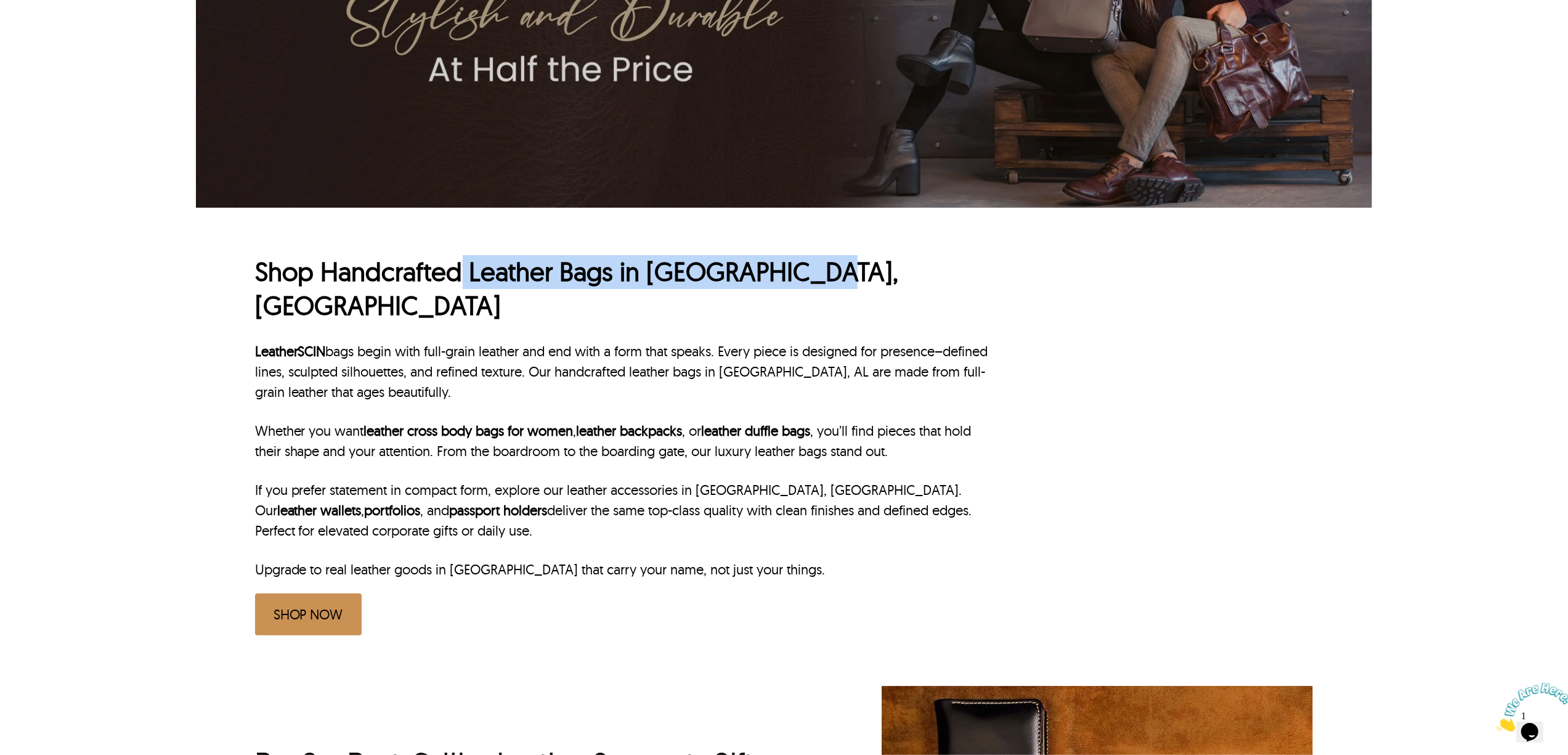
scroll to position [328, 0]
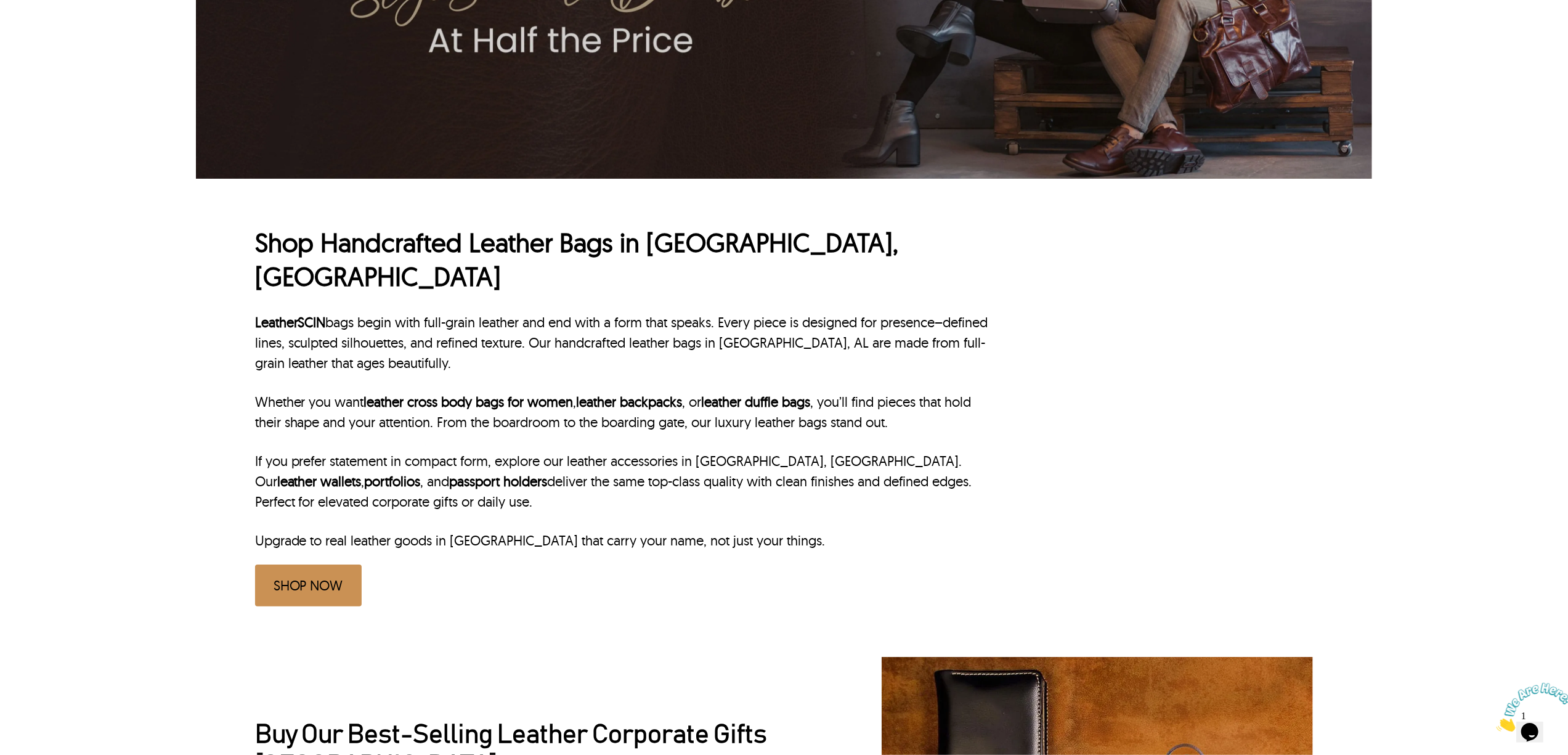
click at [326, 254] on h1 "Shop Handcrafted Leather Bags in Birmingham, AL" at bounding box center [625, 259] width 741 height 67
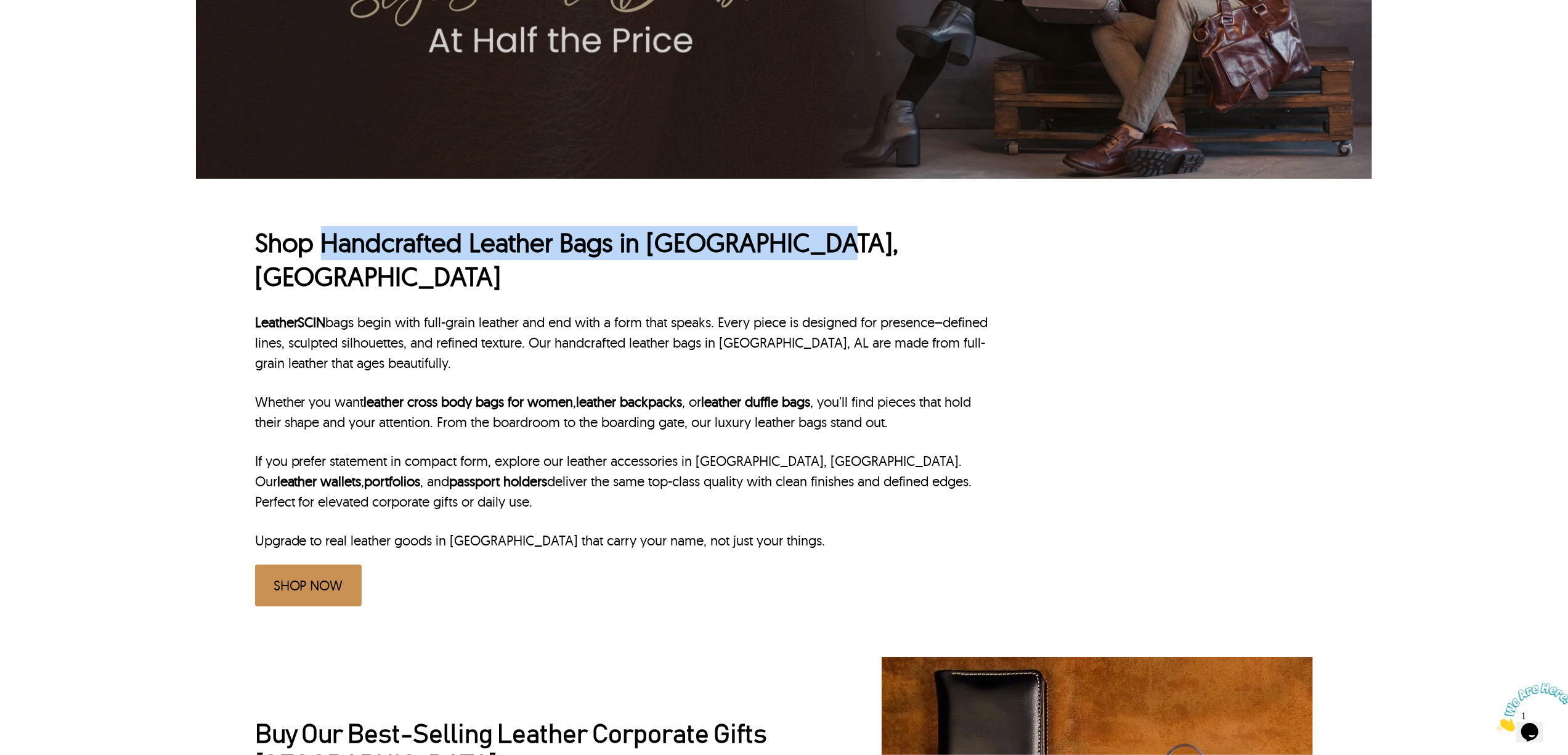
drag, startPoint x: 323, startPoint y: 249, endPoint x: 925, endPoint y: 243, distance: 602.0
click at [925, 243] on h1 "Shop Handcrafted Leather Bags in Birmingham, AL" at bounding box center [625, 259] width 741 height 67
copy h1 "Handcrafted Leather Bags in Birmingham, AL"
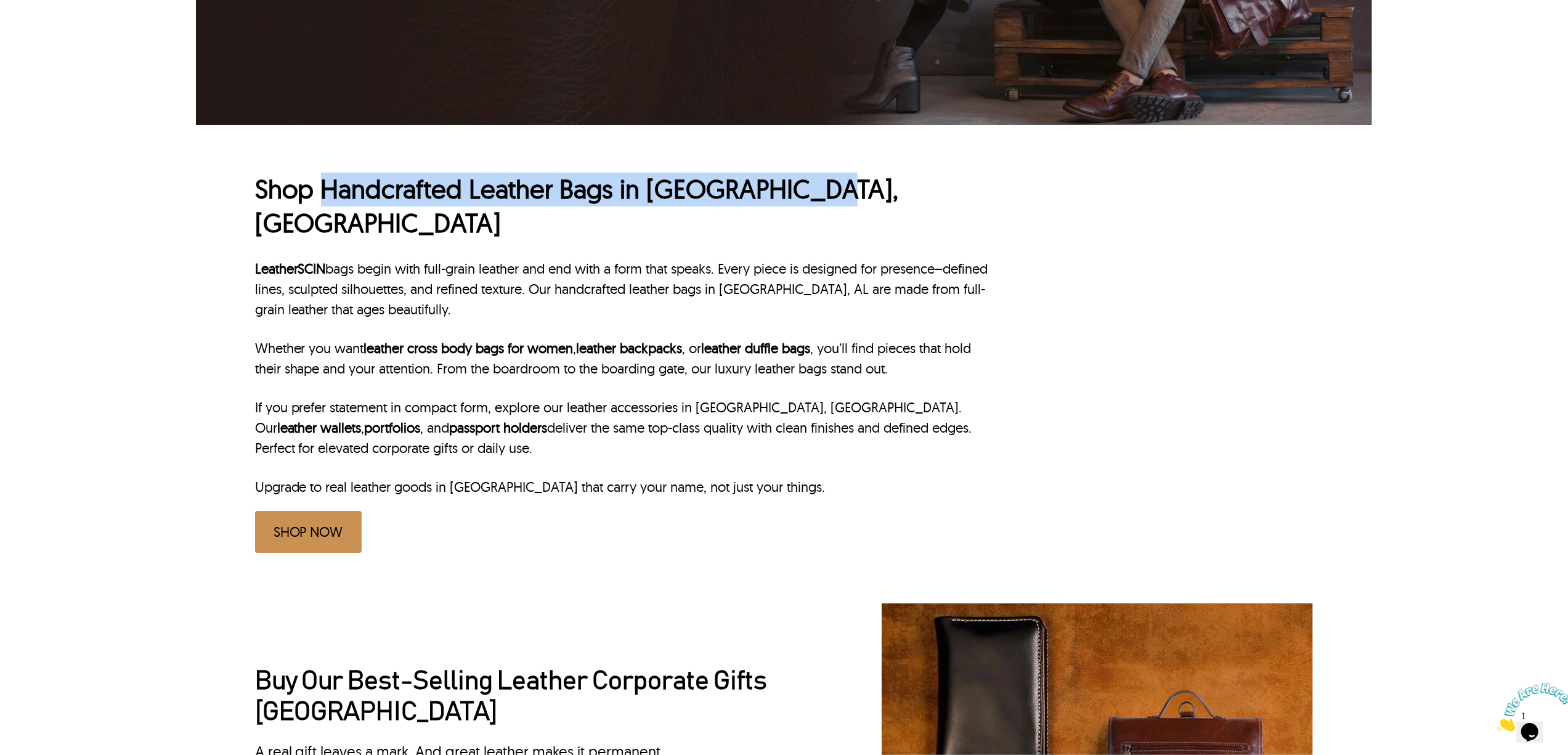
scroll to position [411, 0]
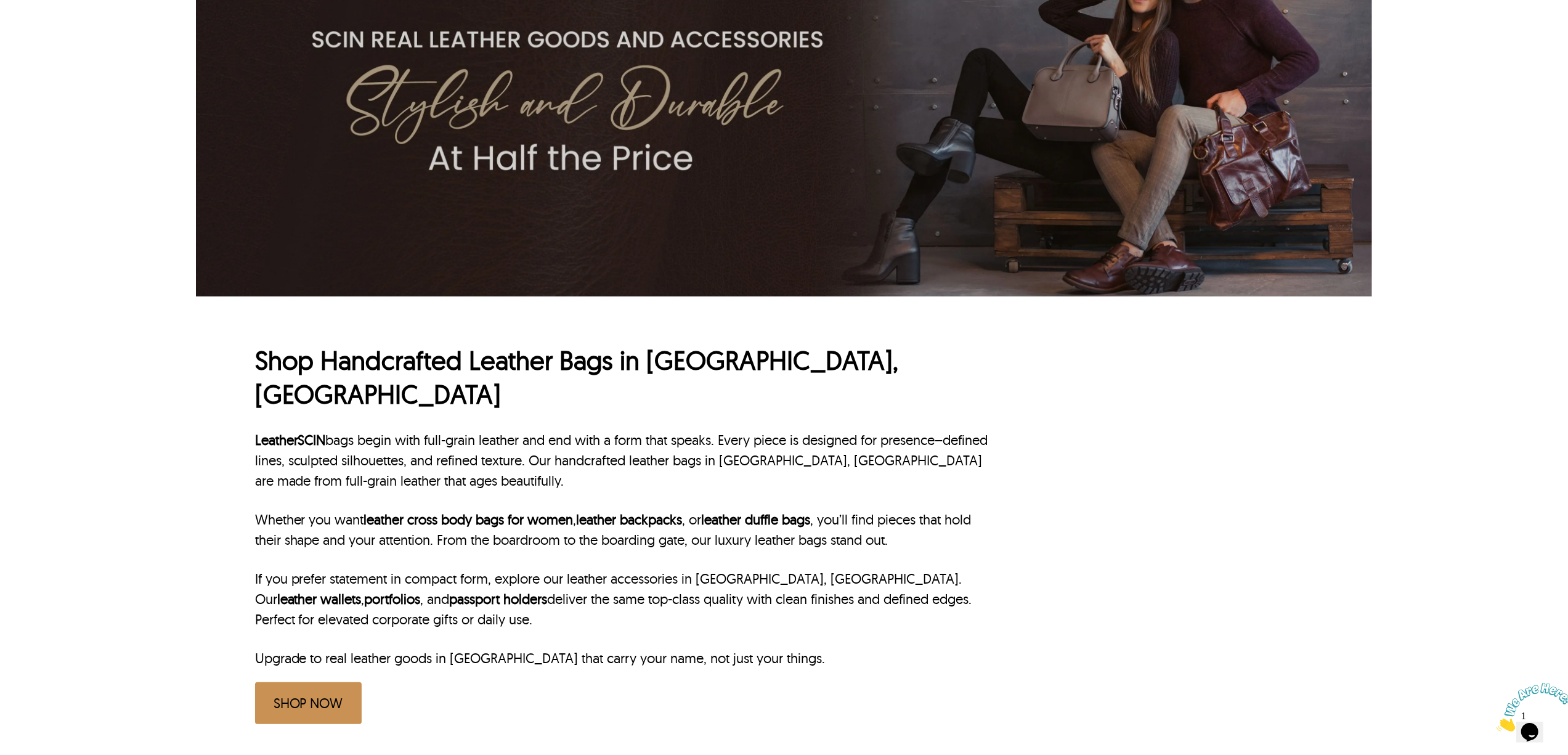
scroll to position [246, 0]
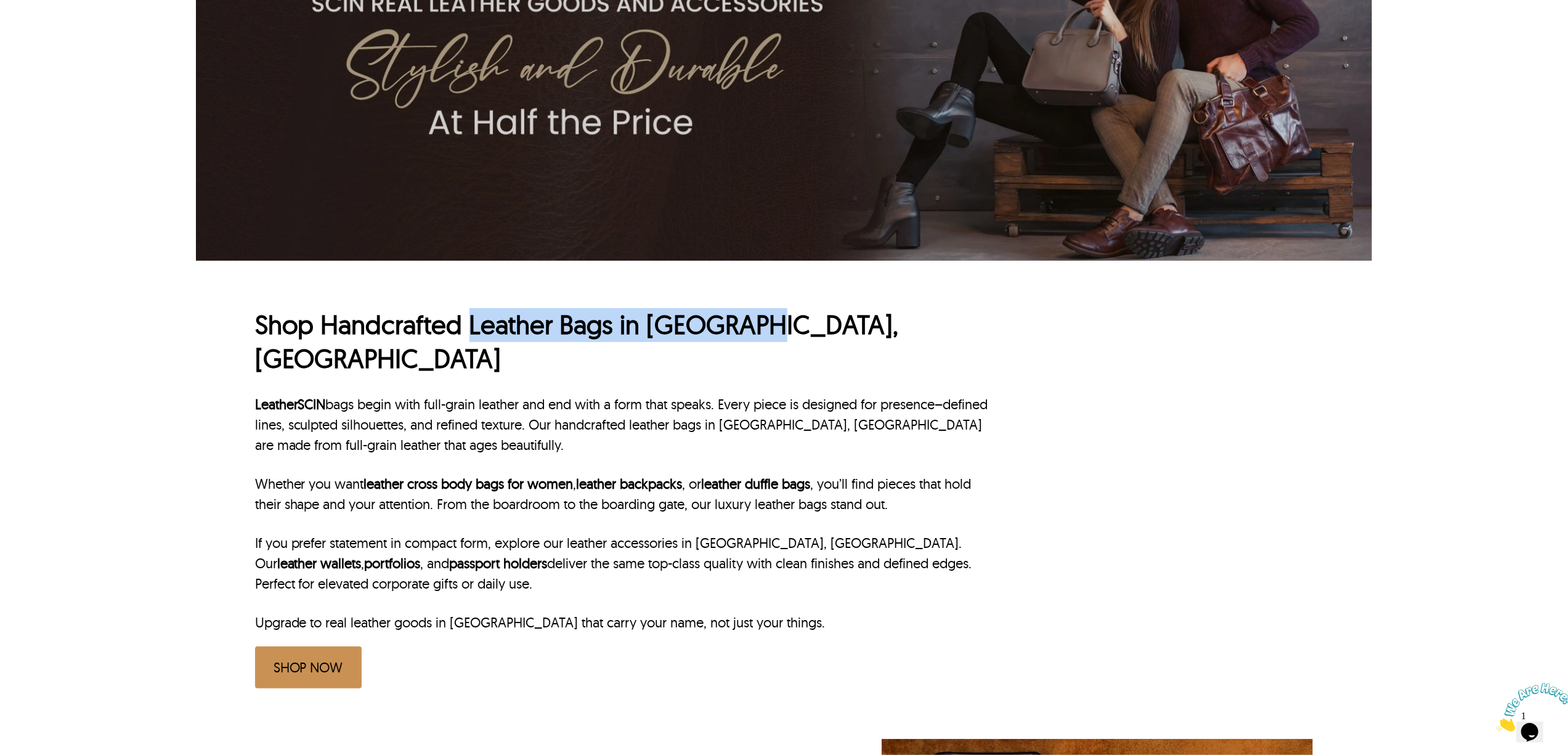
drag, startPoint x: 466, startPoint y: 330, endPoint x: 819, endPoint y: 330, distance: 353.0
click at [819, 330] on h1 "Shop Handcrafted Leather Bags in [GEOGRAPHIC_DATA], [GEOGRAPHIC_DATA]" at bounding box center [625, 341] width 741 height 67
copy h1 "Leather Bags in [GEOGRAPHIC_DATA], [GEOGRAPHIC_DATA]"
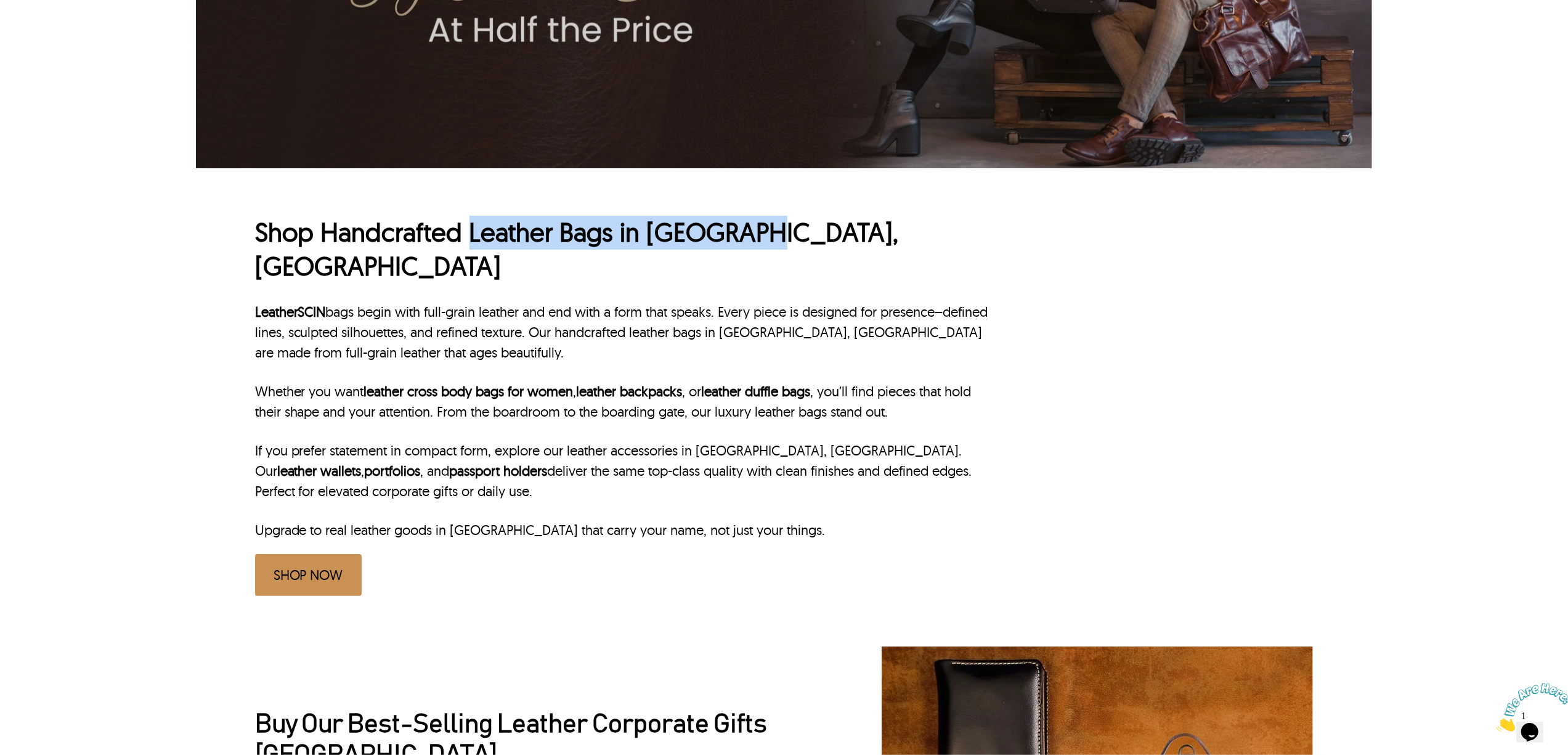
scroll to position [411, 0]
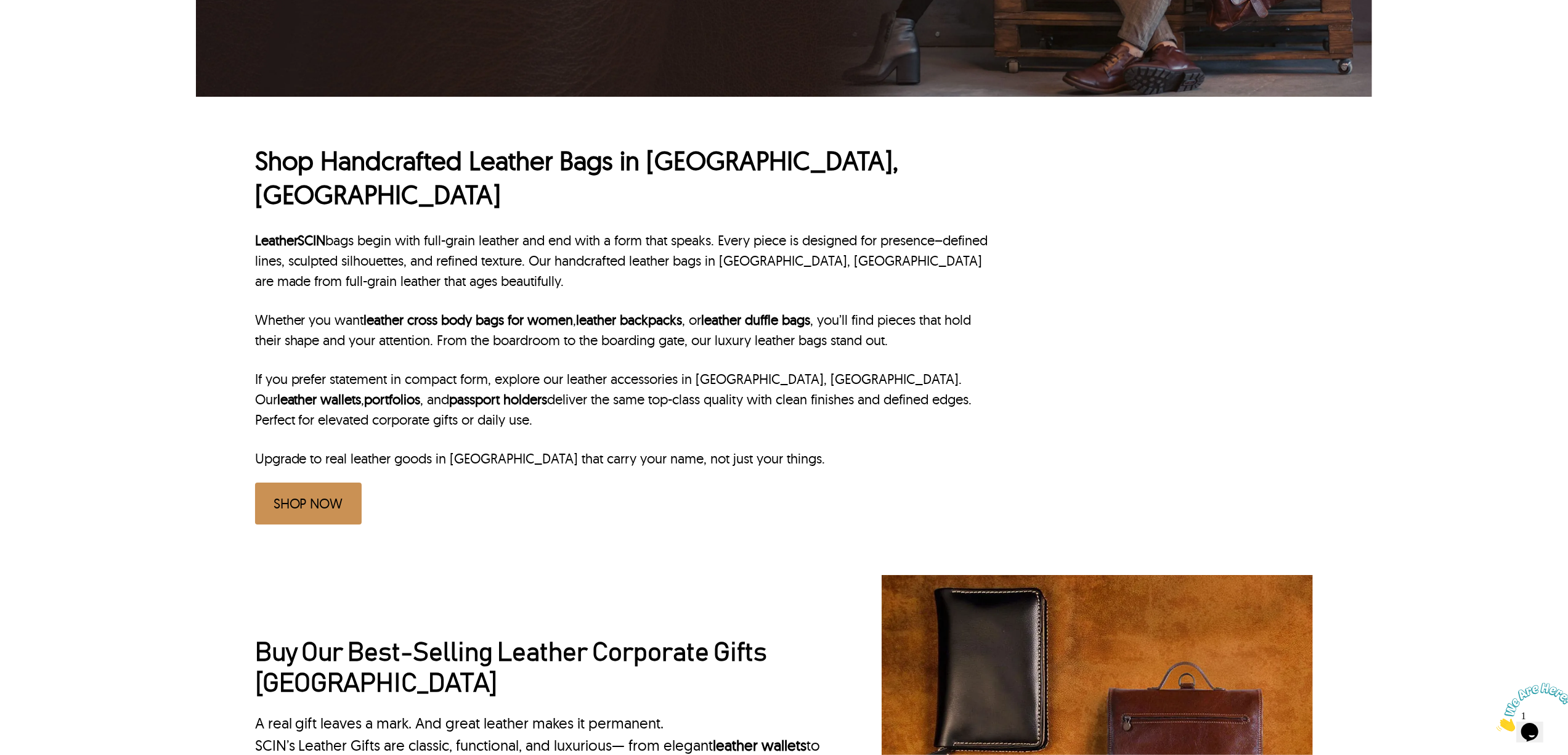
click at [684, 230] on p "LeatherSCIN bags begin with full-grain leather and end with a form that speaks.…" at bounding box center [625, 261] width 741 height 61
drag, startPoint x: 683, startPoint y: 226, endPoint x: 828, endPoint y: 226, distance: 145.0
click at [828, 230] on p "LeatherSCIN bags begin with full-grain leather and end with a form that speaks.…" at bounding box center [625, 261] width 741 height 61
copy p "leather bags in Miami, FL"
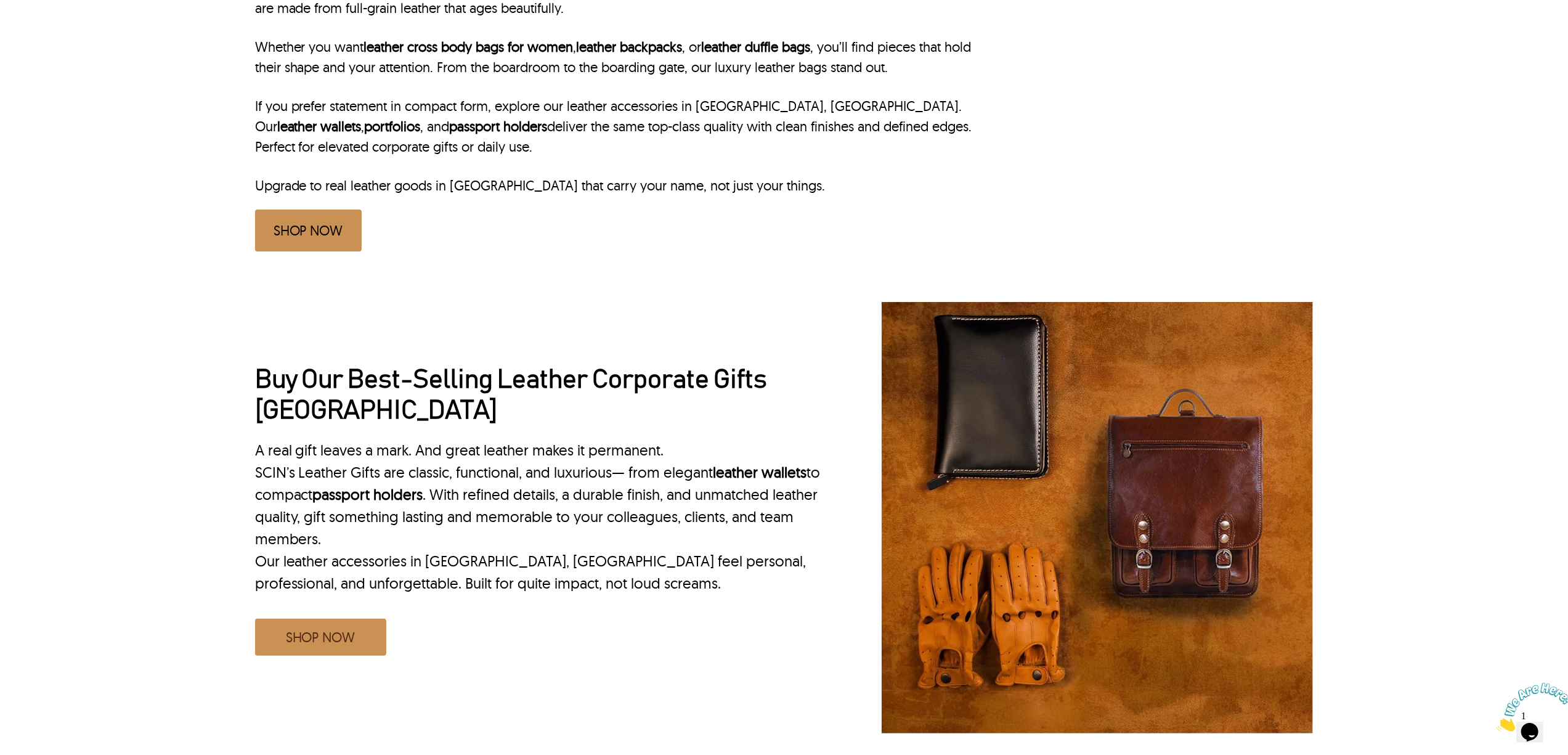
scroll to position [657, 0]
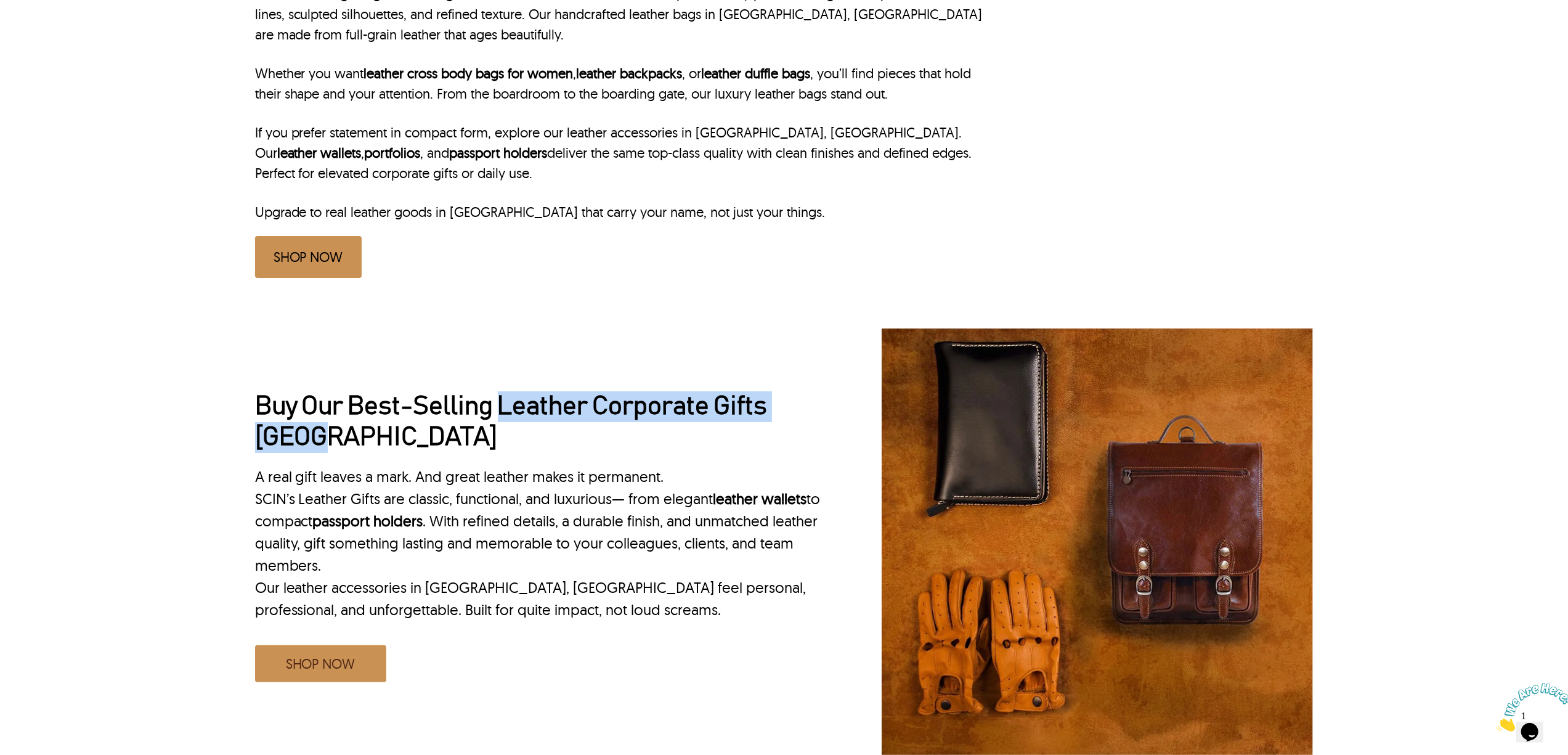
drag, startPoint x: 501, startPoint y: 362, endPoint x: 514, endPoint y: 408, distance: 47.8
click at [514, 408] on h2 "Buy Our Best-Selling Leather Corporate Gifts Miami" at bounding box center [540, 422] width 571 height 62
copy h2 "Leather Corporate Gifts Miami"
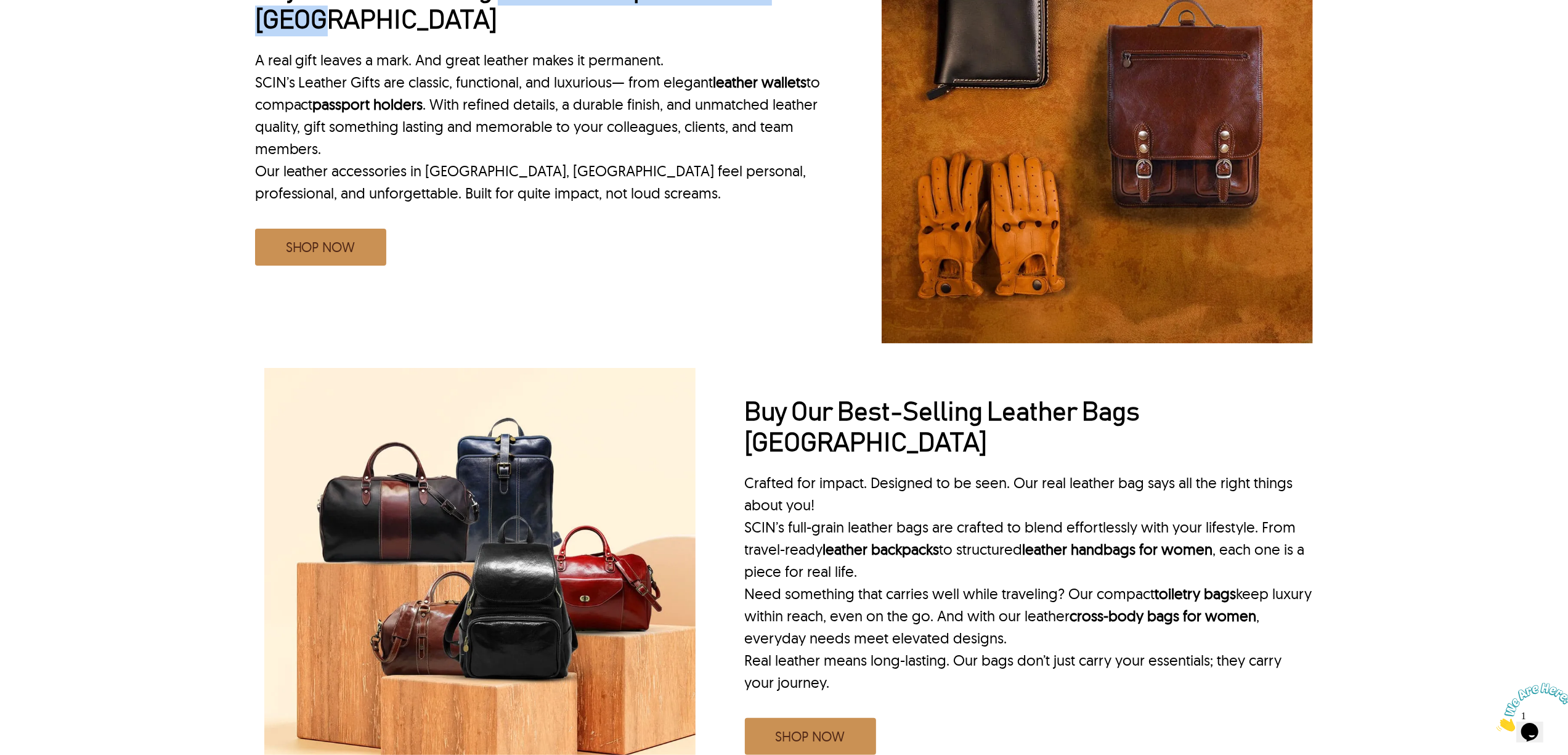
scroll to position [1150, 0]
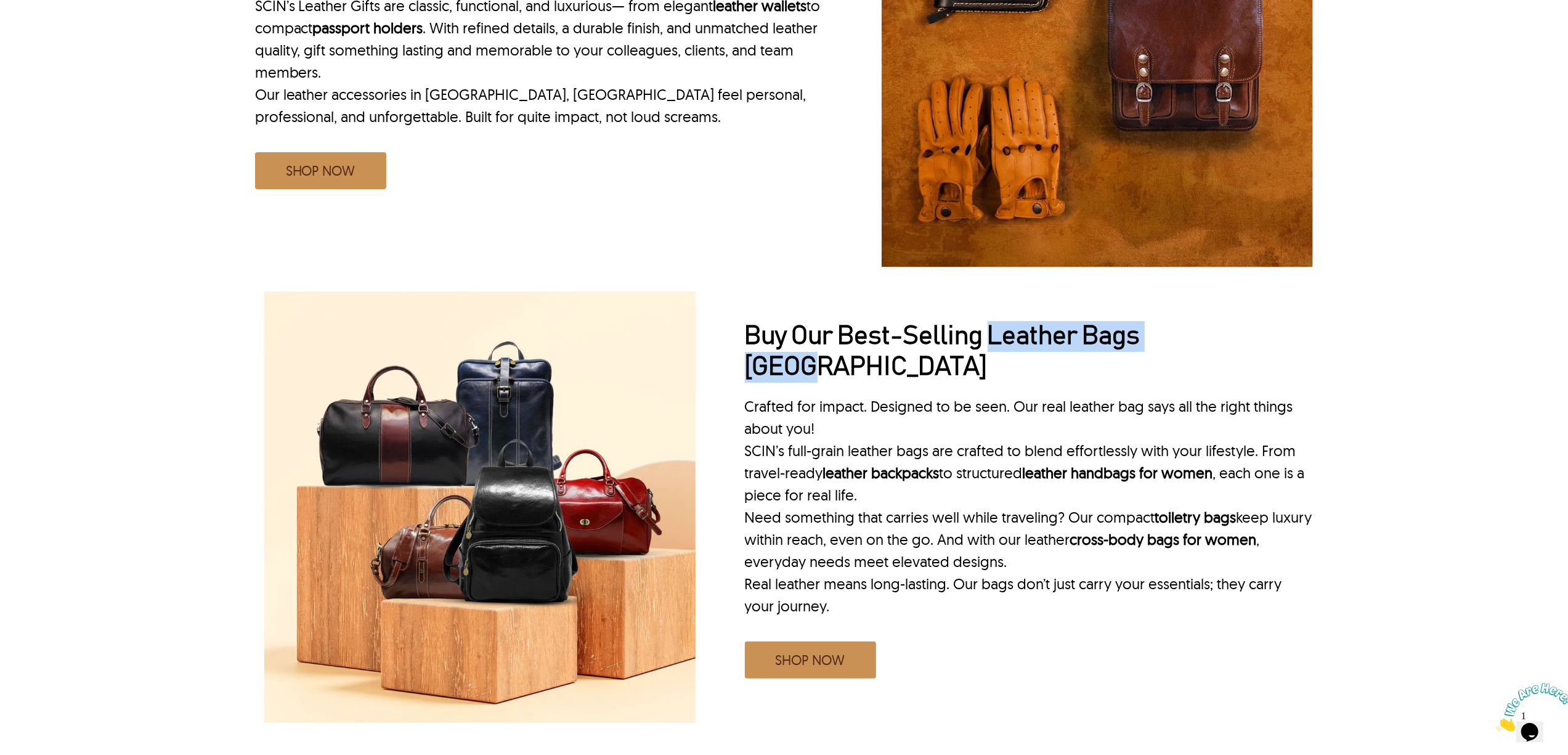
drag, startPoint x: 989, startPoint y: 303, endPoint x: 1318, endPoint y: 303, distance: 329.0
click at [1318, 303] on div "Buy Our Best-Selling Leather Bags Miami Crafted for impact. Designed to be seen…" at bounding box center [784, 507] width 1176 height 450
copy h2 "Leather Bags Miami"
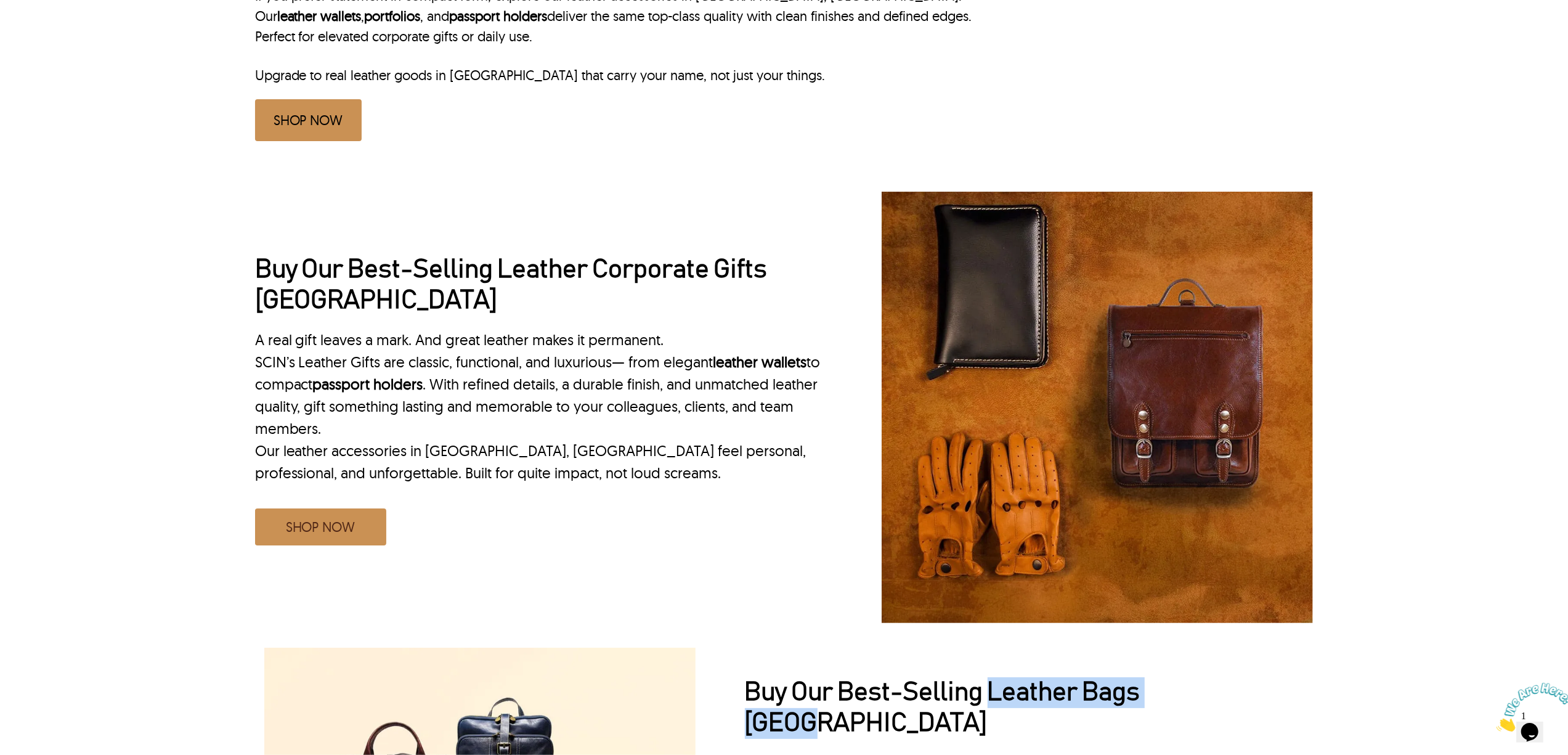
scroll to position [823, 0]
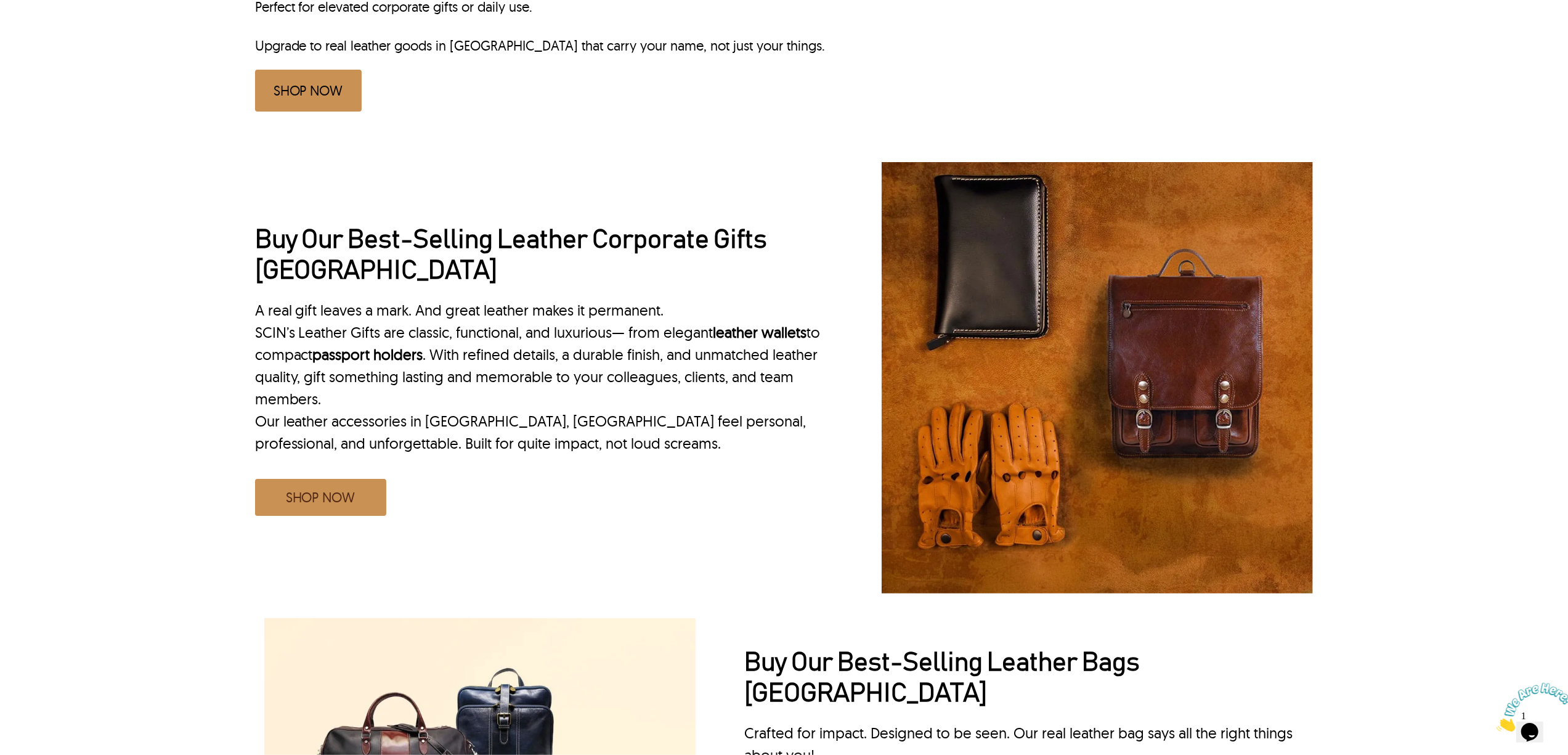
click at [462, 464] on div "Buy Our Best-Selling Leather Corporate Gifts Miami A real gift leaves a mark. A…" at bounding box center [540, 377] width 571 height 305
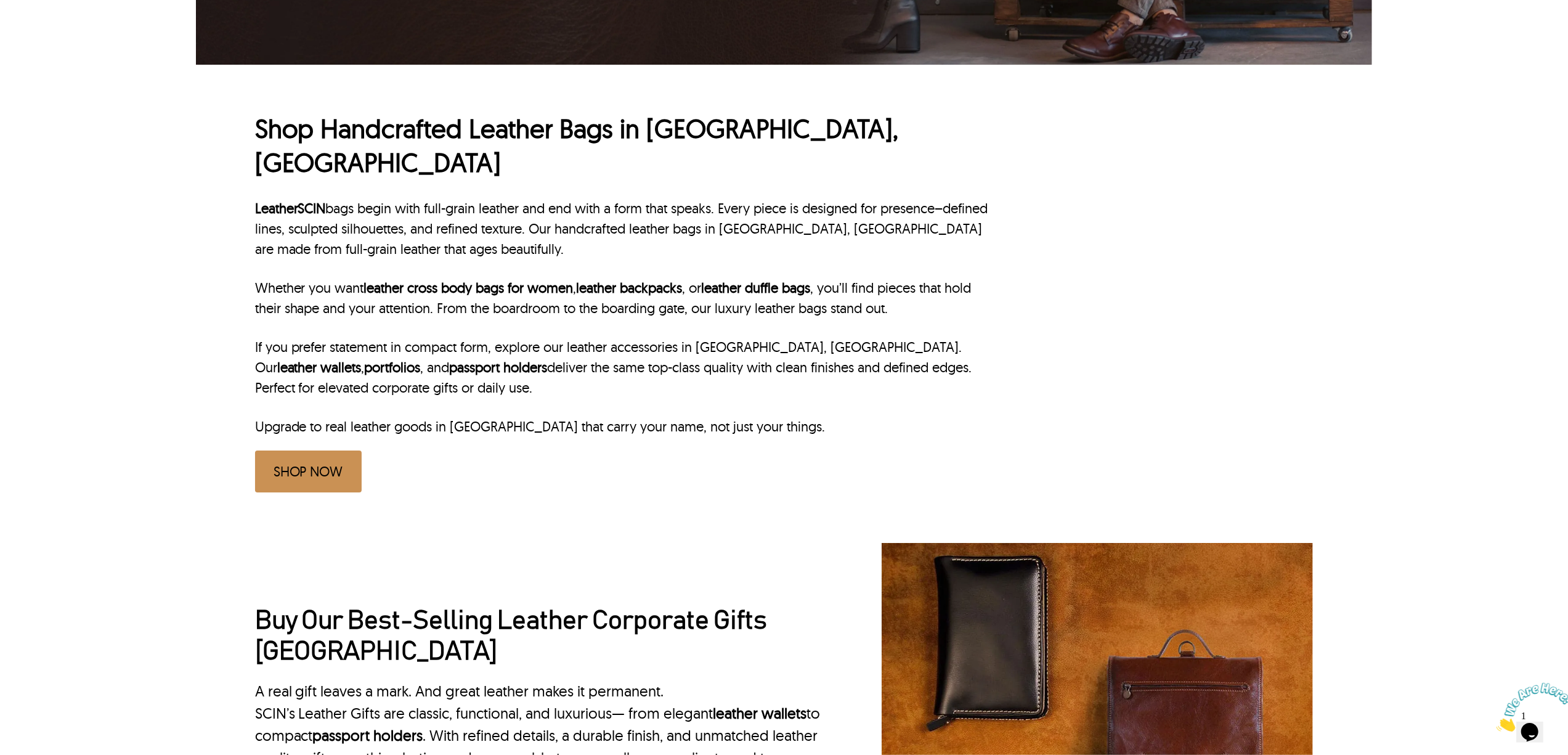
scroll to position [412, 0]
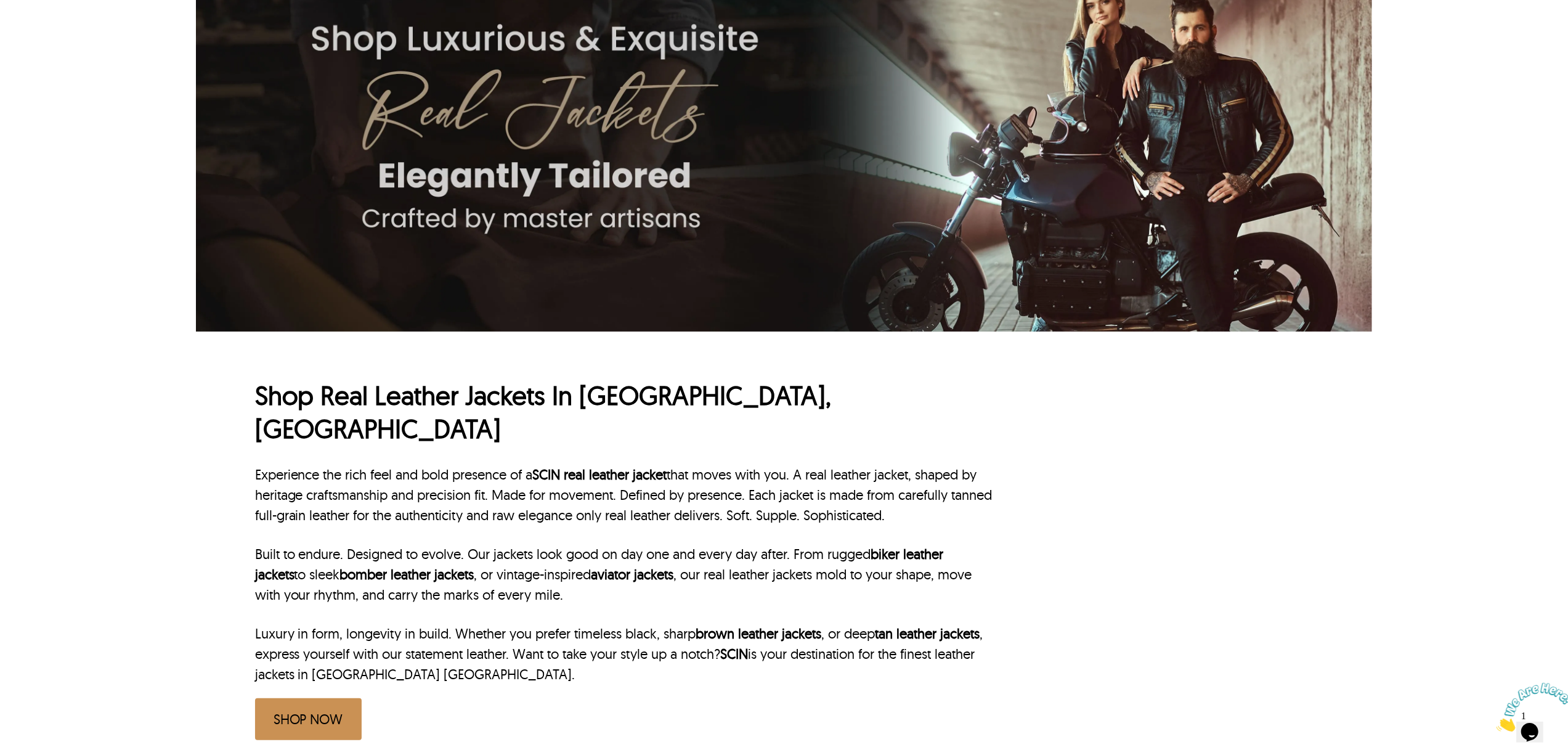
scroll to position [164, 0]
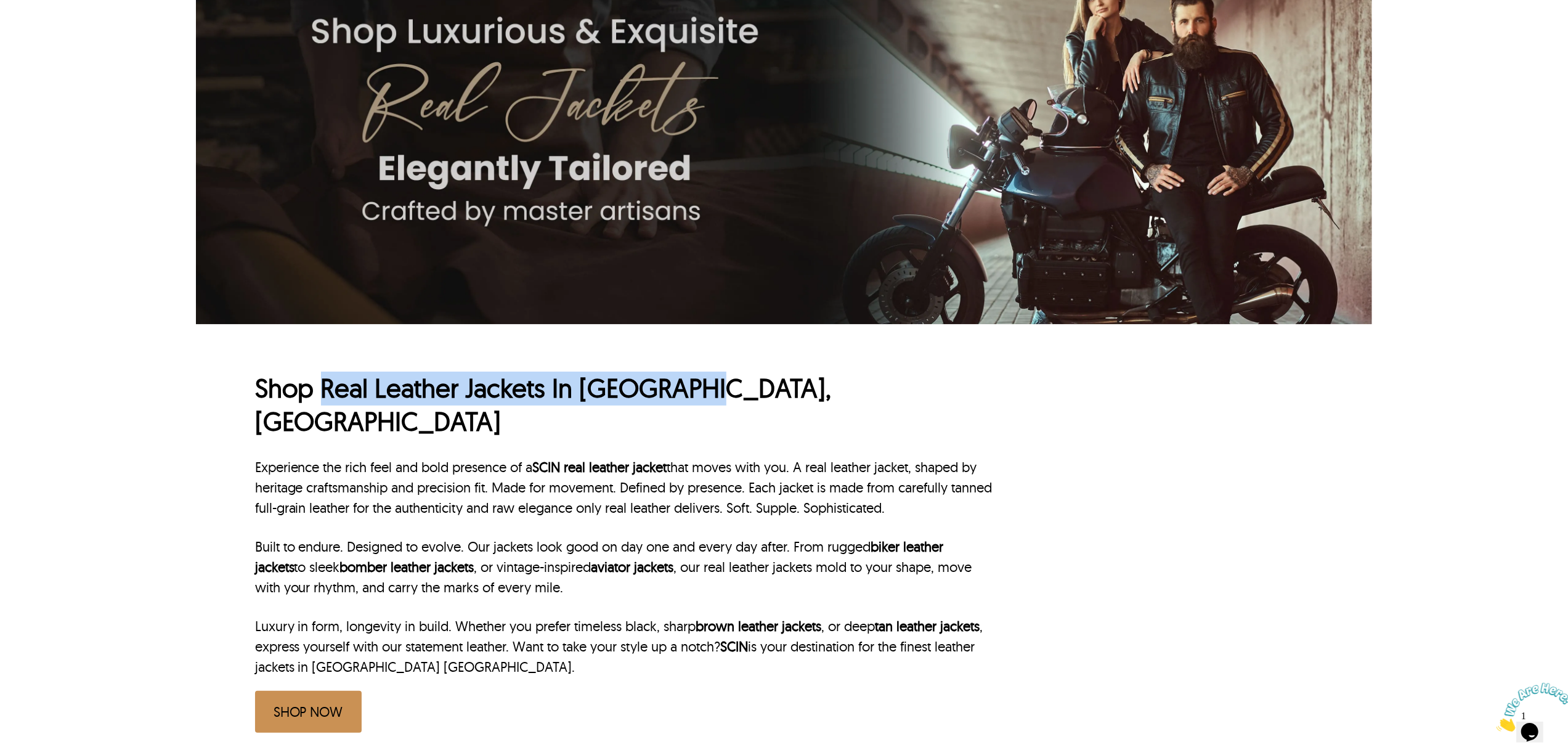
drag, startPoint x: 318, startPoint y: 397, endPoint x: 856, endPoint y: 394, distance: 538.0
click at [856, 394] on h1 "Shop Real Leather Jackets In [GEOGRAPHIC_DATA], [GEOGRAPHIC_DATA]" at bounding box center [625, 405] width 741 height 67
copy h1 "Real Leather Jackets In [GEOGRAPHIC_DATA], [GEOGRAPHIC_DATA]"
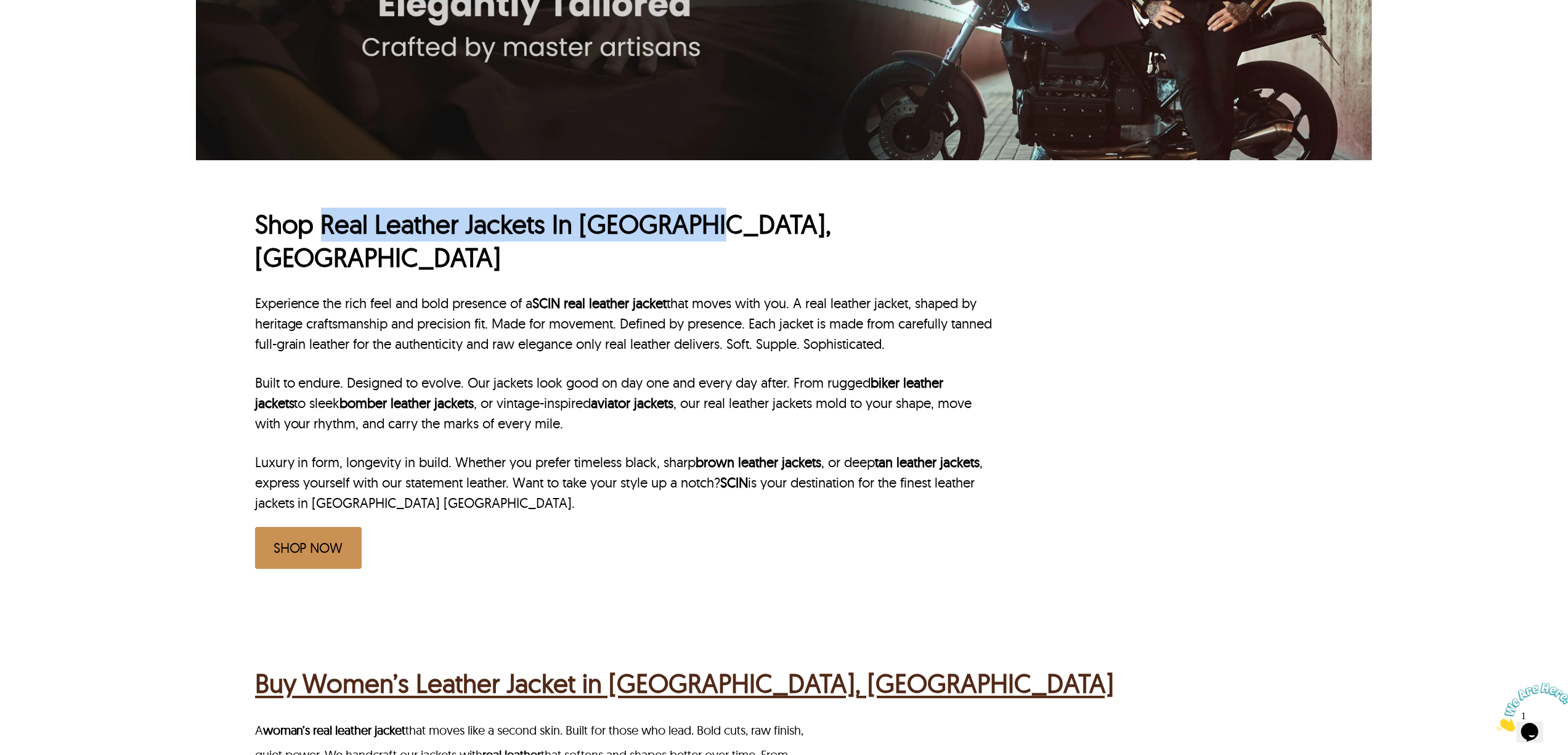
scroll to position [328, 0]
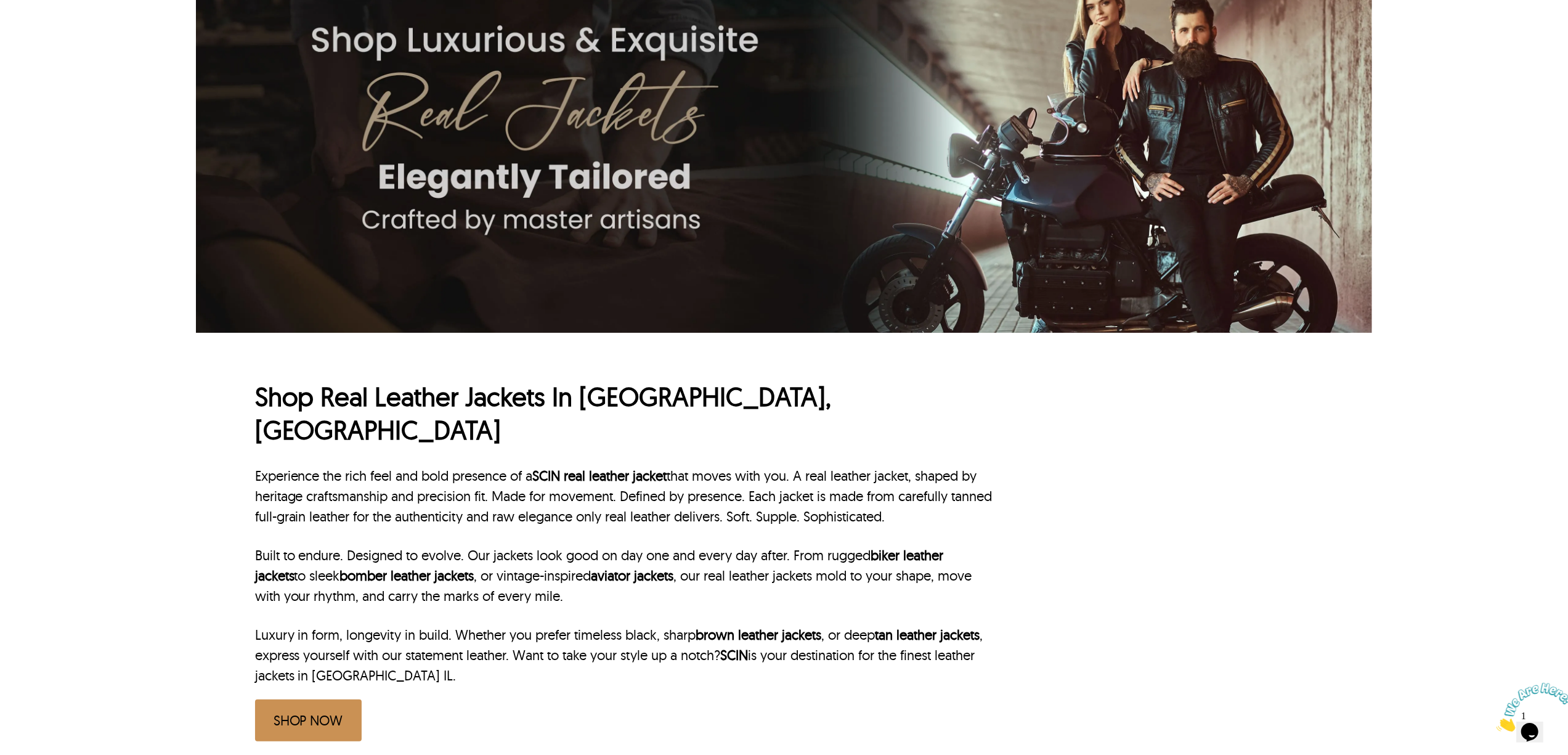
scroll to position [411, 0]
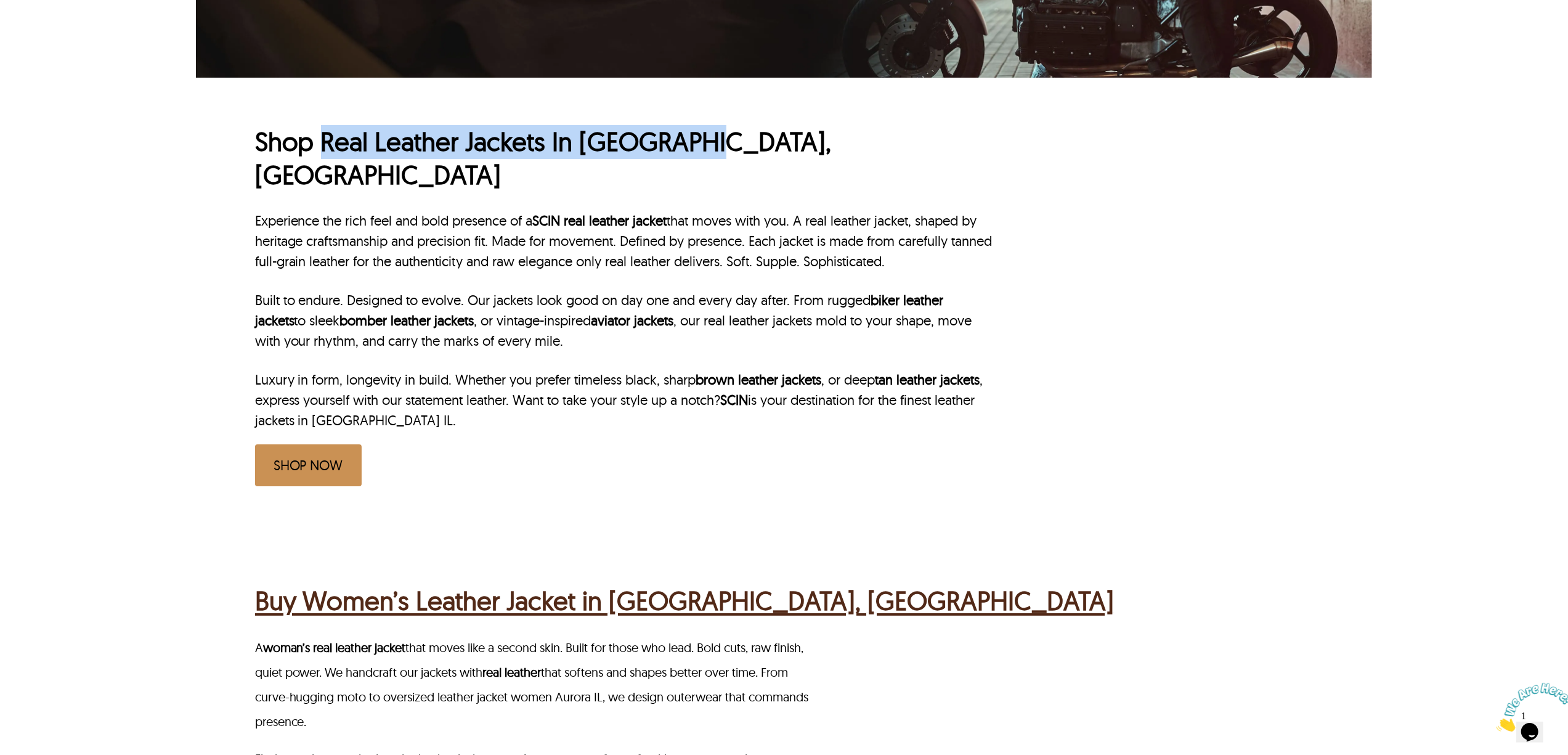
drag, startPoint x: 324, startPoint y: 154, endPoint x: 810, endPoint y: 154, distance: 486.0
click at [810, 154] on h1 "Shop Real Leather Jackets In [GEOGRAPHIC_DATA], [GEOGRAPHIC_DATA]" at bounding box center [625, 158] width 741 height 67
copy h1 "Real Leather Jackets In [GEOGRAPHIC_DATA], [GEOGRAPHIC_DATA]"
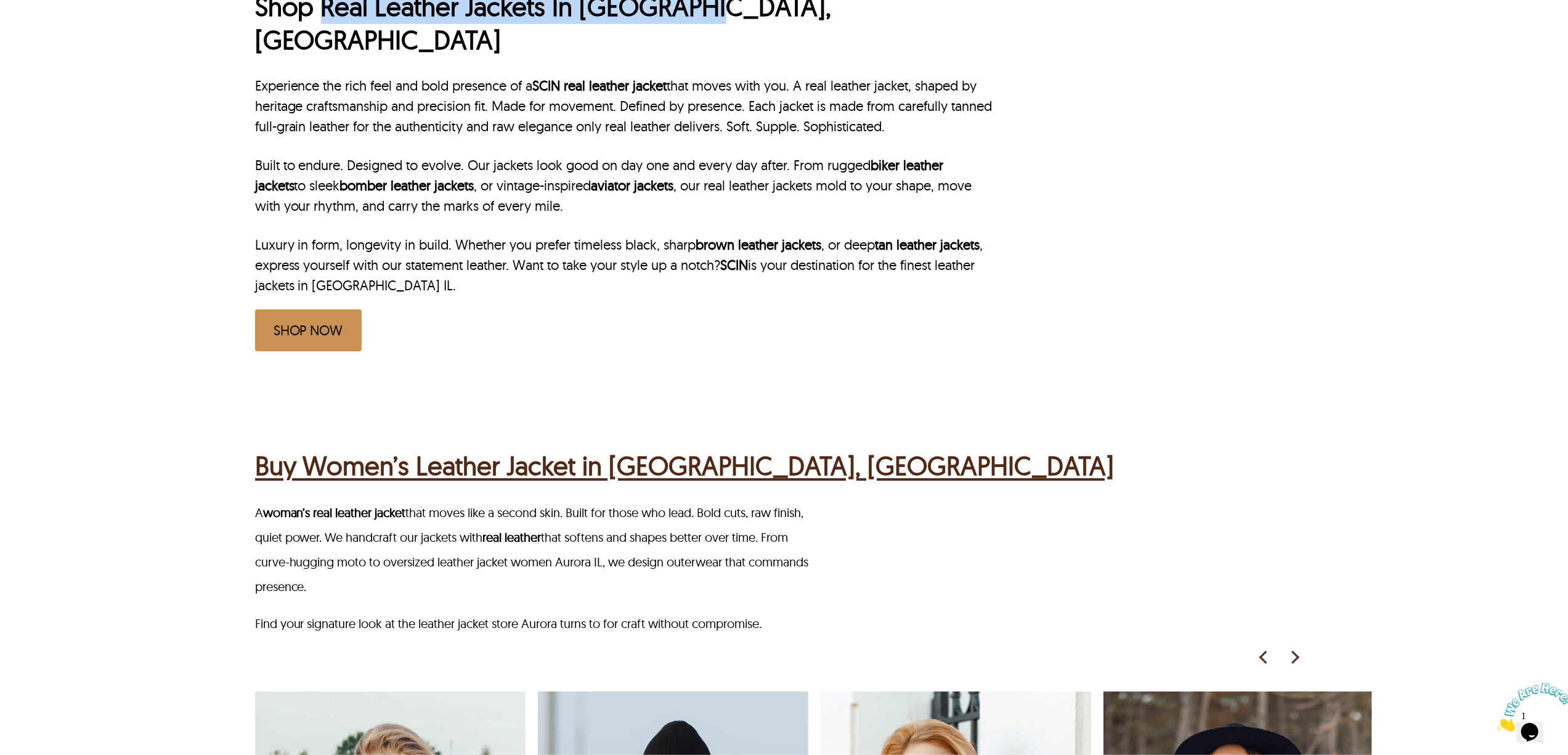
scroll to position [575, 0]
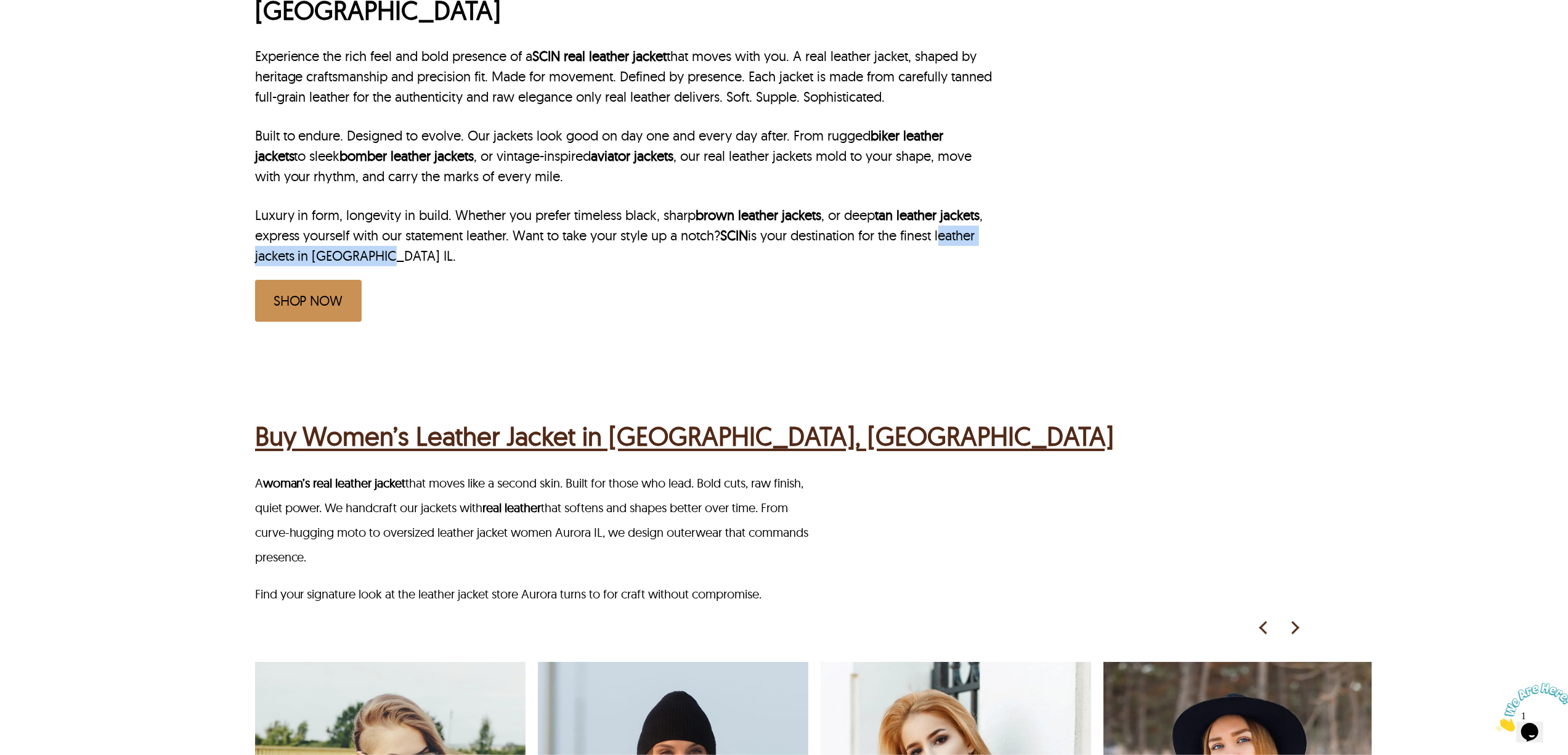
drag, startPoint x: 949, startPoint y: 201, endPoint x: 969, endPoint y: 232, distance: 36.9
click at [969, 232] on p "Luxury in form, longevity in build. Whether you prefer timeless black, sharp br…" at bounding box center [625, 236] width 741 height 61
copy p "leather jackets in [GEOGRAPHIC_DATA] IL."
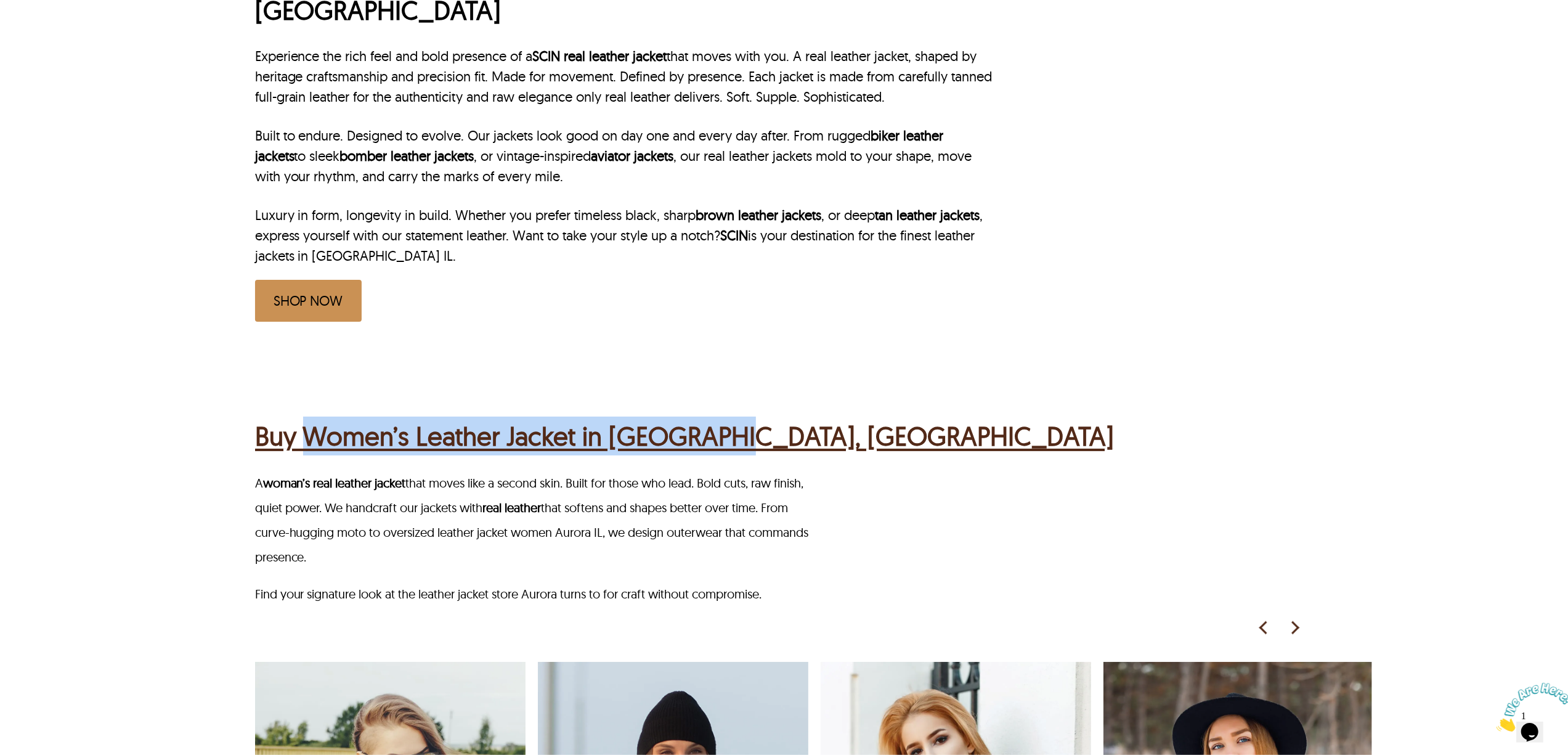
drag, startPoint x: 311, startPoint y: 375, endPoint x: 897, endPoint y: 385, distance: 586.1
click at [897, 385] on div "Buy Women’s Leather Jacket in Aurora, IL A woman’s real leather jacket that mov…" at bounding box center [813, 750] width 1117 height 787
copy h2 "Women’s Leather Jacket in Aurora, IL"
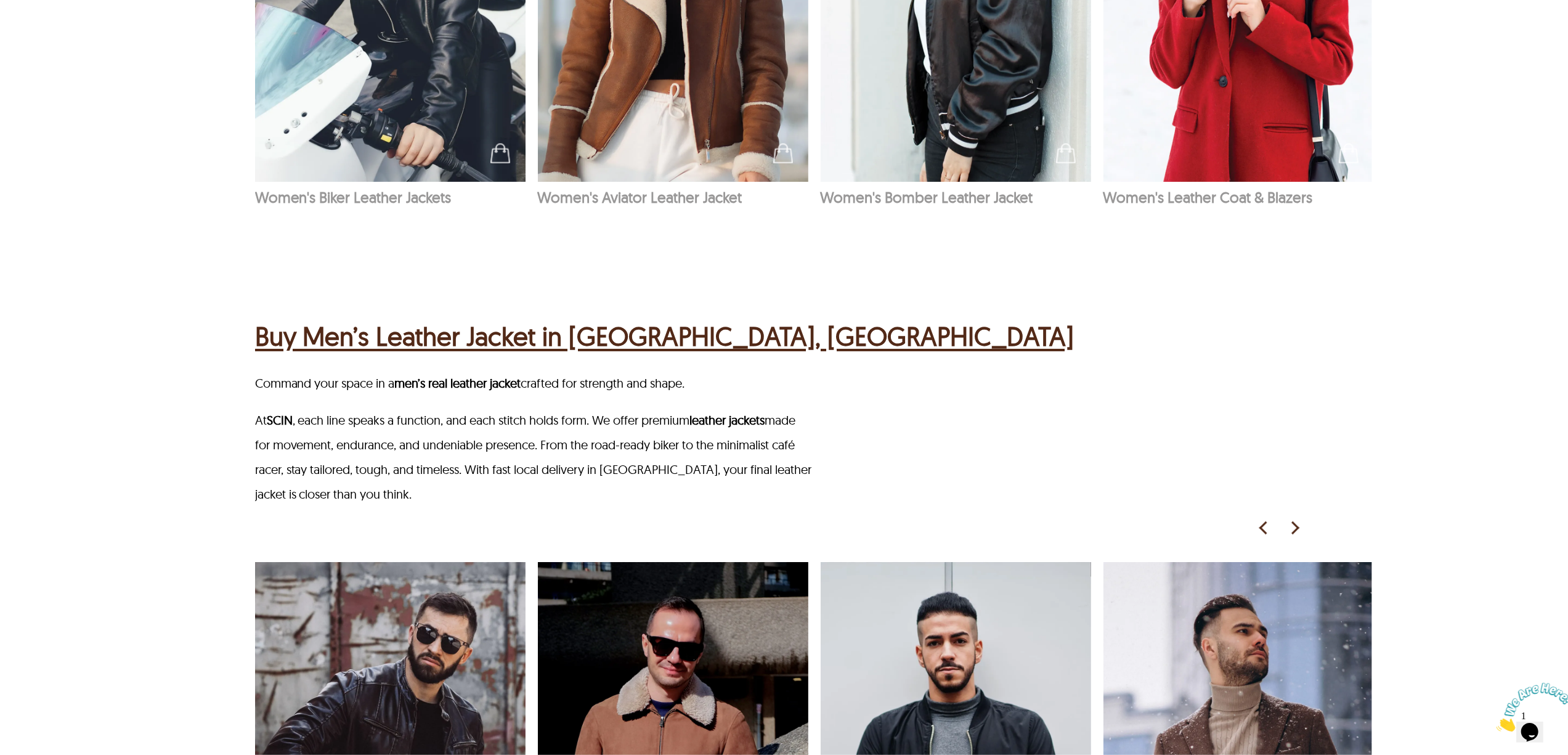
scroll to position [1561, 0]
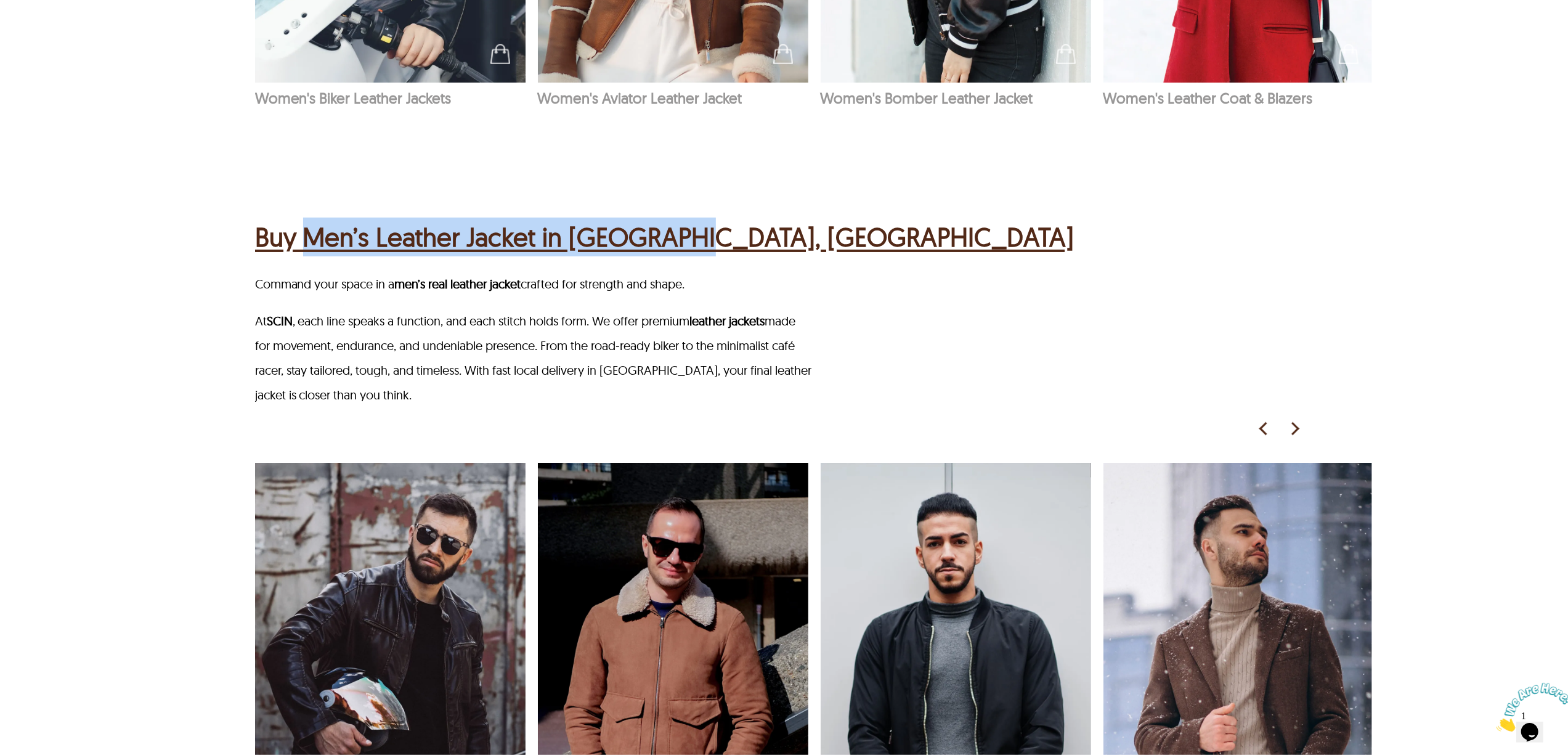
drag, startPoint x: 329, startPoint y: 181, endPoint x: 796, endPoint y: 183, distance: 467.0
copy h2 "Men’s Leather Jacket in Aurora, IL"
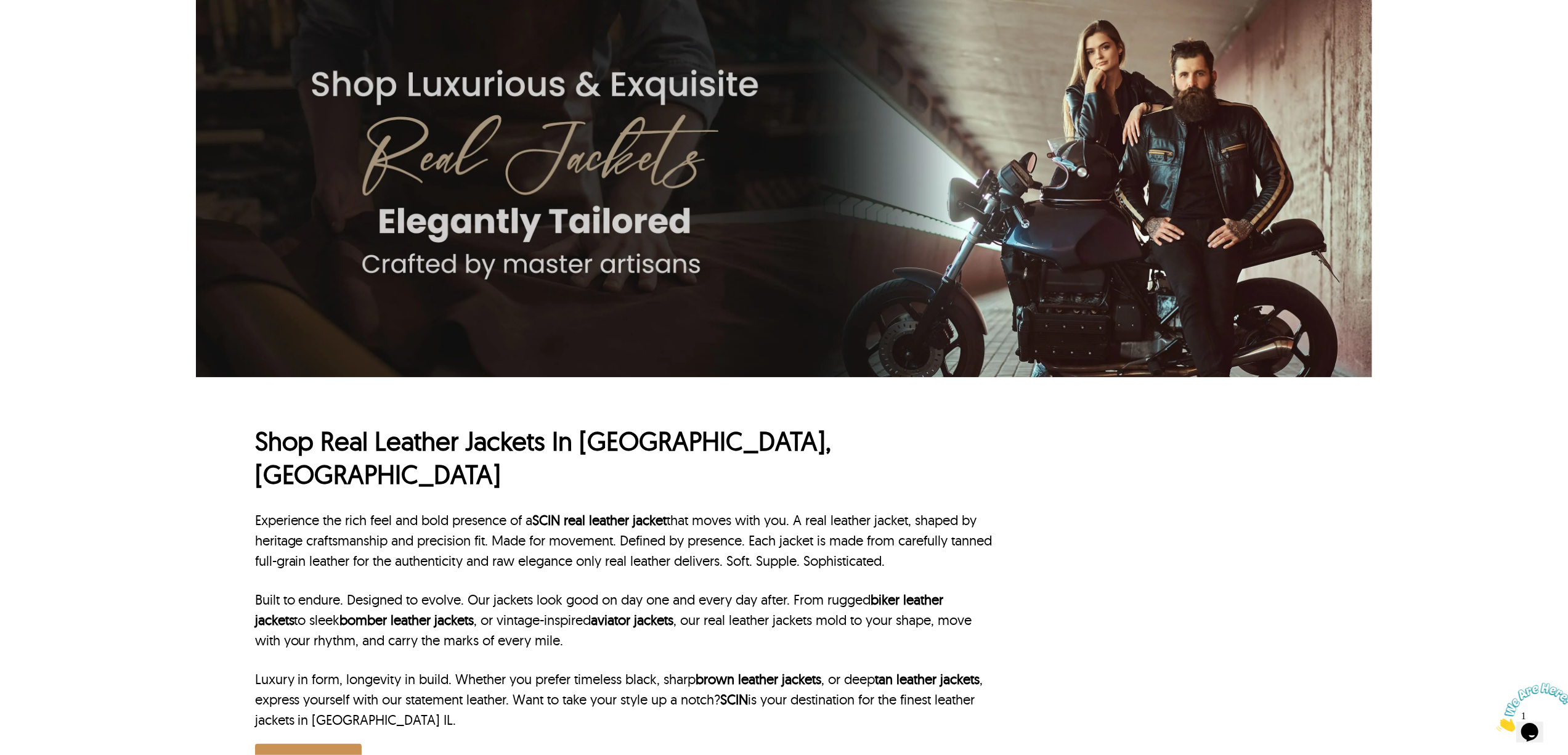
scroll to position [0, 0]
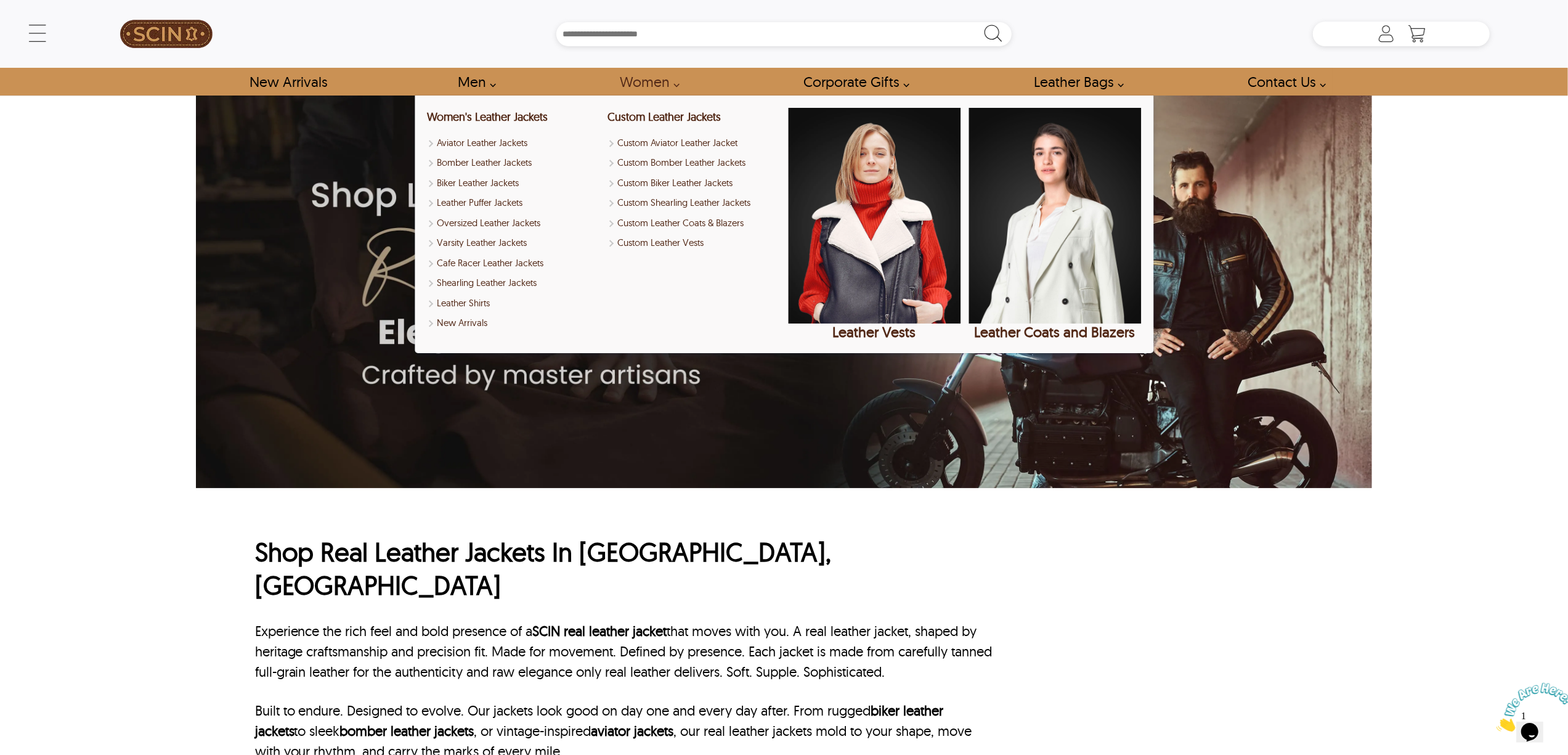
scroll to position [246, 0]
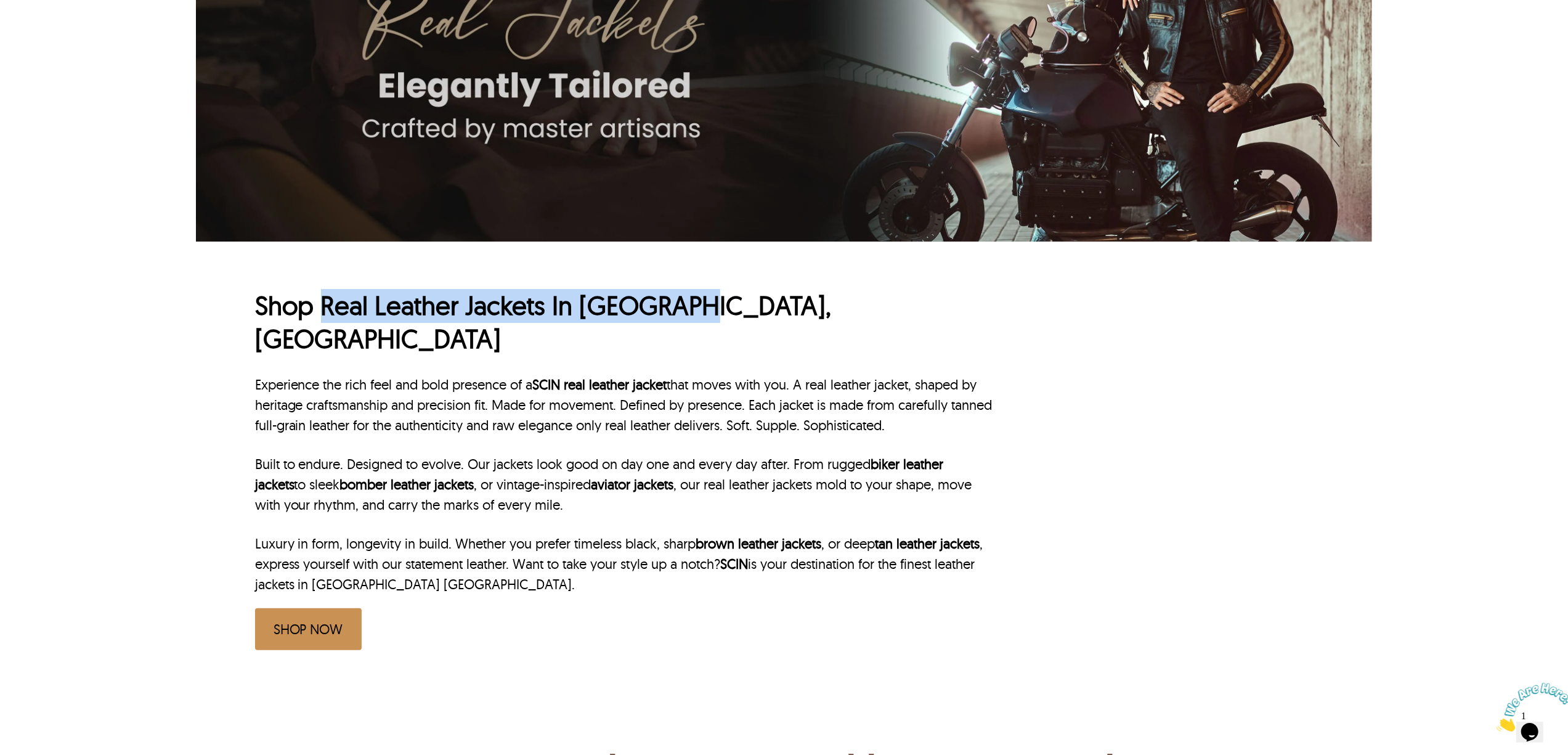
drag, startPoint x: 318, startPoint y: 296, endPoint x: 915, endPoint y: 303, distance: 597.0
click at [915, 303] on h1 "Shop Real Leather Jackets In Akron, OH" at bounding box center [625, 322] width 741 height 67
copy h1 "Real Leather Jackets In Akron, OH"
click at [511, 297] on h1 "Shop Real Leather Jackets In Akron, OH" at bounding box center [625, 322] width 741 height 67
drag, startPoint x: 553, startPoint y: 315, endPoint x: 905, endPoint y: 315, distance: 352.0
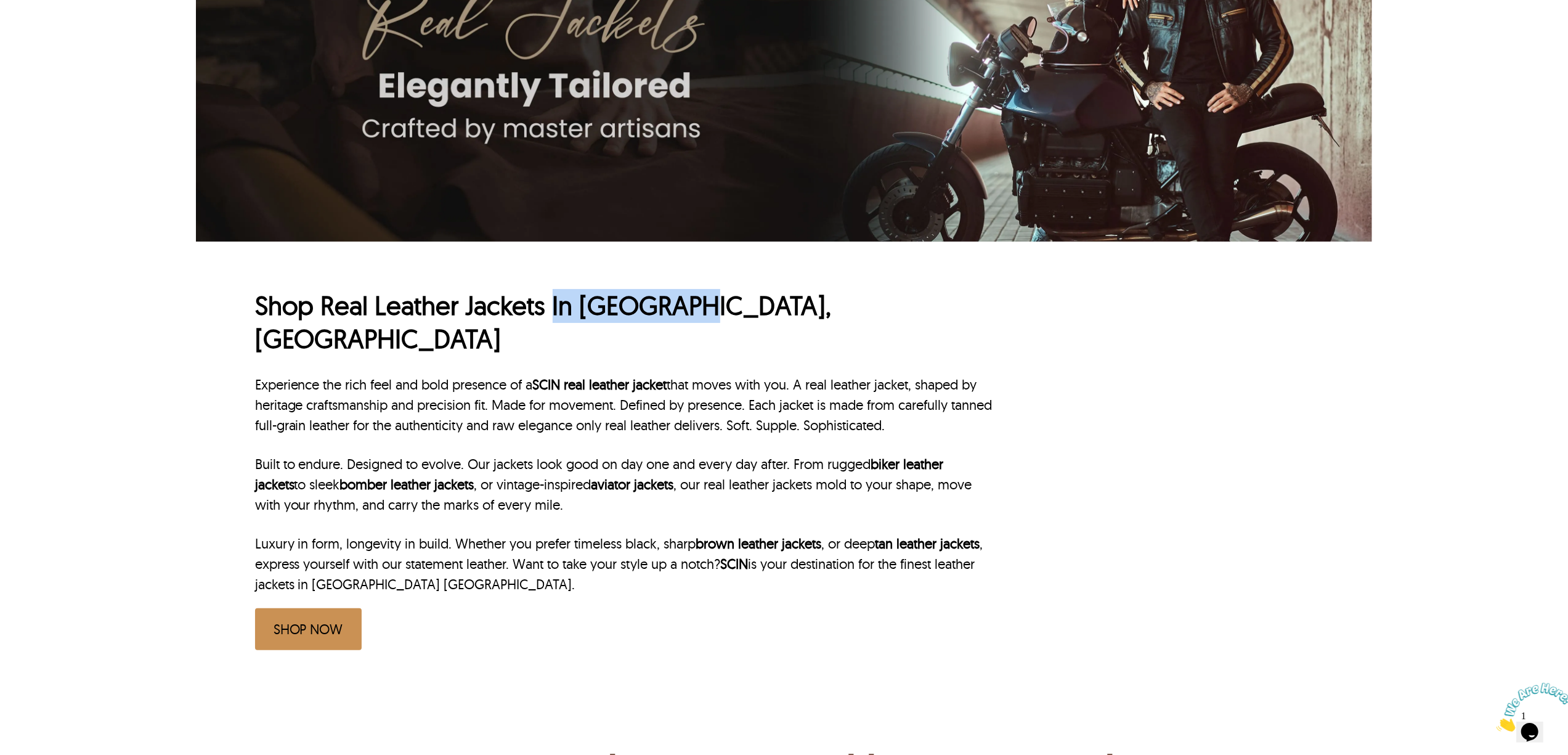
click at [905, 315] on h1 "Shop Real Leather Jackets In Akron, OH" at bounding box center [625, 322] width 741 height 67
copy h1 "In Akron, OH"
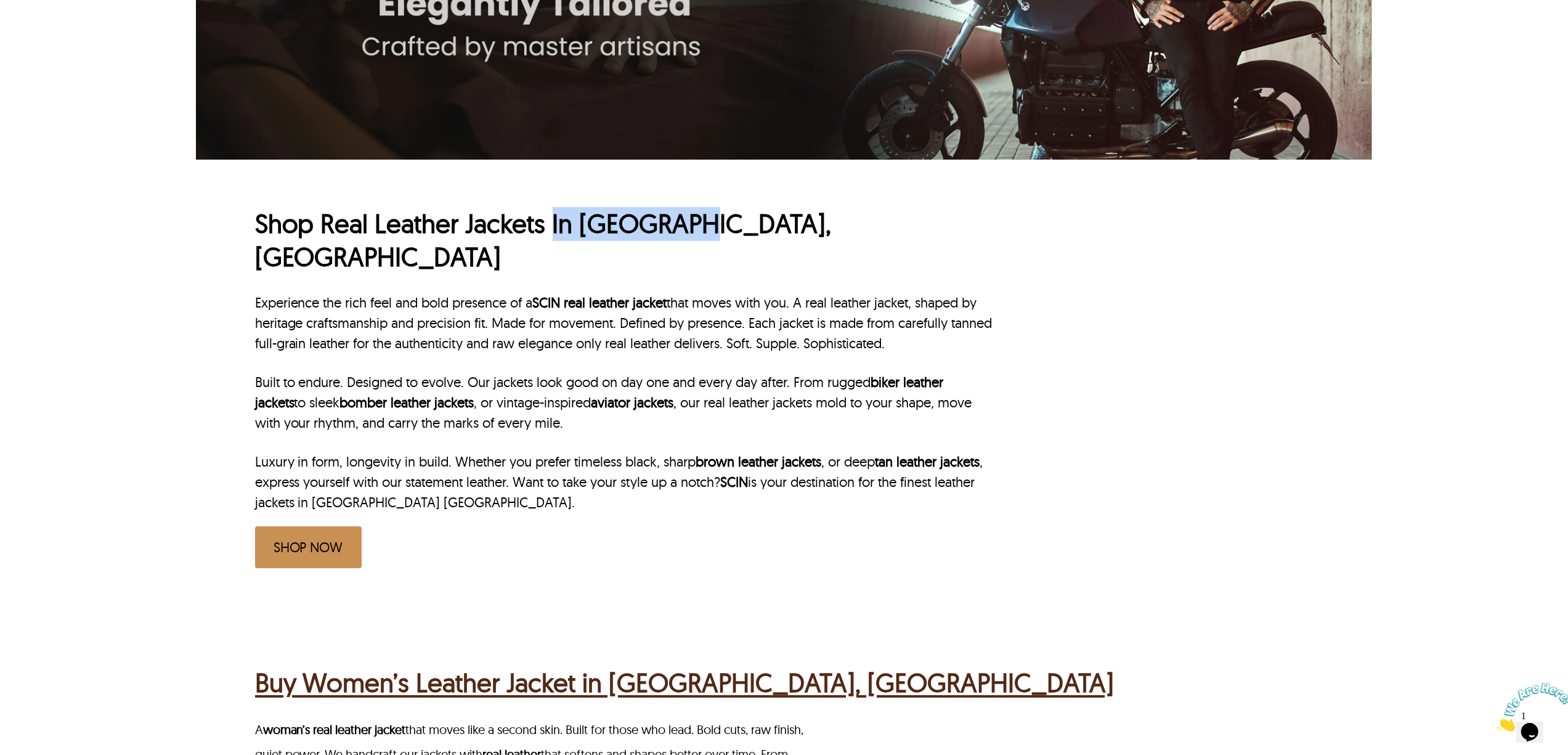
scroll to position [411, 0]
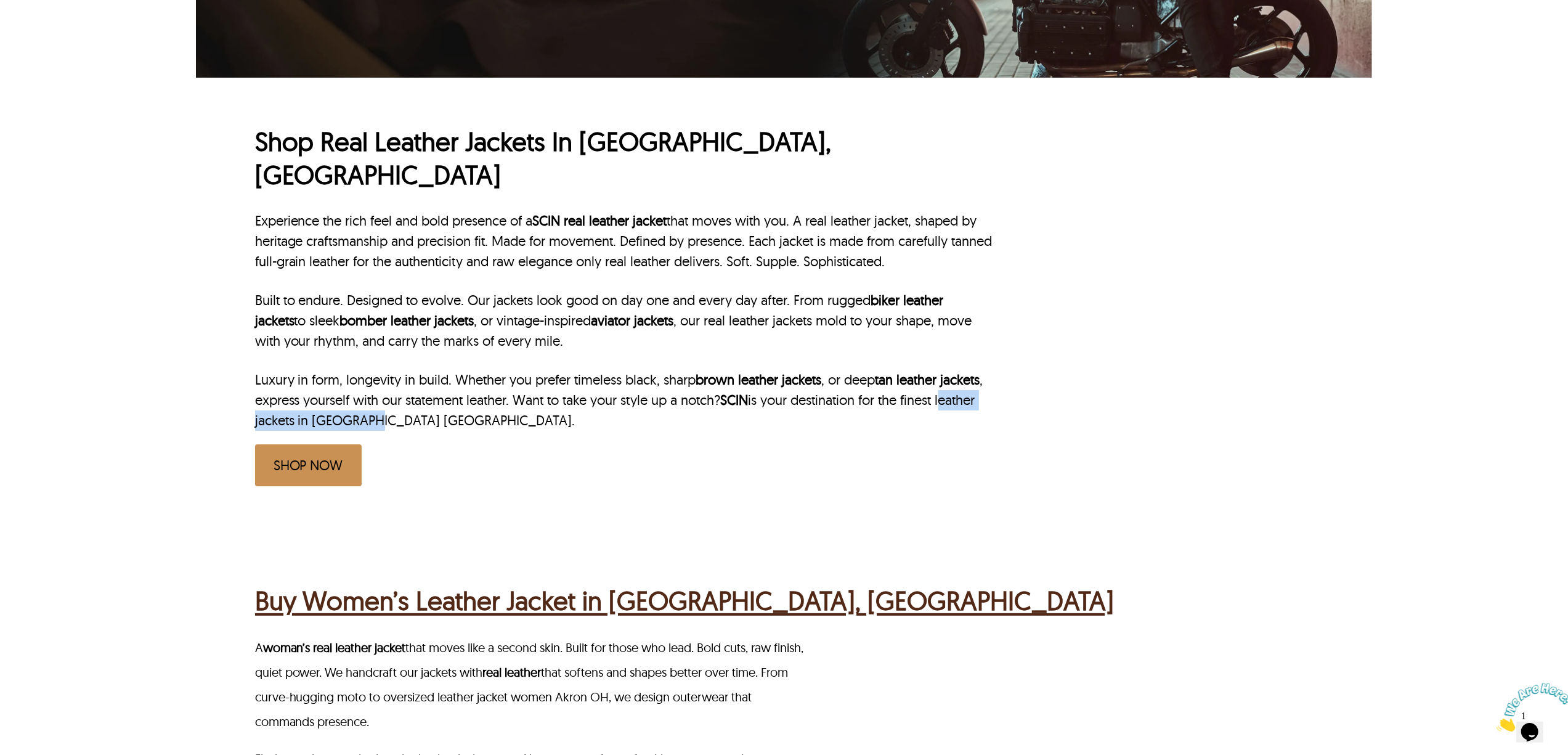
drag, startPoint x: 949, startPoint y: 368, endPoint x: 371, endPoint y: 381, distance: 578.1
click at [371, 381] on p "Luxury in form, longevity in build. Whether you prefer timeless black, sharp br…" at bounding box center [625, 400] width 741 height 61
copy p "leather jackets in Akron OH"
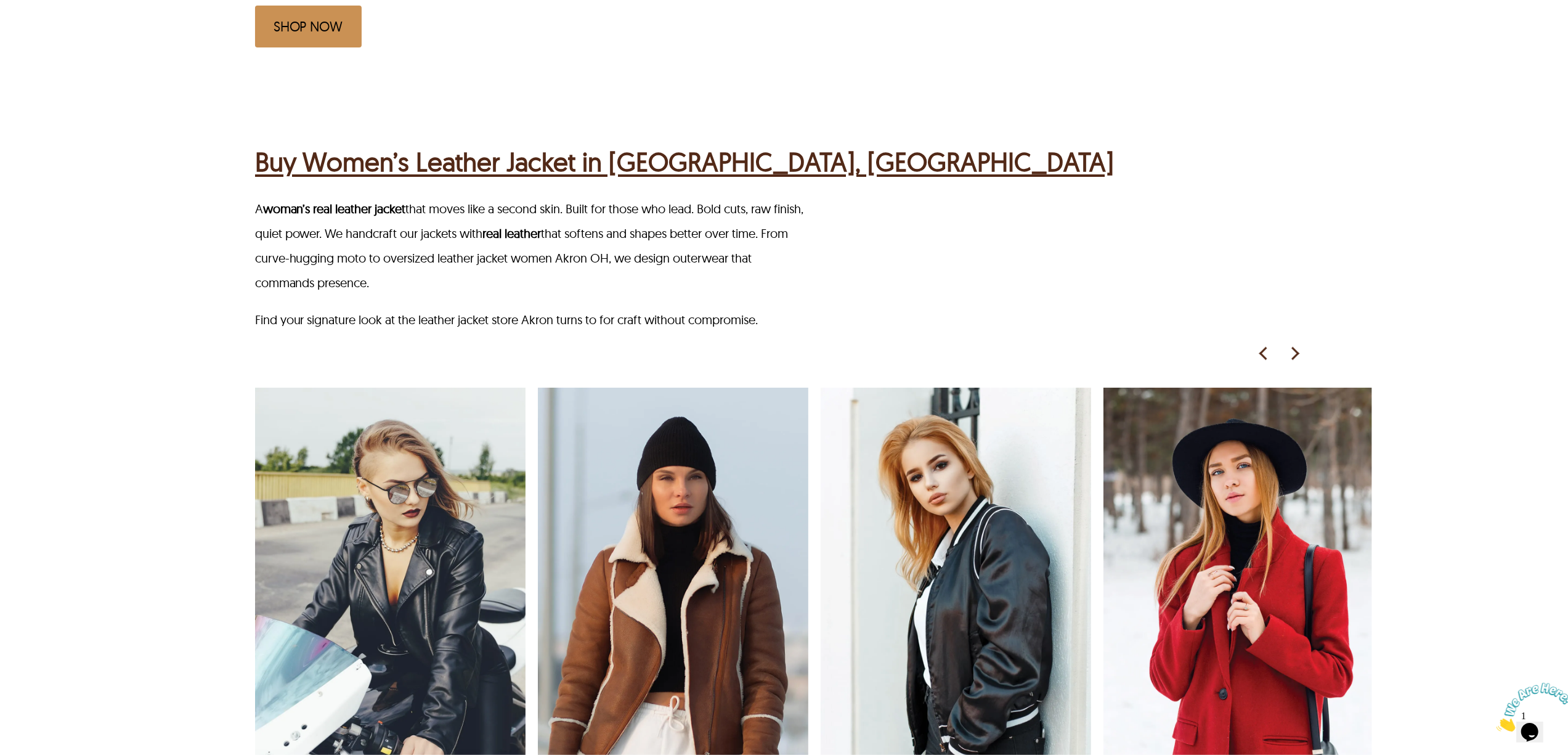
scroll to position [740, 0]
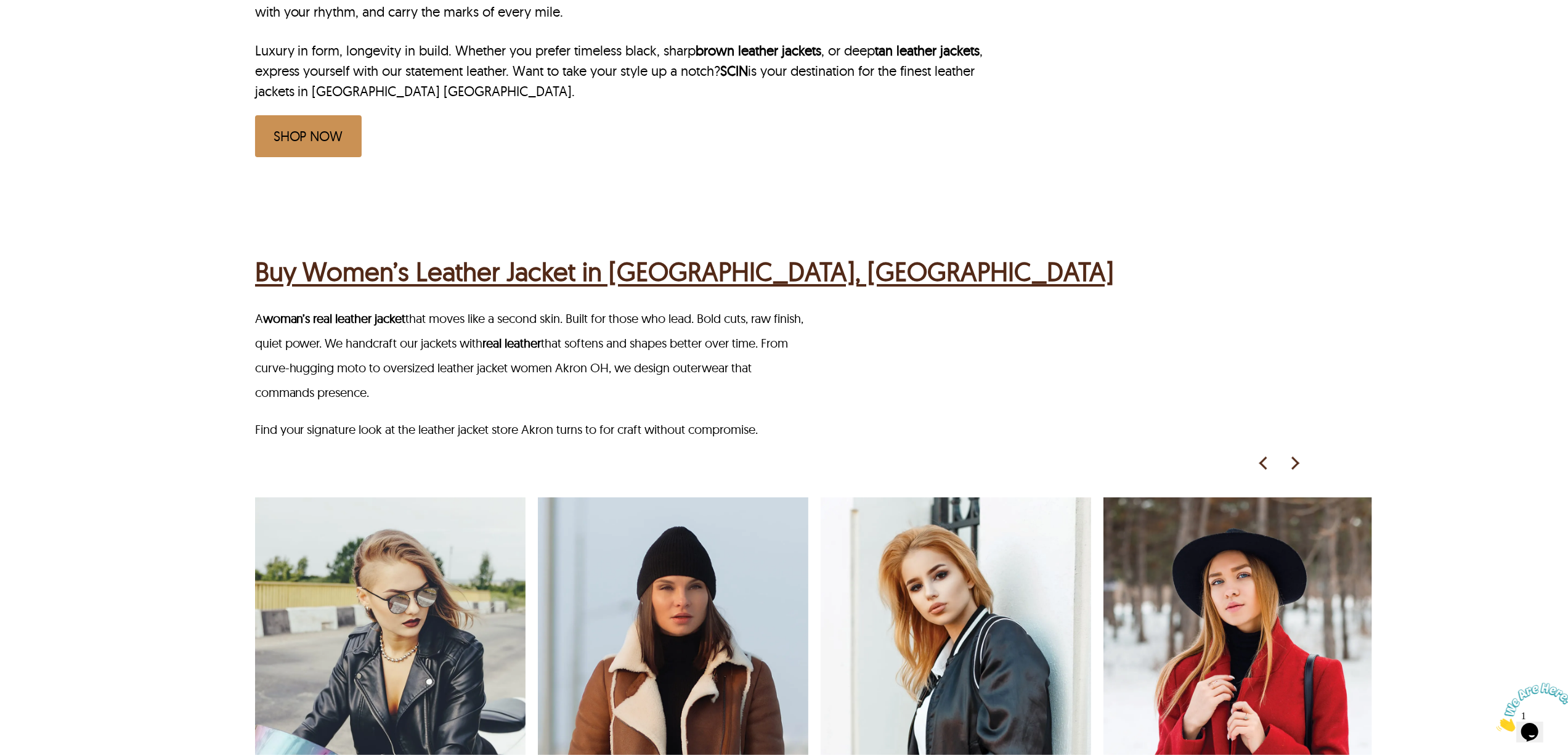
click at [422, 417] on p "Find your signature look at the leather jacket store Akron turns to for craft w…" at bounding box center [534, 429] width 559 height 25
drag, startPoint x: 412, startPoint y: 332, endPoint x: 424, endPoint y: 333, distance: 12.0
click at [424, 333] on p "A woman’s real leather jacket that moves like a second skin. Built for those wh…" at bounding box center [534, 355] width 559 height 99
click at [414, 333] on p "A woman’s real leather jacket that moves like a second skin. Built for those wh…" at bounding box center [534, 355] width 559 height 99
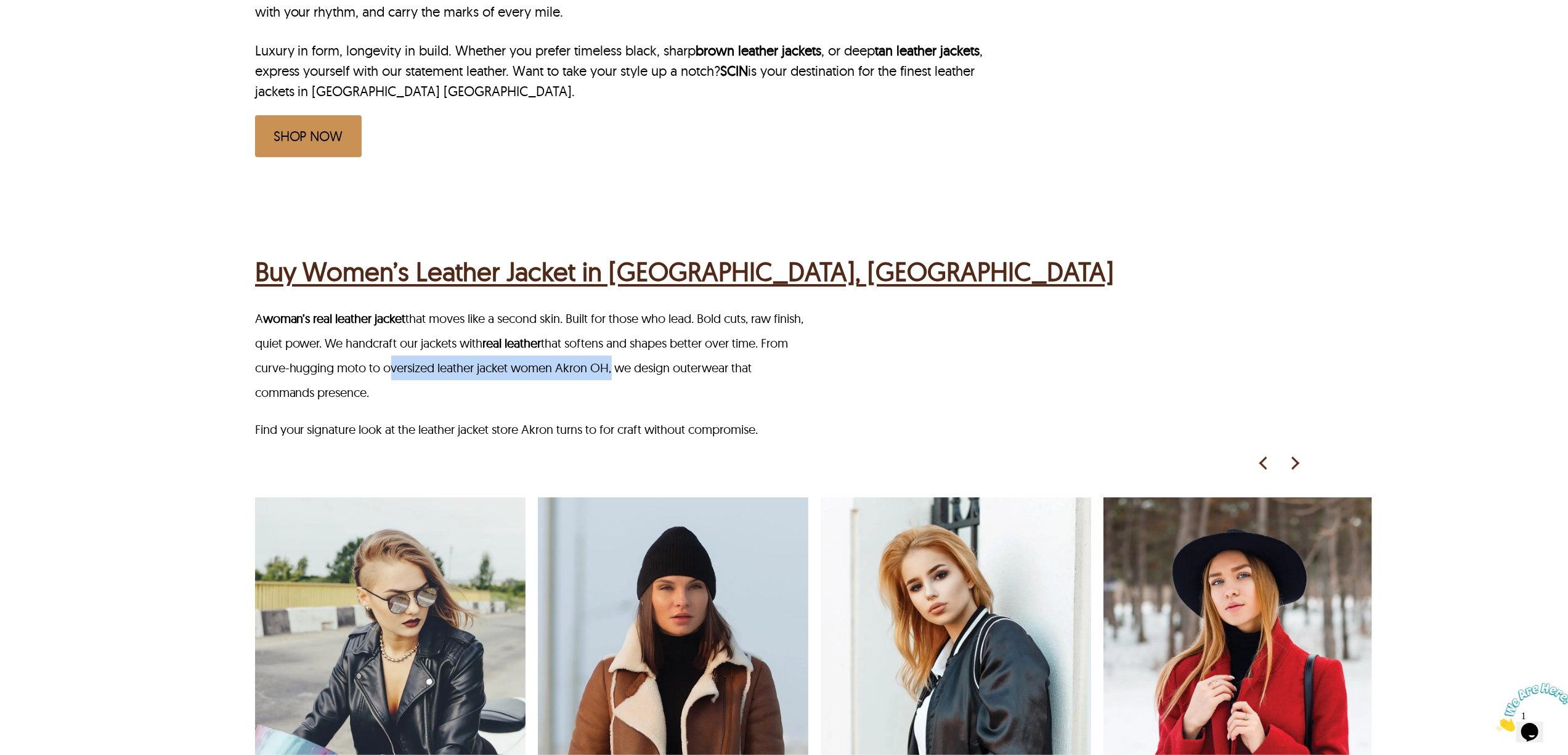
drag, startPoint x: 414, startPoint y: 333, endPoint x: 642, endPoint y: 336, distance: 228.0
click at [642, 336] on p "A woman’s real leather jacket that moves like a second skin. Built for those wh…" at bounding box center [534, 355] width 559 height 99
copy p "oversized leather jacket women Akron OH"
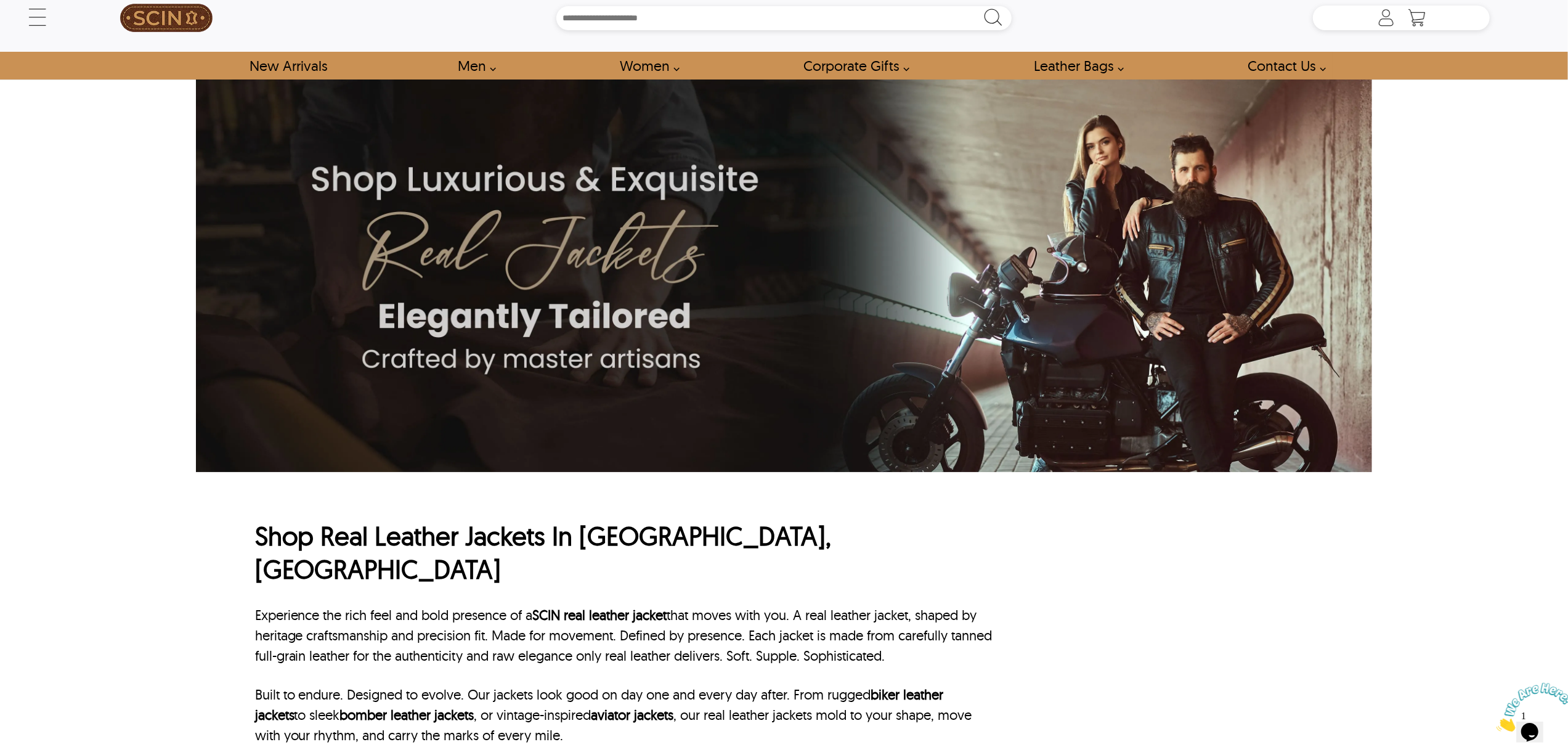
scroll to position [0, 0]
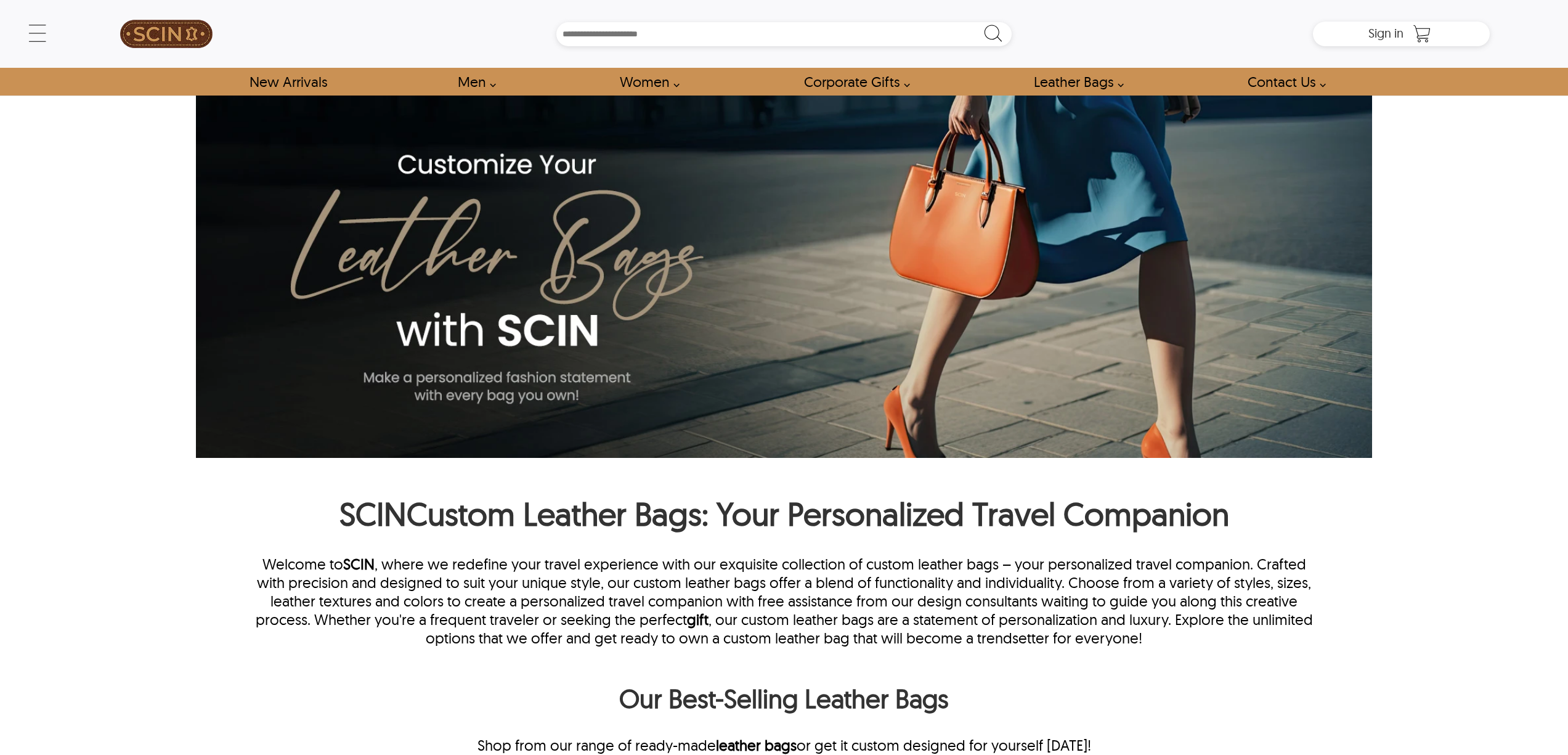
scroll to position [493, 0]
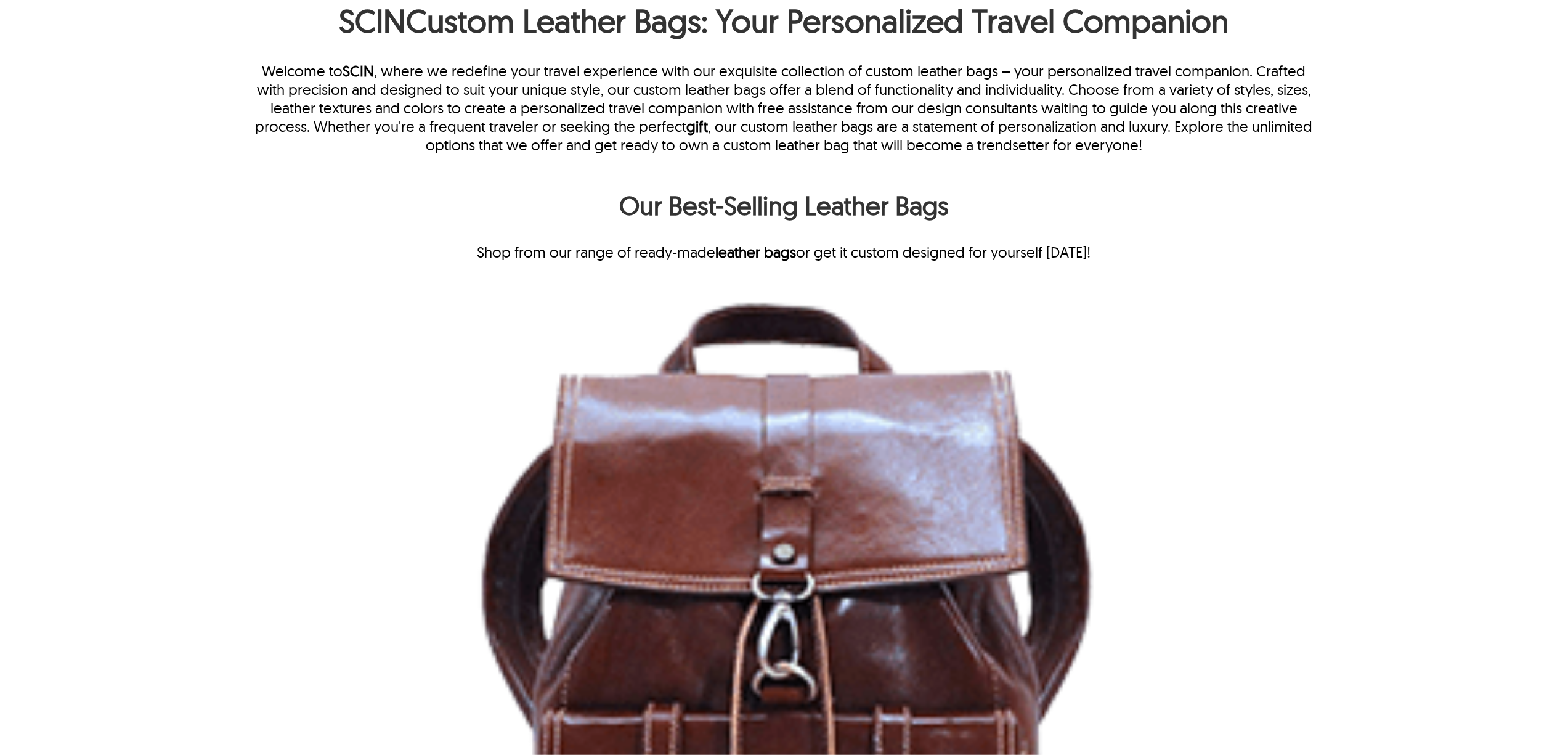
type input "****"
type input "******"
type input "**********"
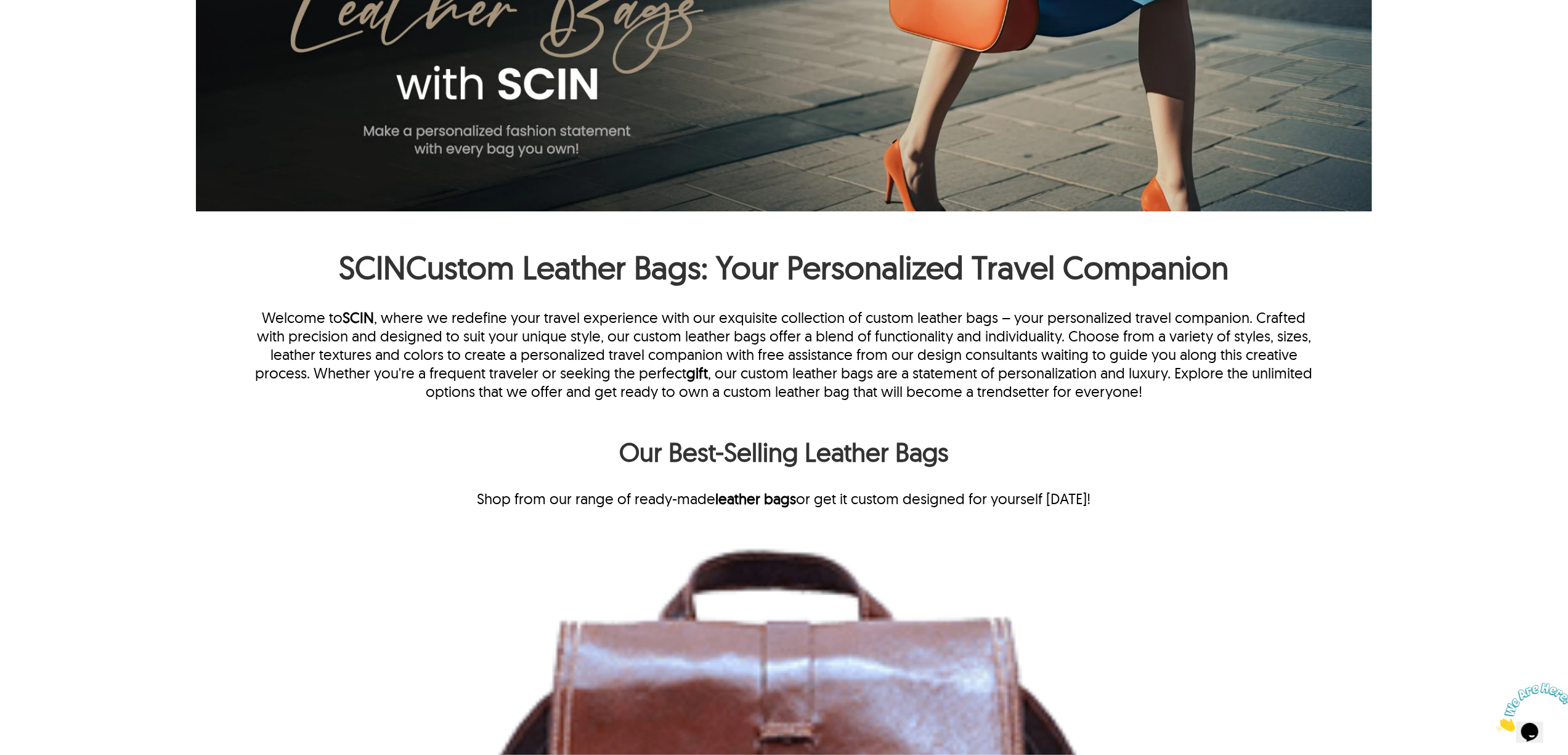
scroll to position [0, 0]
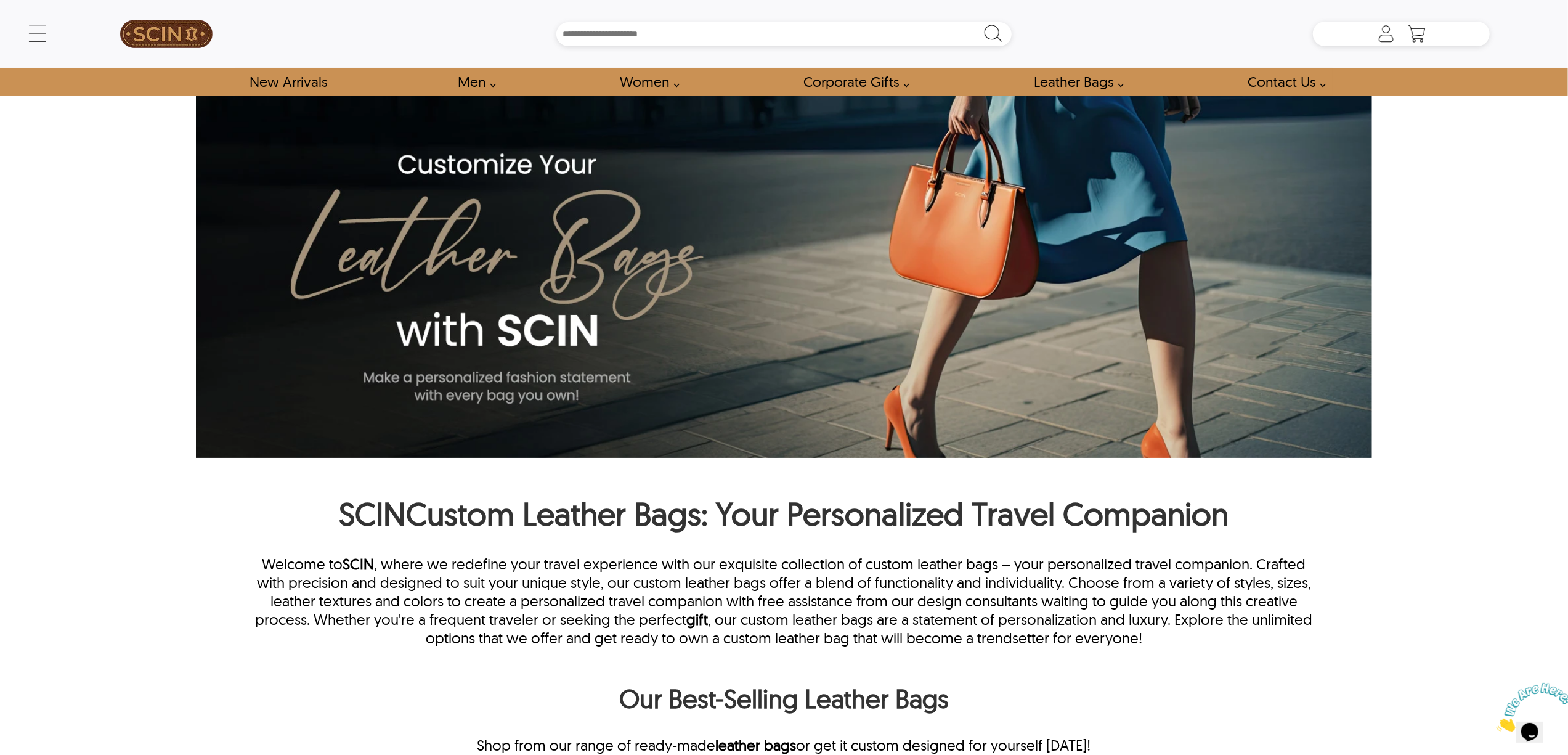
click at [1532, 403] on div "← Menu New Arrivals Men Leather Jackets Aviator Leather Jackets Bomber Leather …" at bounding box center [784, 377] width 1568 height 755
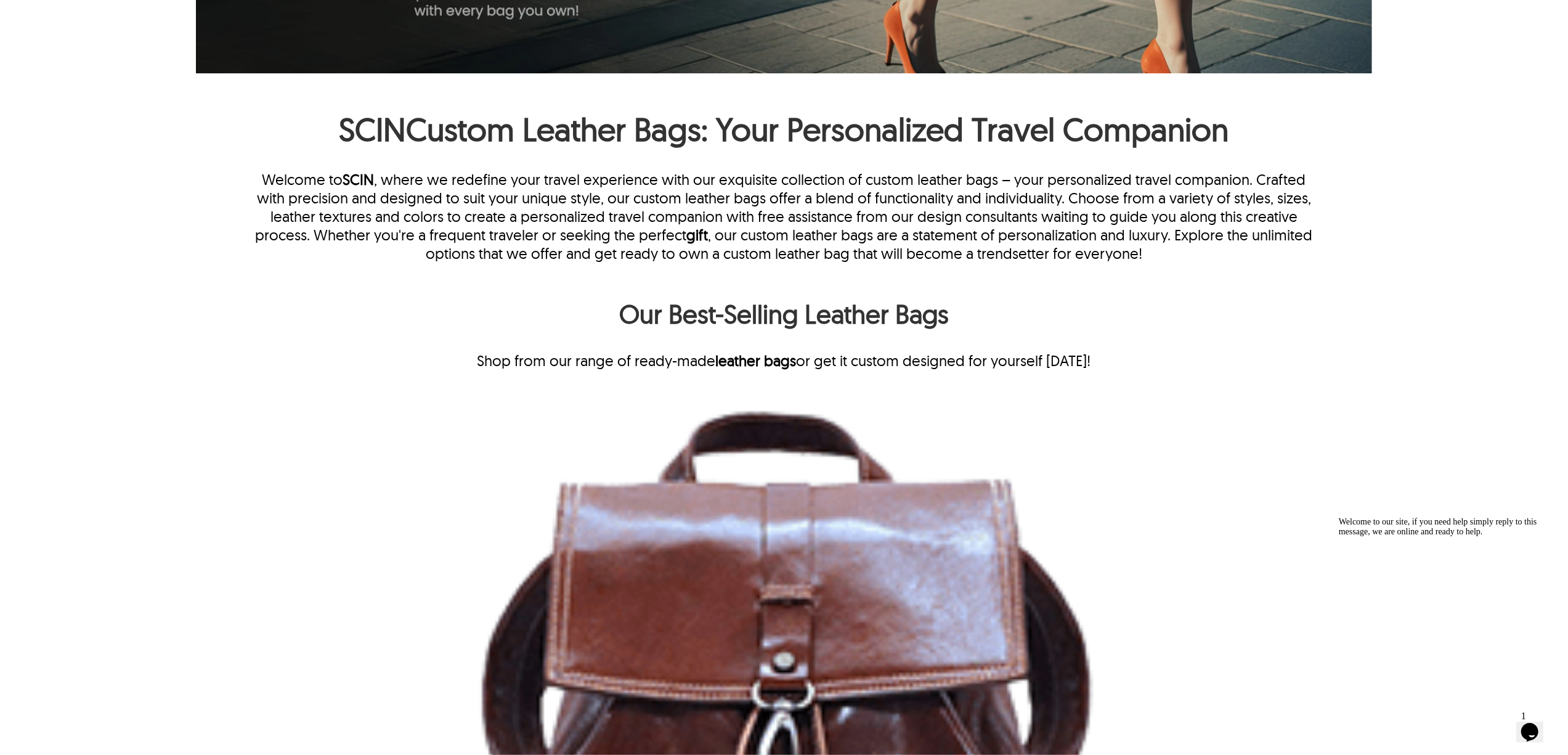
scroll to position [411, 0]
